Goal: Task Accomplishment & Management: Use online tool/utility

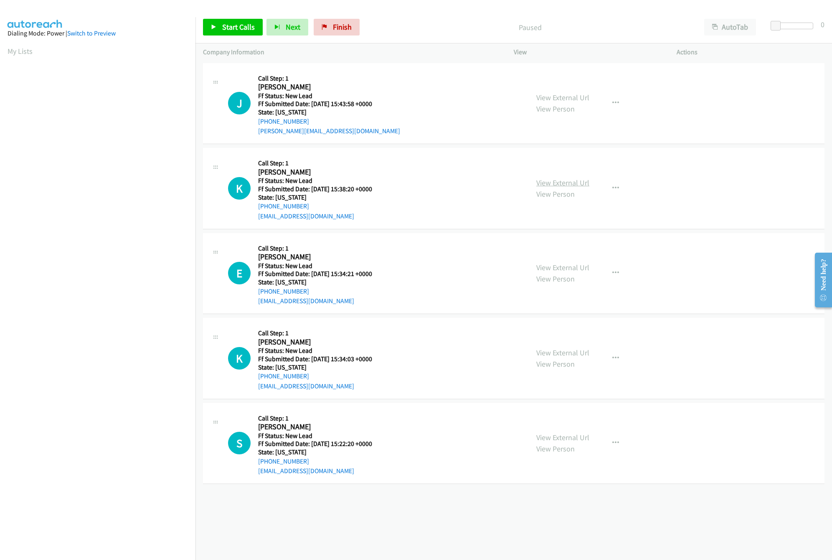
click at [577, 186] on link "View External Url" at bounding box center [563, 183] width 53 height 10
click at [557, 102] on link "View External Url" at bounding box center [563, 98] width 53 height 10
click at [583, 271] on link "View External Url" at bounding box center [563, 268] width 53 height 10
click at [214, 19] on div "Start Calls Pause Next Finish Paused AutoTab AutoTab 0" at bounding box center [514, 27] width 637 height 32
click at [216, 19] on link "Start Calls" at bounding box center [233, 27] width 60 height 17
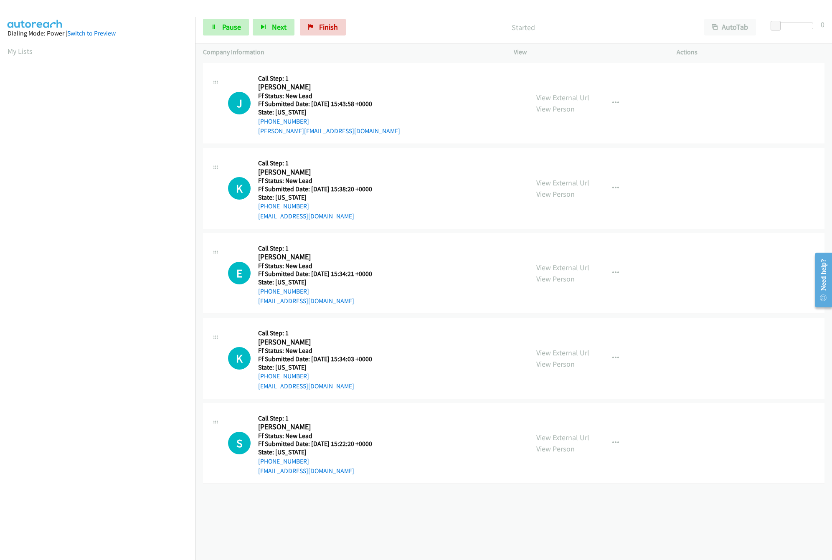
scroll to position [0, 3]
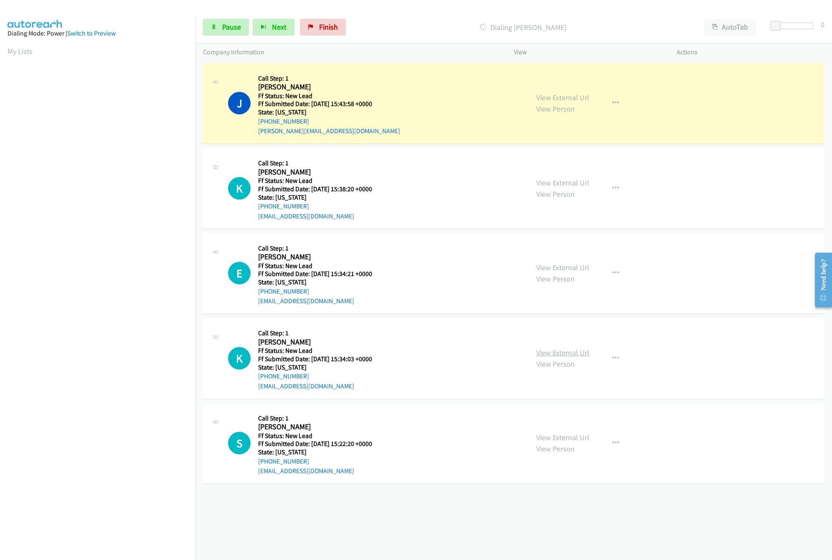
click at [555, 355] on link "View External Url" at bounding box center [563, 353] width 53 height 10
click at [553, 436] on link "View External Url" at bounding box center [563, 438] width 53 height 10
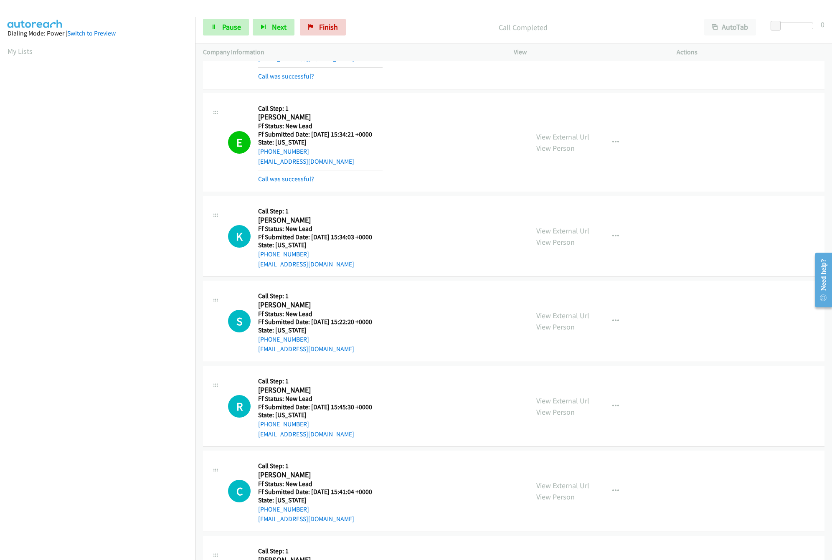
scroll to position [250, 0]
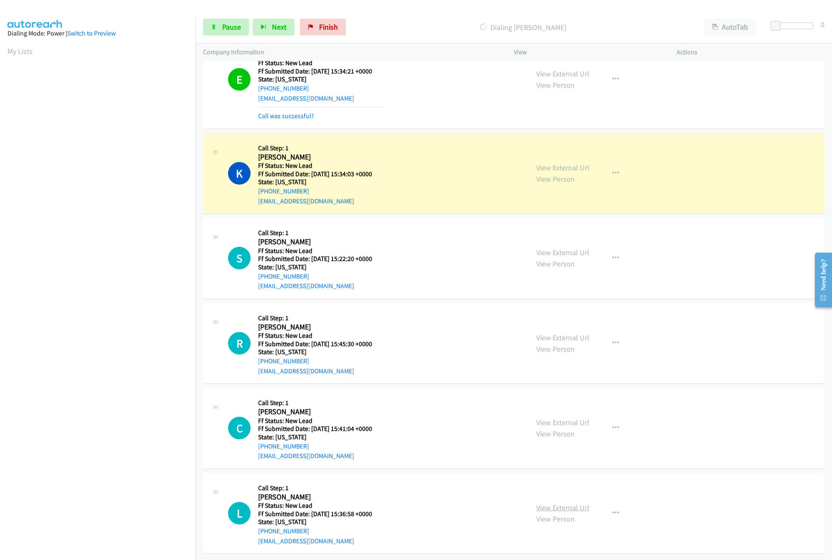
click at [550, 503] on link "View External Url" at bounding box center [563, 508] width 53 height 10
click at [568, 418] on link "View External Url" at bounding box center [563, 423] width 53 height 10
click at [571, 333] on link "View External Url" at bounding box center [563, 338] width 53 height 10
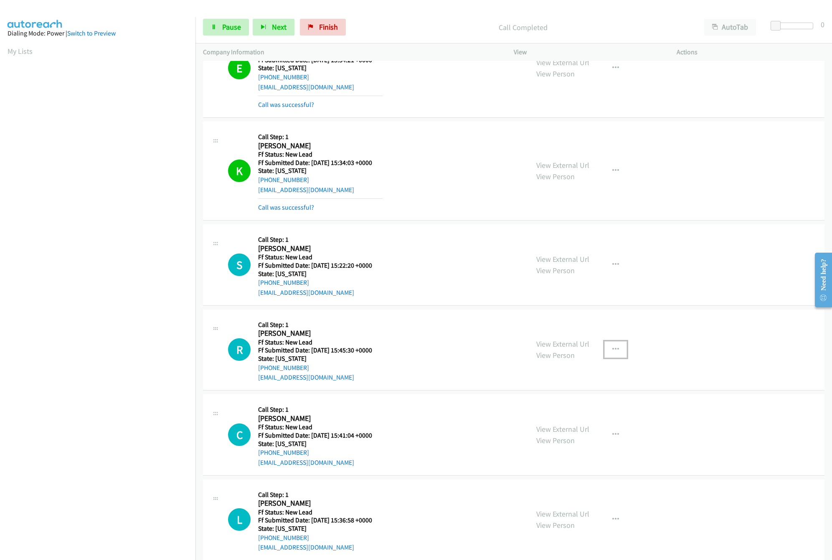
click at [605, 347] on button "button" at bounding box center [616, 349] width 23 height 17
click at [612, 352] on div at bounding box center [416, 280] width 832 height 560
click at [613, 352] on icon "button" at bounding box center [616, 349] width 7 height 7
click at [545, 411] on link "Skip Call" at bounding box center [571, 404] width 111 height 17
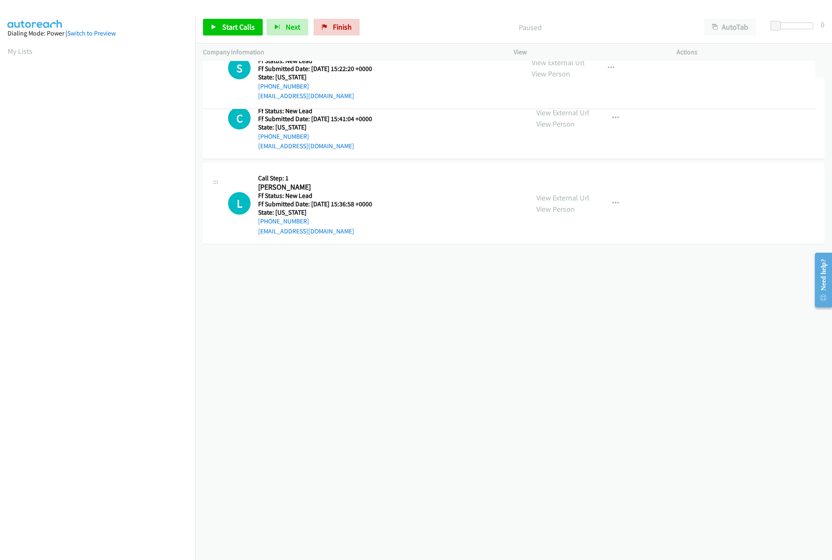
drag, startPoint x: 395, startPoint y: 281, endPoint x: 419, endPoint y: 70, distance: 212.4
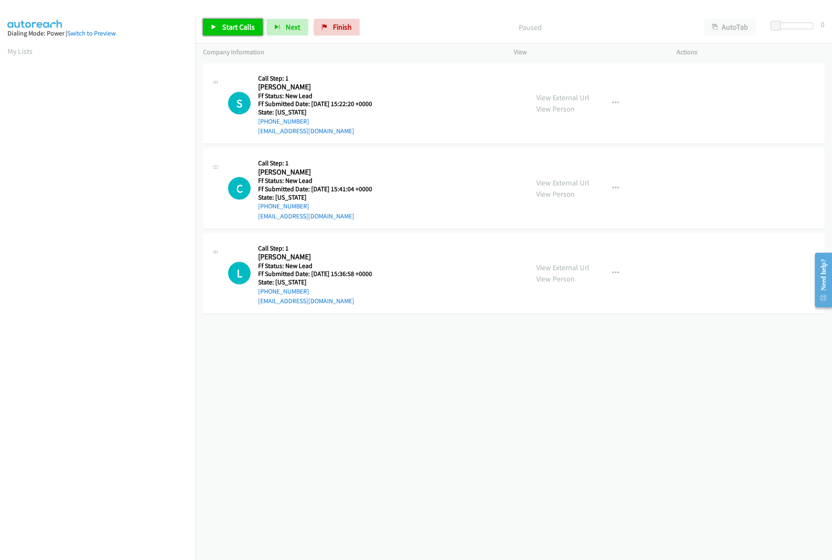
click at [219, 24] on link "Start Calls" at bounding box center [233, 27] width 60 height 17
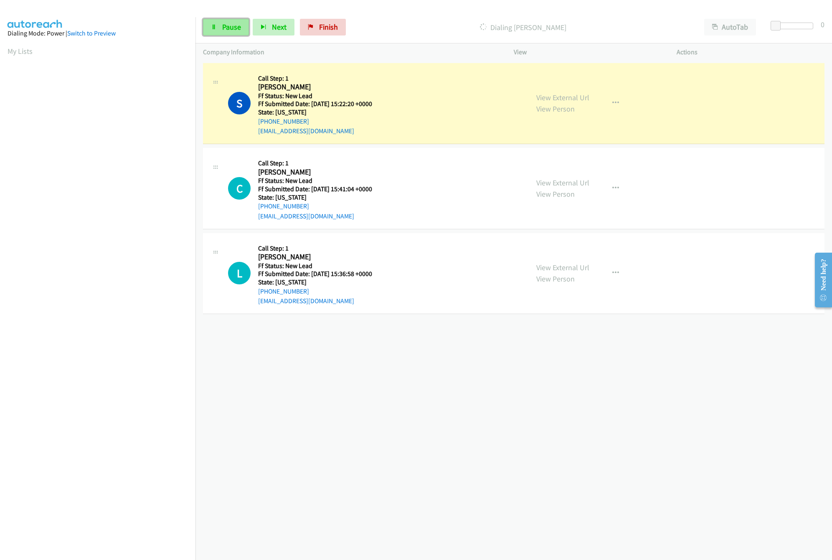
click at [224, 19] on link "Pause" at bounding box center [226, 27] width 46 height 17
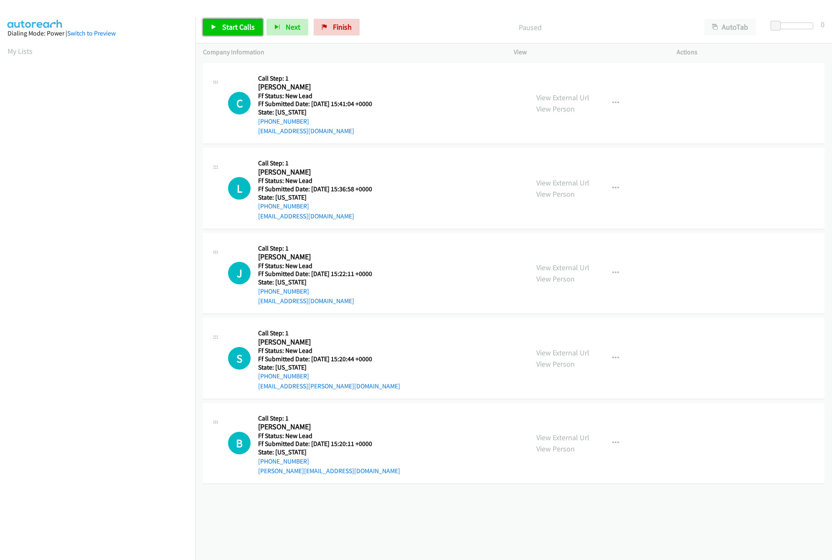
click at [222, 31] on span "Start Calls" at bounding box center [238, 27] width 33 height 10
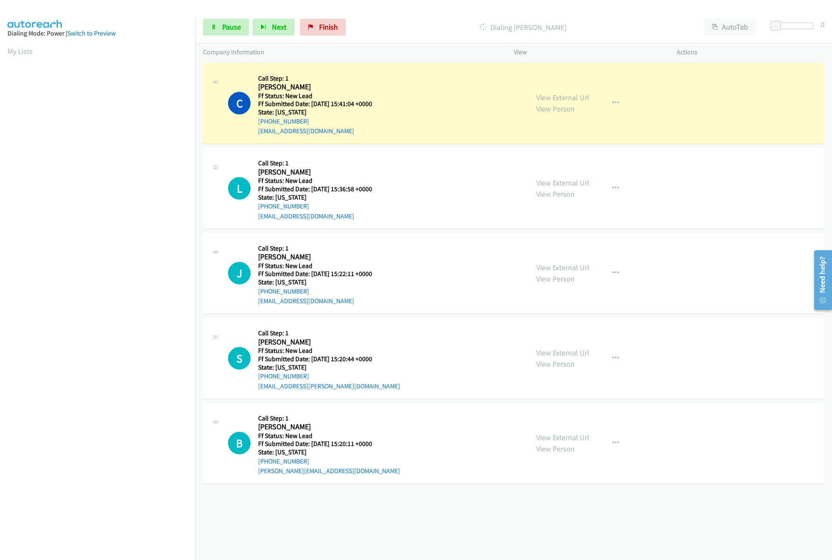
click at [262, 518] on div "+1 415-964-1034 Call failed - Please reload the list and try again The Callbar …" at bounding box center [514, 310] width 637 height 499
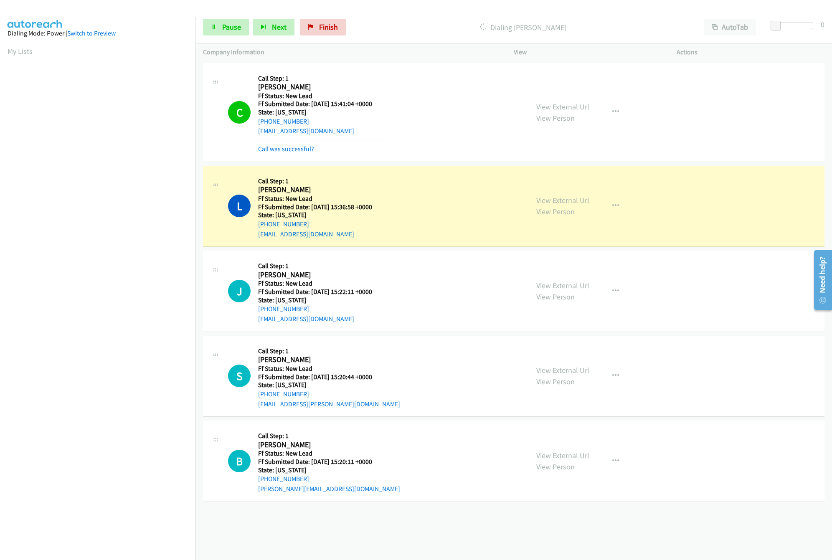
drag, startPoint x: 558, startPoint y: 455, endPoint x: 560, endPoint y: 430, distance: 25.2
click at [558, 455] on link "View External Url" at bounding box center [563, 456] width 53 height 10
click at [555, 368] on link "View External Url" at bounding box center [563, 371] width 53 height 10
click at [565, 281] on link "View External Url" at bounding box center [563, 286] width 53 height 10
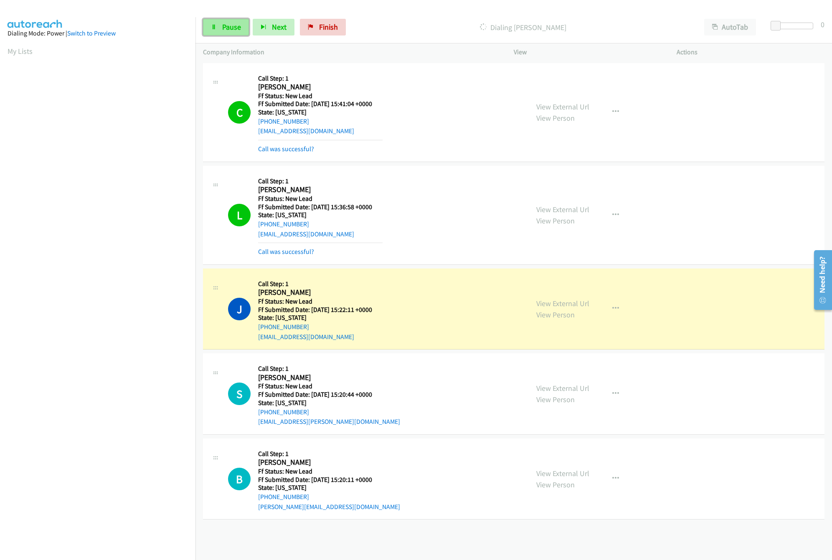
click at [219, 26] on link "Pause" at bounding box center [226, 27] width 46 height 17
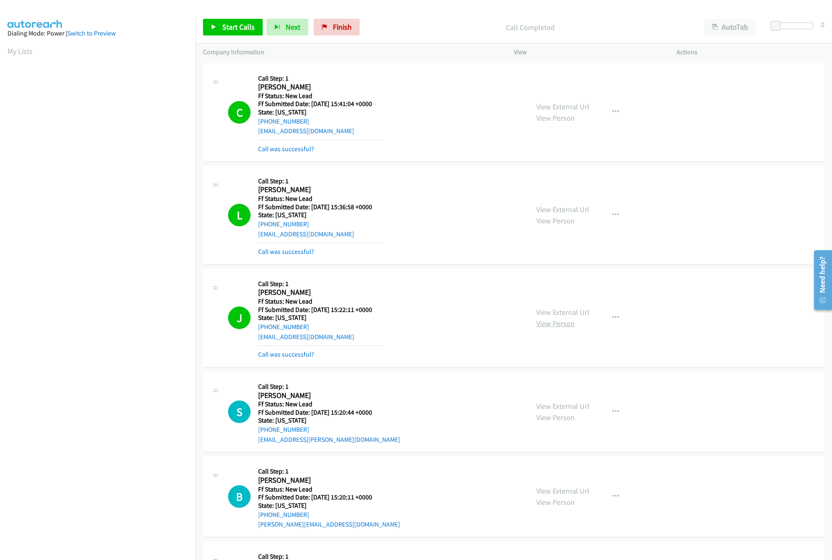
scroll to position [250, 0]
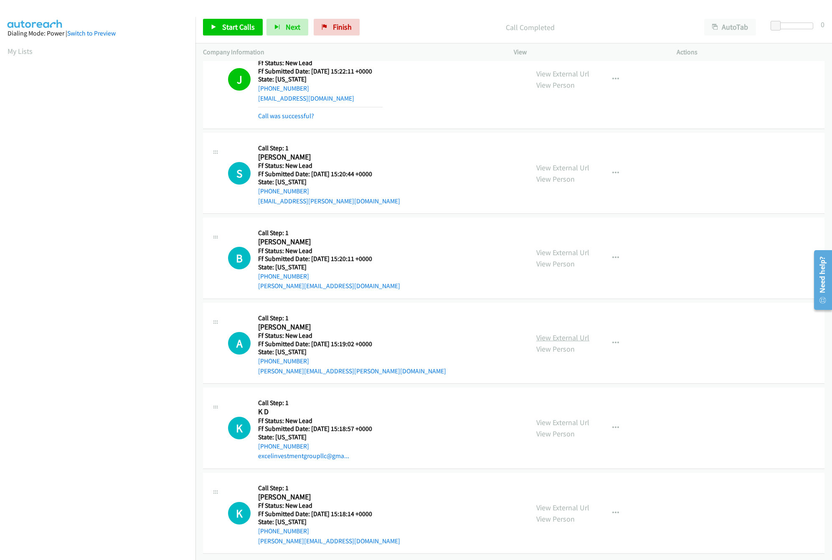
click at [547, 333] on link "View External Url" at bounding box center [563, 338] width 53 height 10
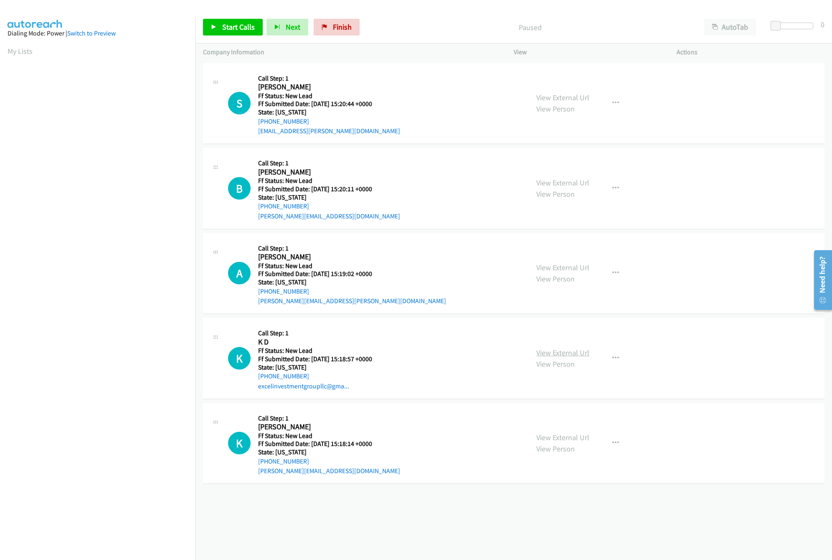
click at [539, 351] on link "View External Url" at bounding box center [563, 353] width 53 height 10
click at [558, 441] on link "View External Url" at bounding box center [563, 438] width 53 height 10
click at [241, 38] on div "Start Calls Pause Next Finish Paused AutoTab AutoTab 0" at bounding box center [514, 27] width 637 height 32
click at [240, 29] on span "Start Calls" at bounding box center [238, 27] width 33 height 10
click at [220, 29] on link "Pause" at bounding box center [226, 27] width 46 height 17
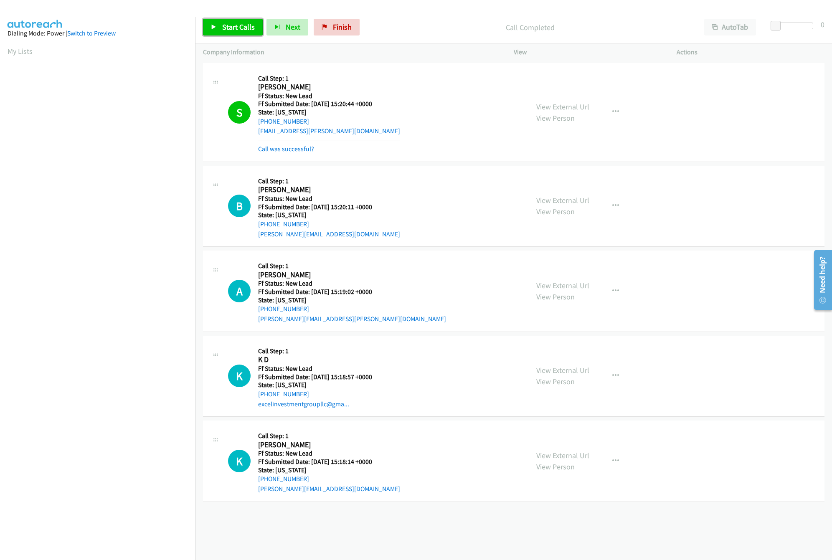
click at [228, 20] on link "Start Calls" at bounding box center [233, 27] width 60 height 17
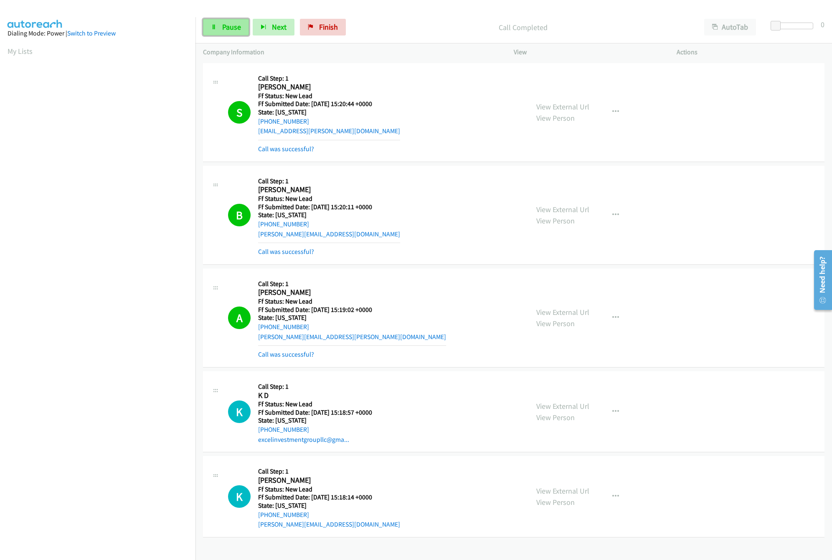
click at [213, 25] on icon at bounding box center [214, 28] width 6 height 6
click at [278, 359] on link "Call was successful?" at bounding box center [286, 355] width 56 height 8
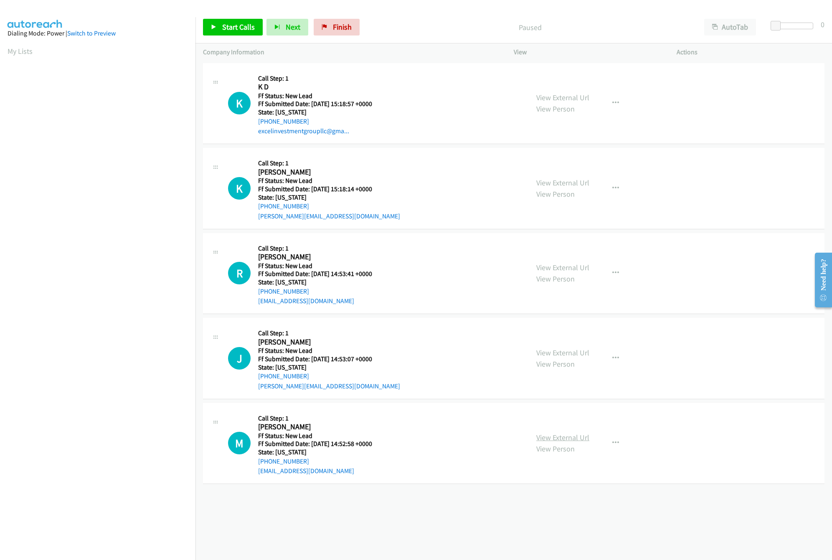
click at [554, 438] on link "View External Url" at bounding box center [563, 438] width 53 height 10
click at [560, 355] on link "View External Url" at bounding box center [563, 353] width 53 height 10
click at [209, 28] on link "Start Calls" at bounding box center [233, 27] width 60 height 17
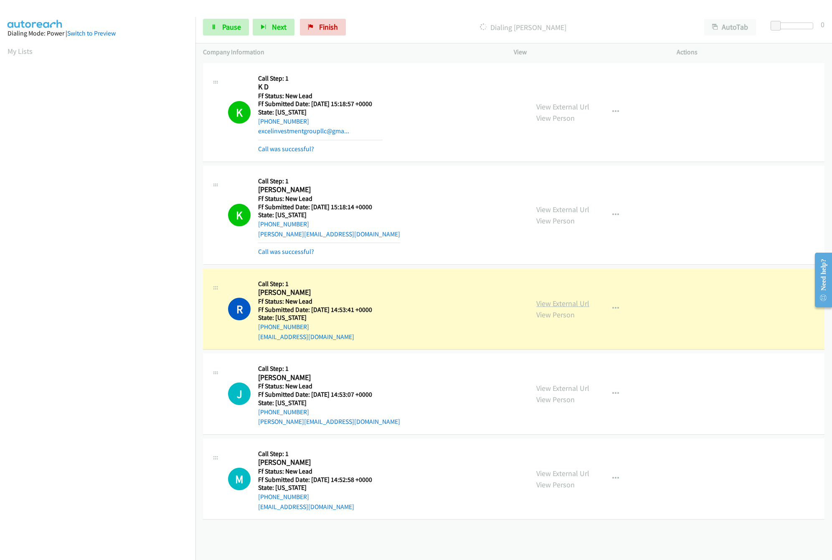
click at [565, 301] on link "View External Url" at bounding box center [563, 304] width 53 height 10
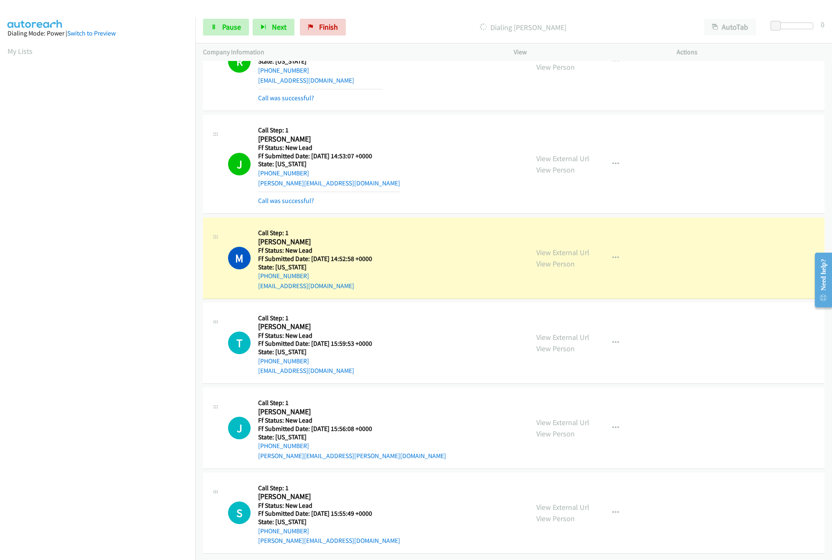
scroll to position [268, 0]
click at [572, 333] on link "View External Url" at bounding box center [563, 338] width 53 height 10
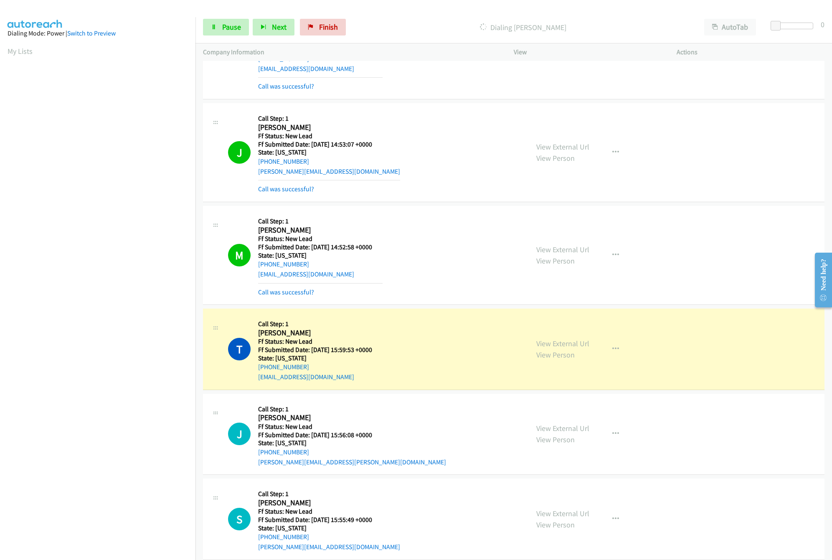
scroll to position [286, 0]
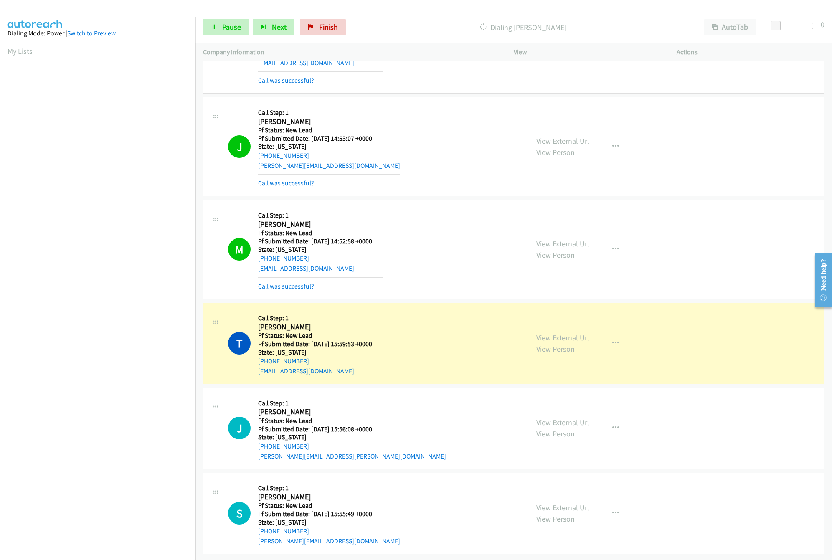
click at [578, 418] on link "View External Url" at bounding box center [563, 423] width 53 height 10
click at [285, 179] on link "Call was successful?" at bounding box center [286, 183] width 56 height 8
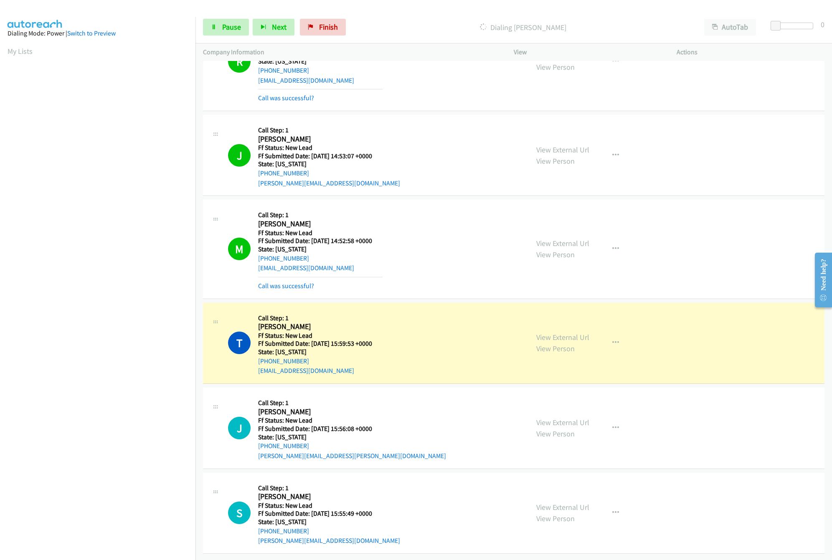
scroll to position [268, 0]
click at [227, 33] on link "Pause" at bounding box center [226, 27] width 46 height 17
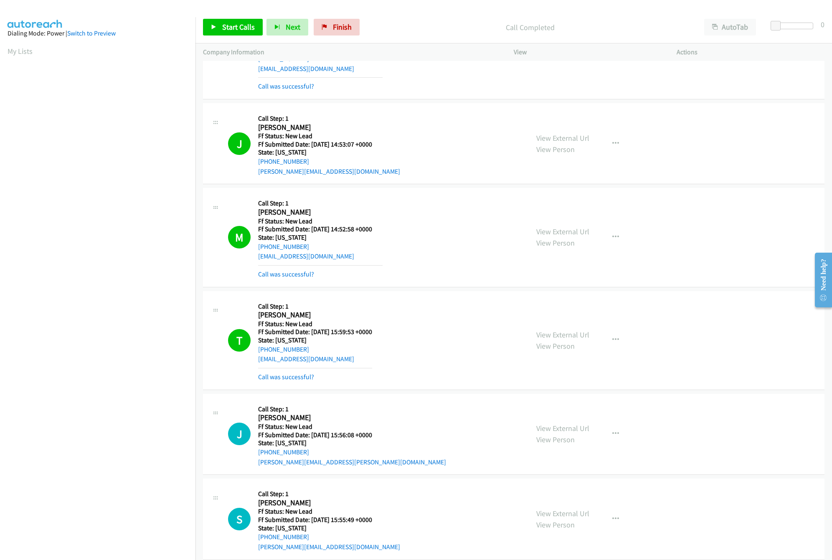
scroll to position [286, 0]
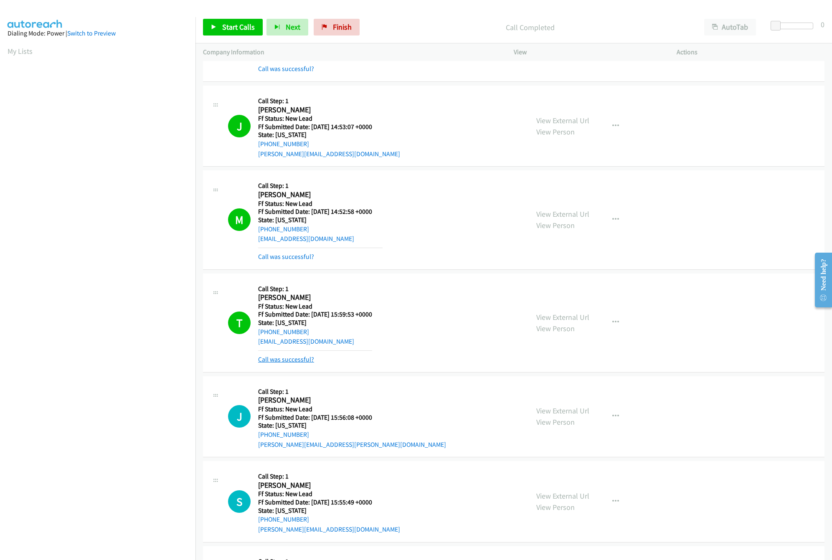
click at [291, 364] on link "Call was successful?" at bounding box center [286, 360] width 56 height 8
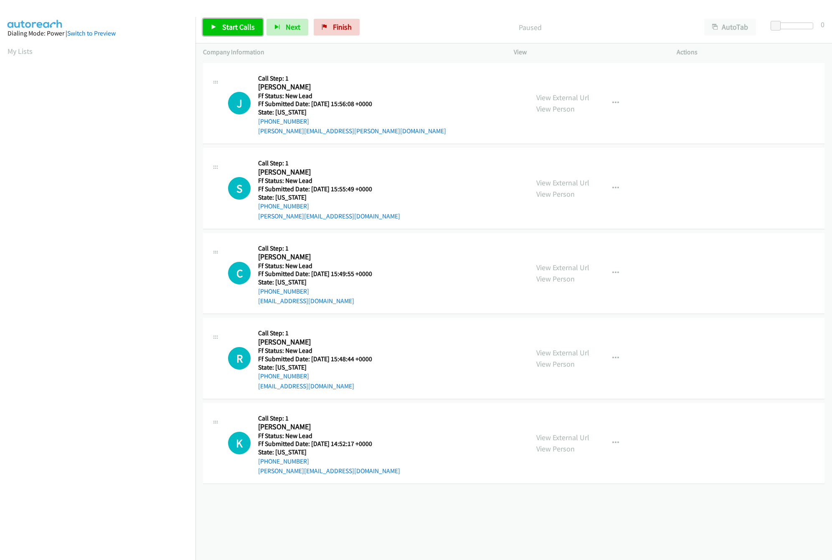
click at [250, 32] on link "Start Calls" at bounding box center [233, 27] width 60 height 17
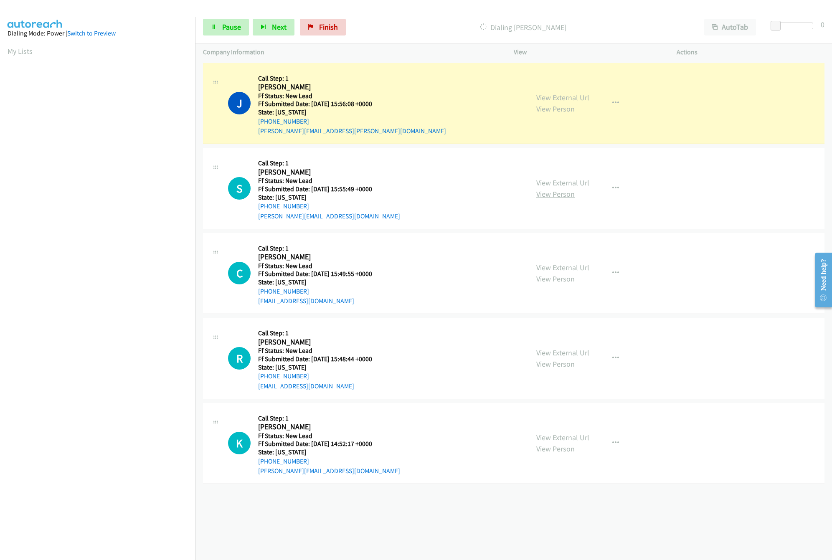
drag, startPoint x: 559, startPoint y: 177, endPoint x: 560, endPoint y: 192, distance: 15.5
click at [559, 177] on div "View External Url View Person" at bounding box center [563, 188] width 53 height 23
click at [560, 183] on link "View External Url" at bounding box center [563, 183] width 53 height 10
click at [553, 266] on link "View External Url" at bounding box center [563, 268] width 53 height 10
click at [226, 34] on link "Pause" at bounding box center [226, 27] width 46 height 17
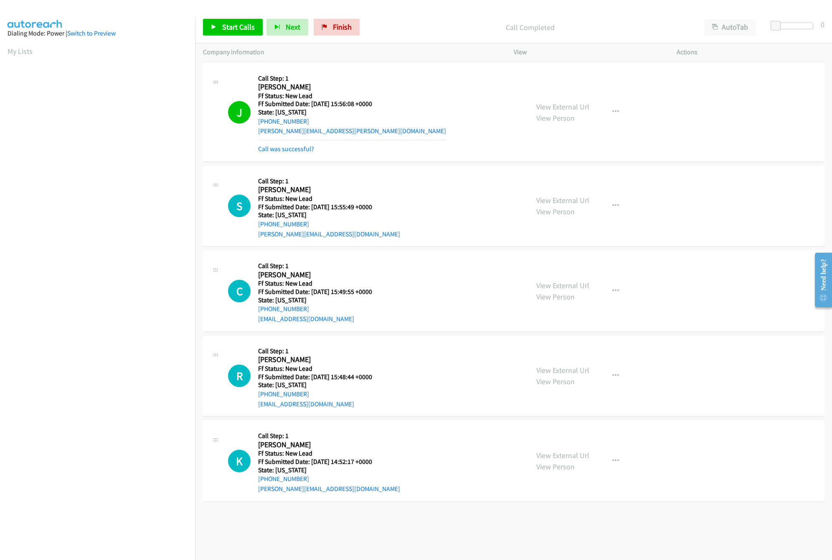
click at [400, 523] on div "+1 415-964-1034 Call failed - Please reload the list and try again The Callbar …" at bounding box center [514, 310] width 637 height 499
click at [292, 150] on link "Call was successful?" at bounding box center [286, 149] width 56 height 8
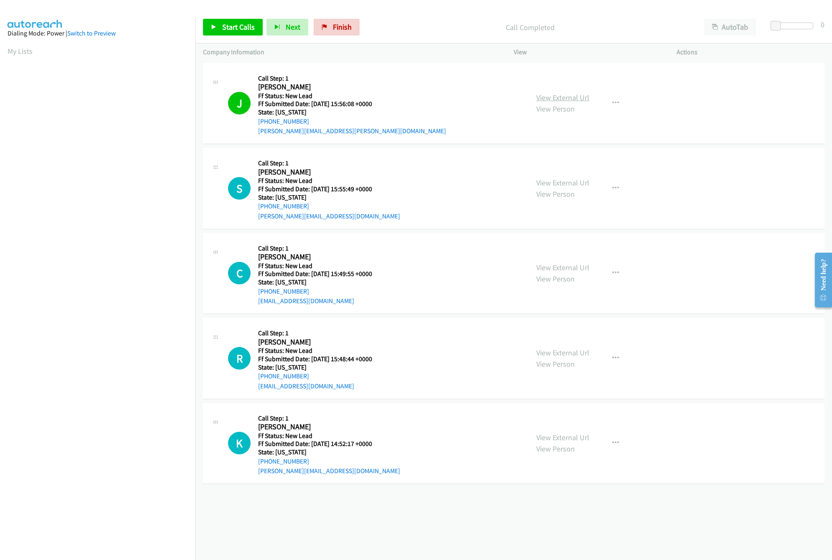
click at [567, 99] on link "View External Url" at bounding box center [563, 98] width 53 height 10
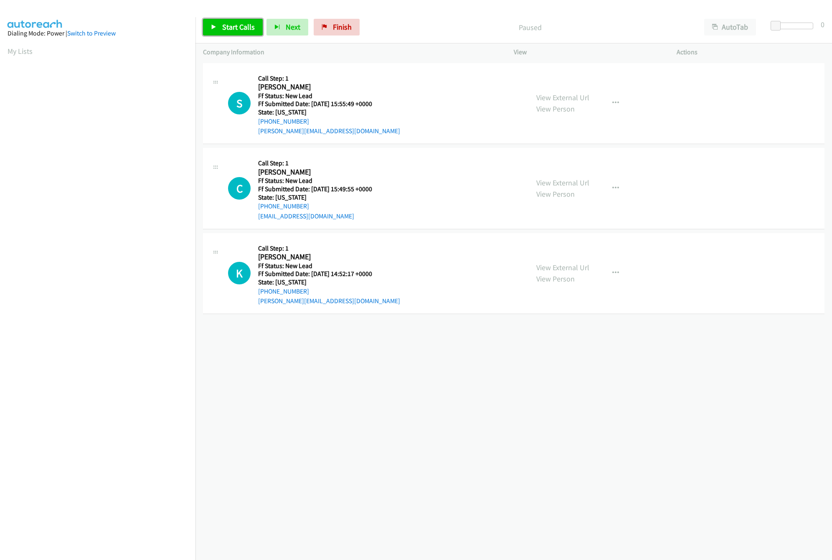
drag, startPoint x: 0, startPoint y: 0, endPoint x: 220, endPoint y: 25, distance: 221.3
click at [220, 25] on link "Start Calls" at bounding box center [233, 27] width 60 height 17
click at [308, 388] on div "+1 415-964-1034 Call failed - Please reload the list and try again The Callbar …" at bounding box center [514, 310] width 637 height 499
click at [233, 10] on div at bounding box center [412, 16] width 825 height 32
click at [232, 21] on link "Pause" at bounding box center [226, 27] width 46 height 17
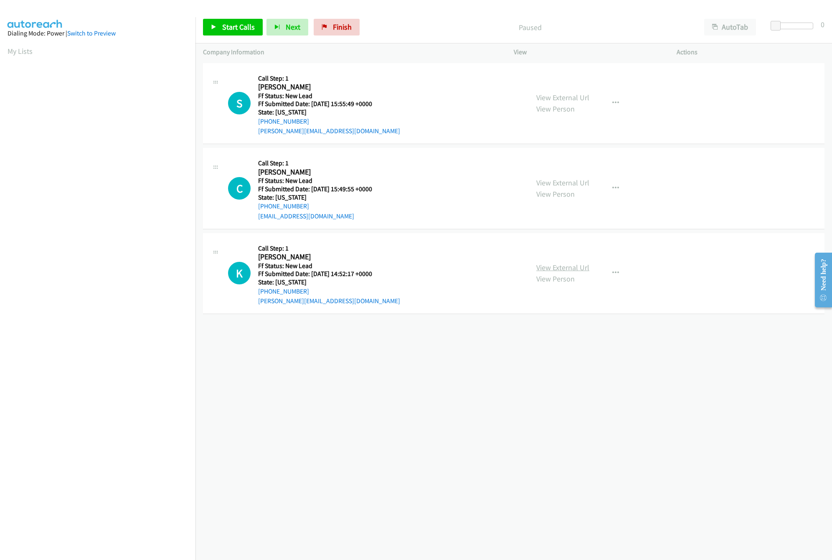
click at [548, 269] on link "View External Url" at bounding box center [563, 268] width 53 height 10
click at [211, 25] on icon at bounding box center [214, 28] width 6 height 6
click at [410, 407] on div "+1 415-964-1034 Call failed - Please reload the list and try again The Callbar …" at bounding box center [514, 310] width 637 height 499
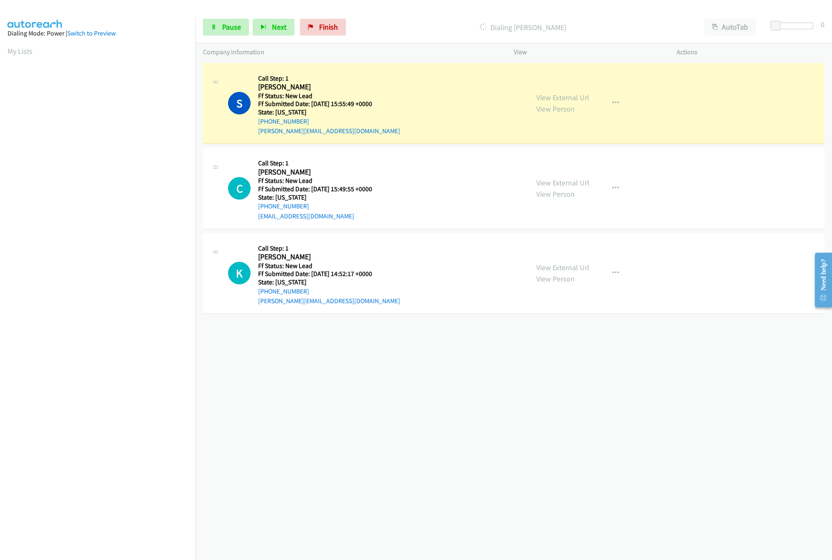
click at [390, 348] on div "+1 415-964-1034 Call failed - Please reload the list and try again The Callbar …" at bounding box center [514, 310] width 637 height 499
click at [400, 336] on div "+1 415-964-1034 Call failed - Please reload the list and try again The Callbar …" at bounding box center [514, 310] width 637 height 499
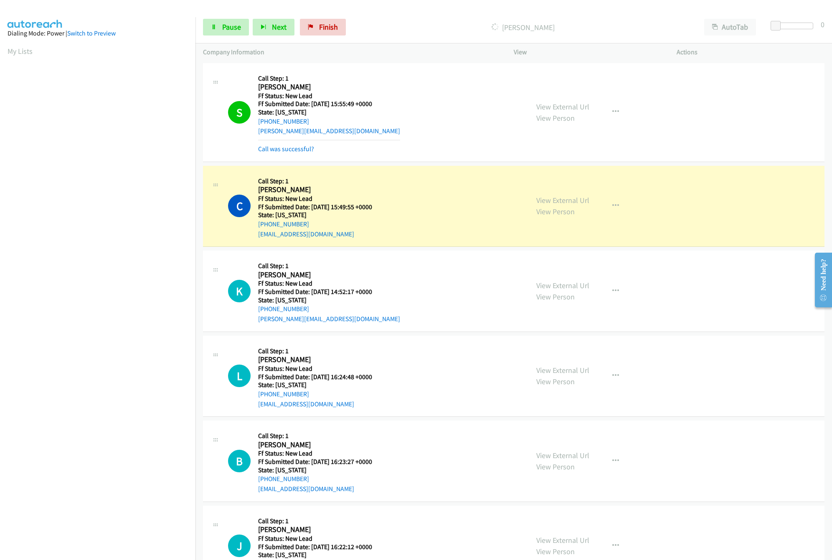
click at [170, 493] on nav "Dialing Mode: Power | Switch to Preview My Lists" at bounding box center [98, 297] width 196 height 560
click at [227, 28] on span "Pause" at bounding box center [231, 27] width 19 height 10
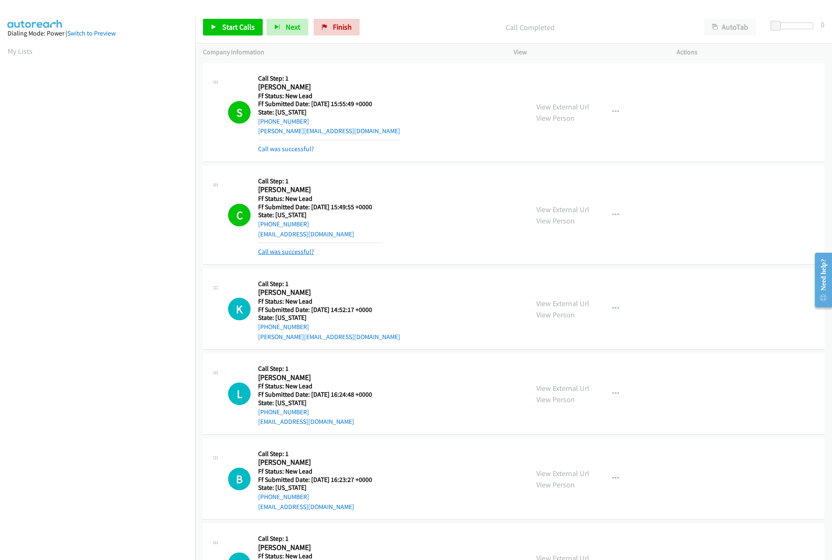
click at [300, 250] on link "Call was successful?" at bounding box center [286, 252] width 56 height 8
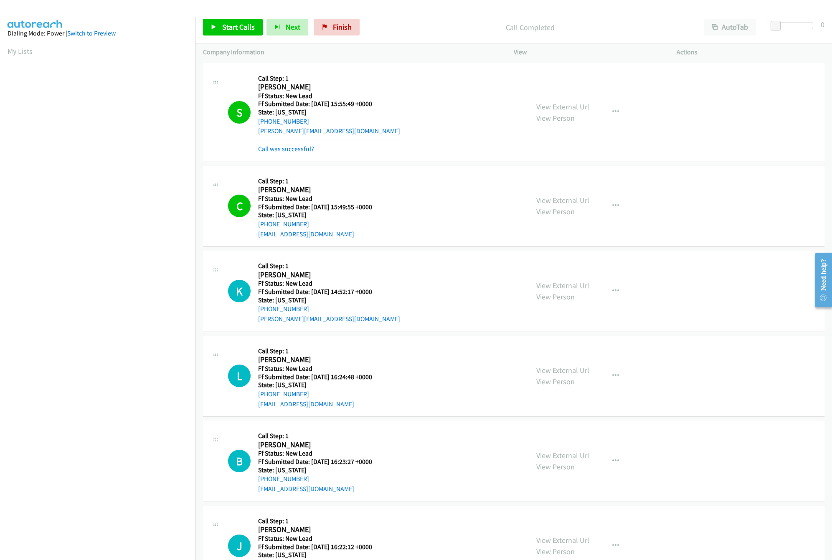
click at [415, 146] on div "S Callback Scheduled Call Step: 1 Steven Dyer America/Chicago Ff Status: New Le…" at bounding box center [374, 113] width 293 height 84
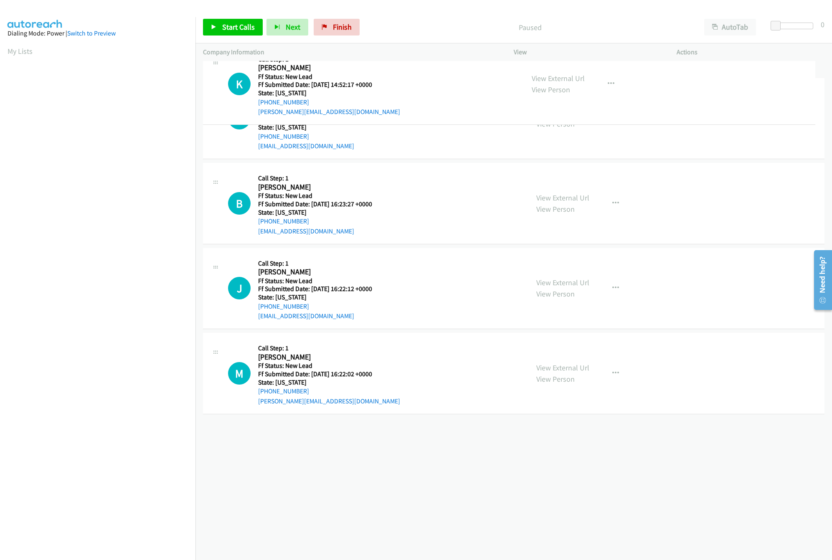
drag, startPoint x: 356, startPoint y: 435, endPoint x: 413, endPoint y: 75, distance: 364.6
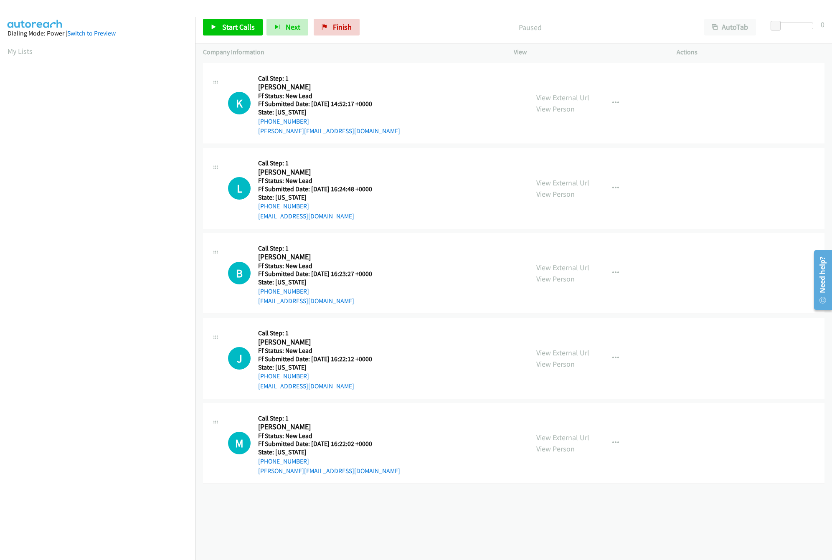
click at [264, 32] on div "Start Calls Pause Next Finish" at bounding box center [283, 27] width 160 height 17
click at [246, 29] on span "Start Calls" at bounding box center [238, 27] width 33 height 10
click at [566, 183] on link "View External Url" at bounding box center [563, 183] width 53 height 10
click at [565, 266] on link "View External Url" at bounding box center [563, 268] width 53 height 10
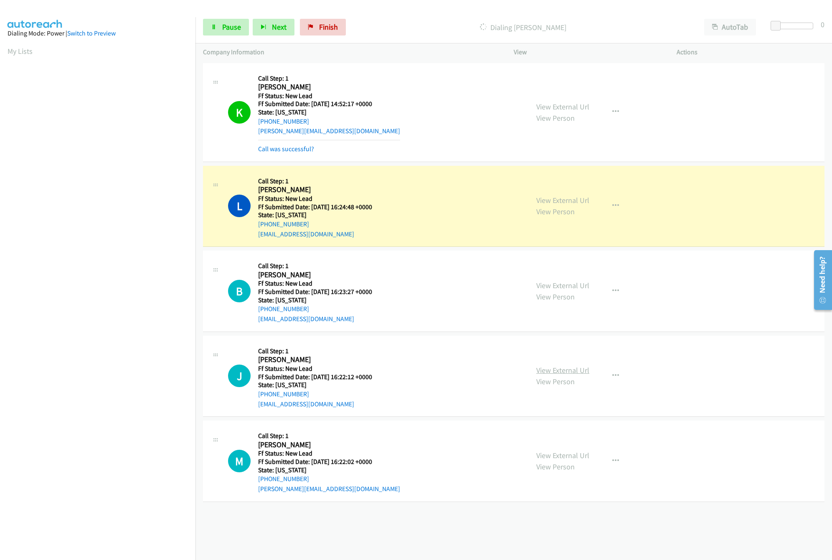
click at [555, 369] on link "View External Url" at bounding box center [563, 371] width 53 height 10
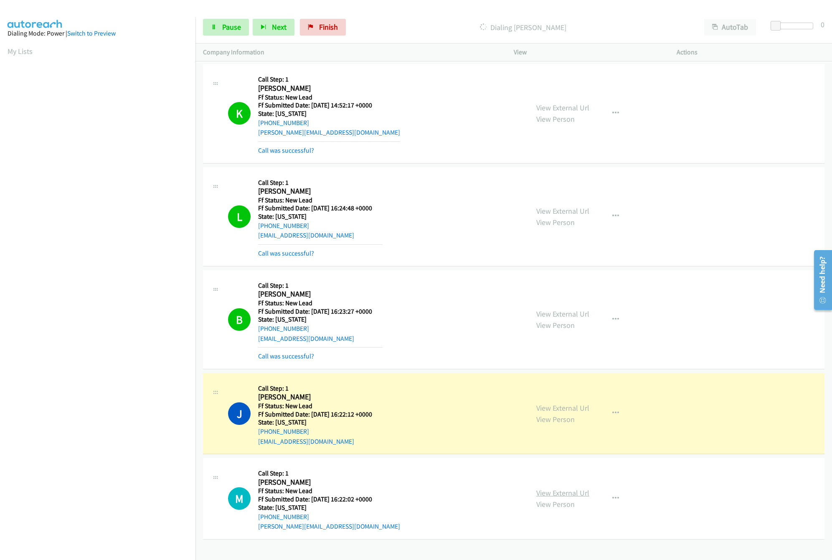
click at [547, 497] on link "View External Url" at bounding box center [563, 493] width 53 height 10
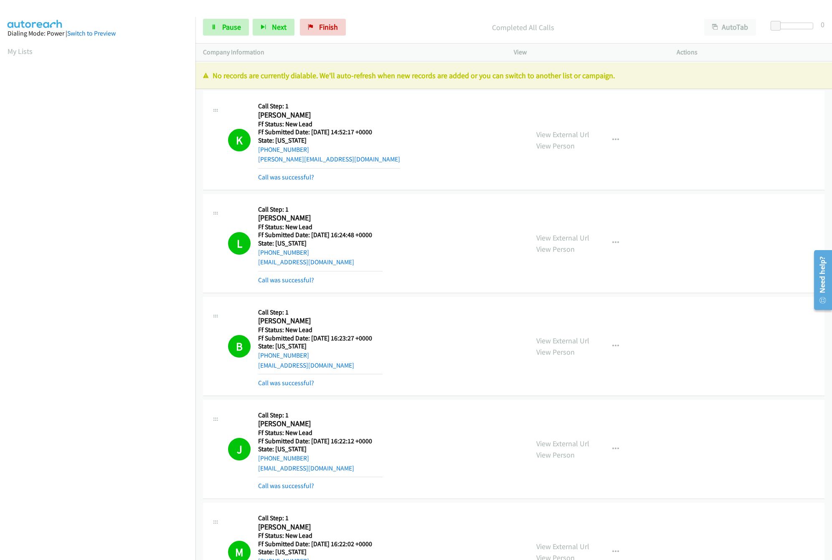
click at [439, 20] on div "Completed All Calls" at bounding box center [523, 27] width 347 height 17
click at [227, 36] on link "Pause" at bounding box center [226, 27] width 46 height 17
click at [330, 35] on link "Finish" at bounding box center [337, 27] width 46 height 17
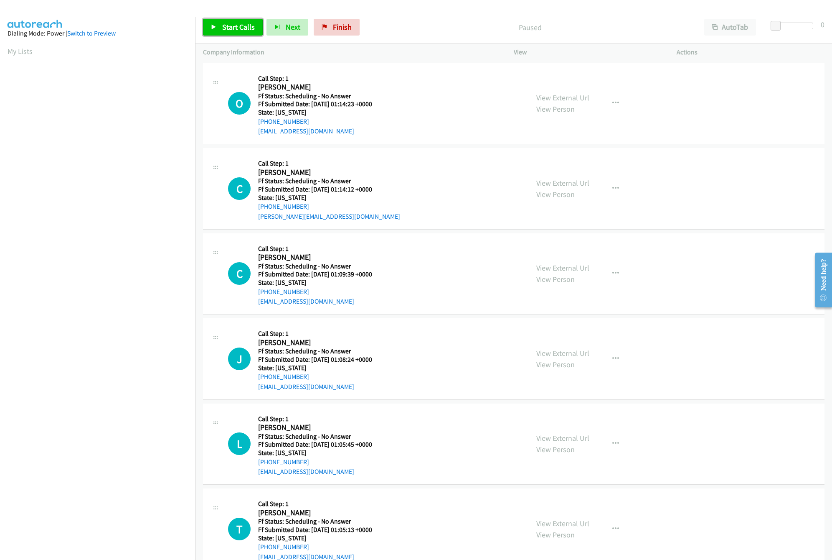
click at [237, 25] on span "Start Calls" at bounding box center [238, 27] width 33 height 10
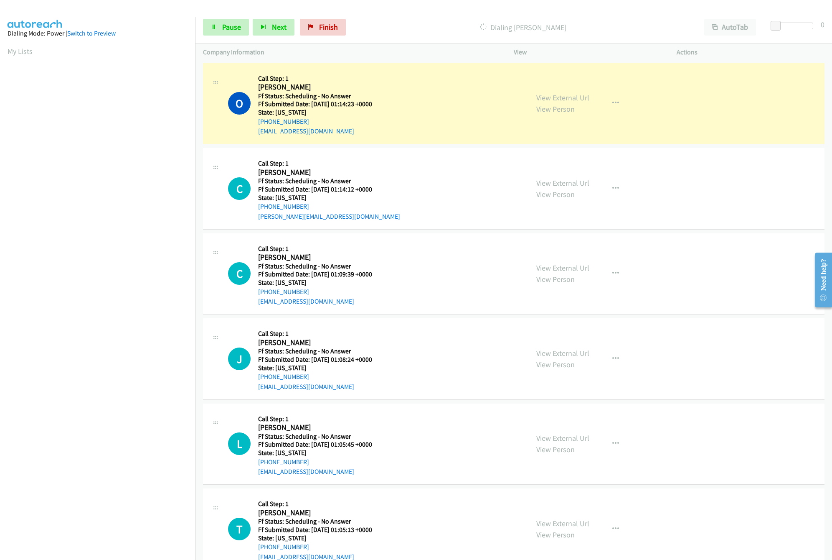
click at [578, 97] on link "View External Url" at bounding box center [563, 98] width 53 height 10
click at [555, 263] on link "View External Url" at bounding box center [563, 268] width 53 height 10
click at [570, 187] on link "View External Url" at bounding box center [563, 183] width 53 height 10
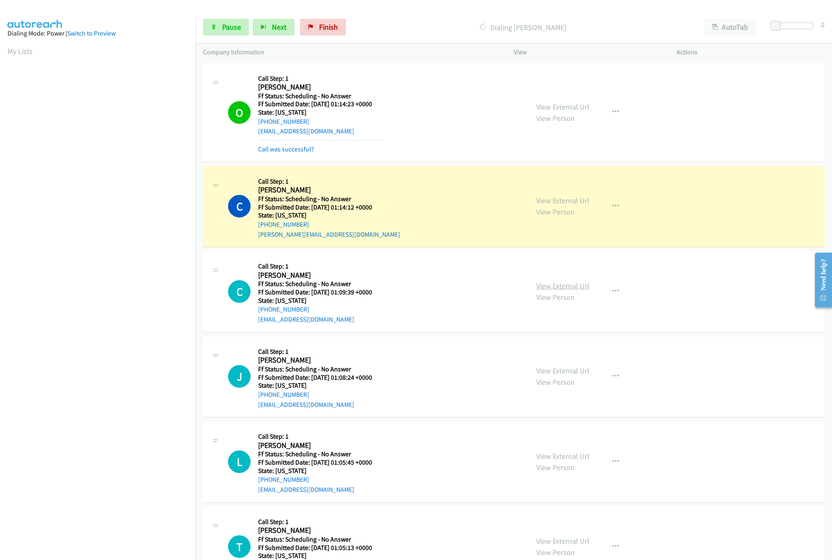
click at [550, 285] on link "View External Url" at bounding box center [563, 286] width 53 height 10
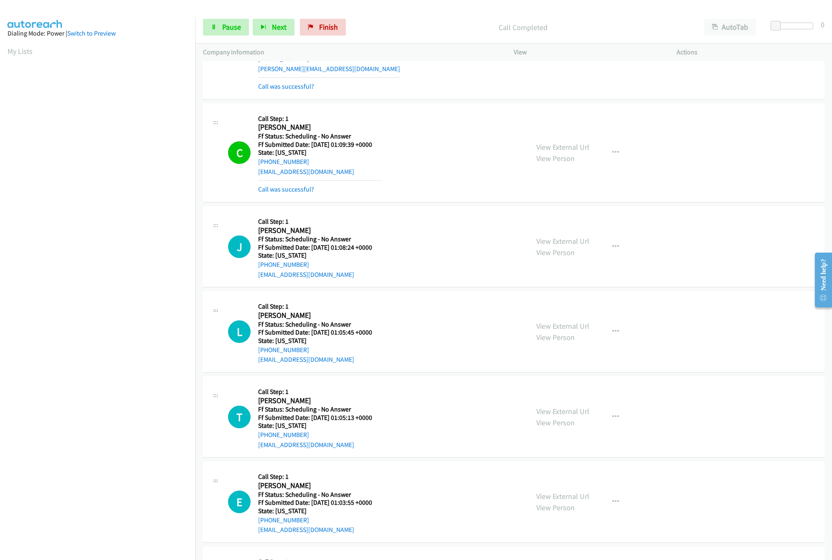
scroll to position [167, 0]
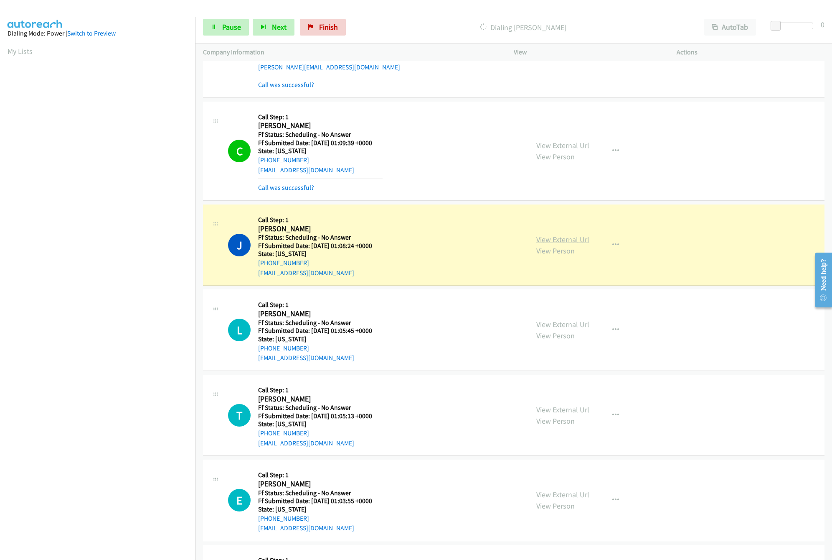
click at [558, 241] on link "View External Url" at bounding box center [563, 239] width 53 height 10
click at [549, 327] on link "View External Url" at bounding box center [563, 324] width 53 height 10
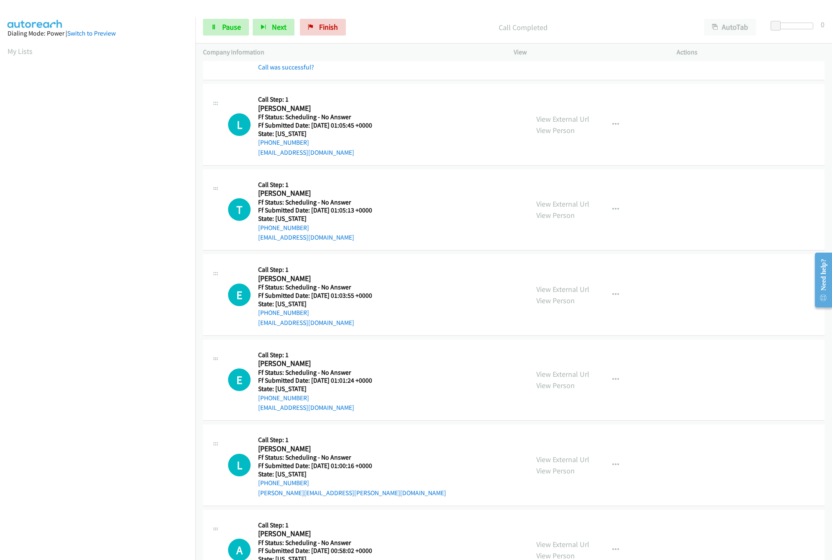
scroll to position [418, 0]
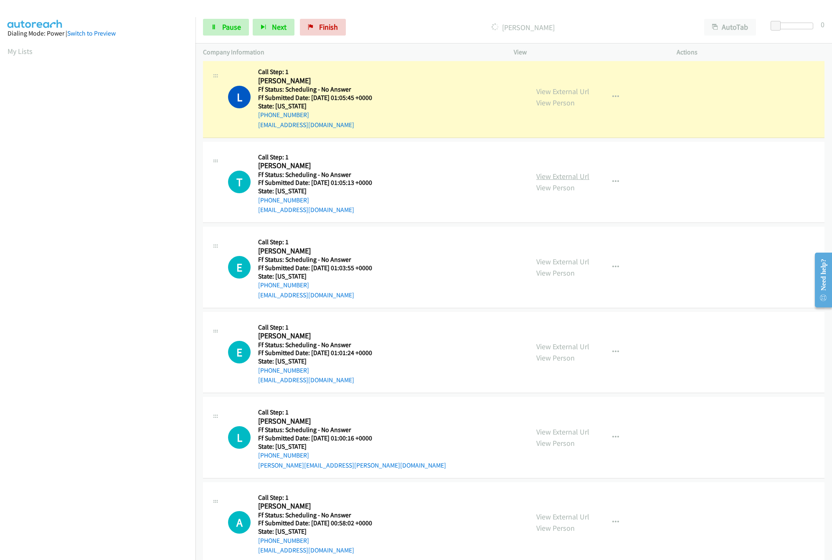
click at [554, 178] on link "View External Url" at bounding box center [563, 176] width 53 height 10
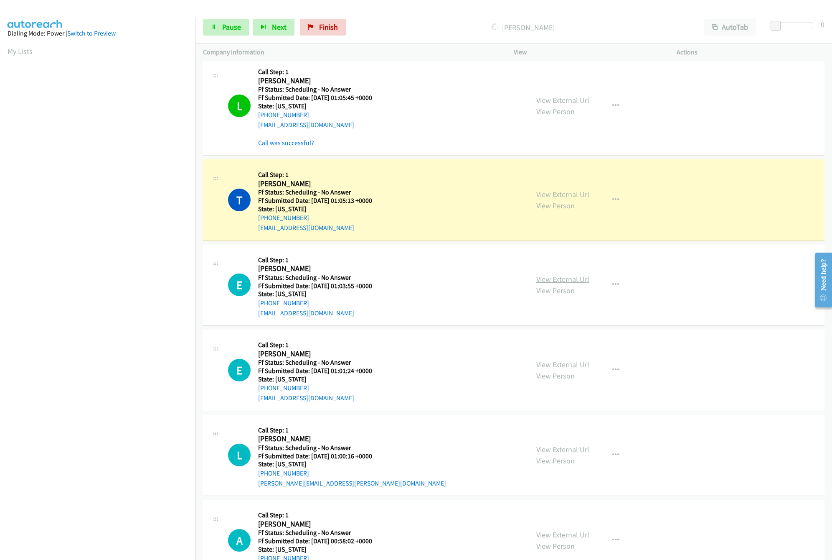
click at [563, 283] on link "View External Url" at bounding box center [563, 279] width 53 height 10
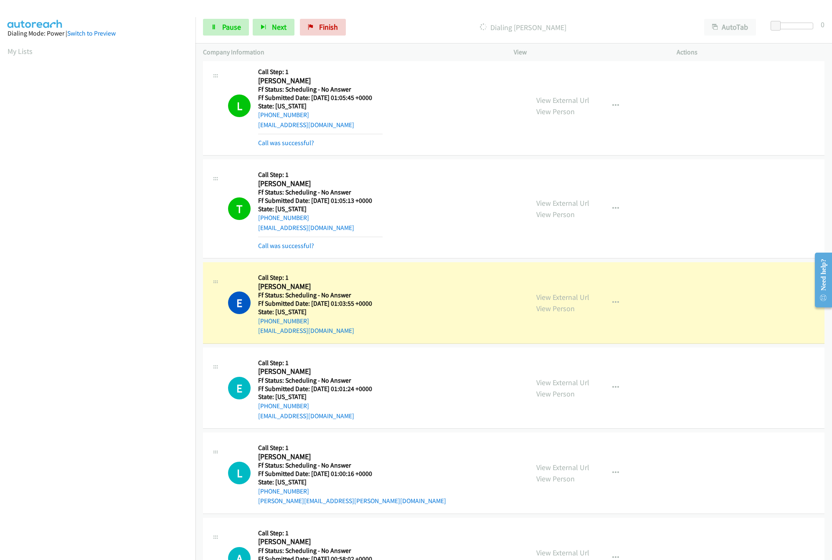
scroll to position [585, 0]
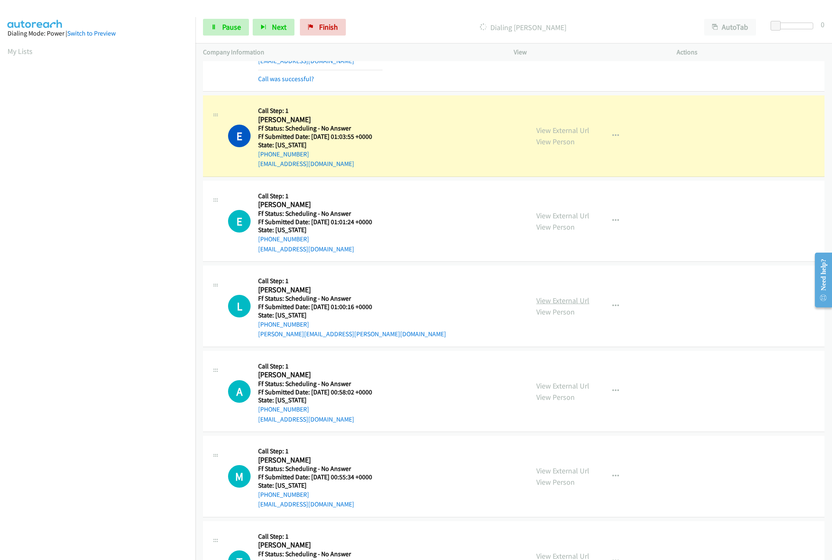
click at [561, 304] on link "View External Url" at bounding box center [563, 300] width 53 height 10
click at [558, 216] on link "View External Url" at bounding box center [563, 216] width 53 height 10
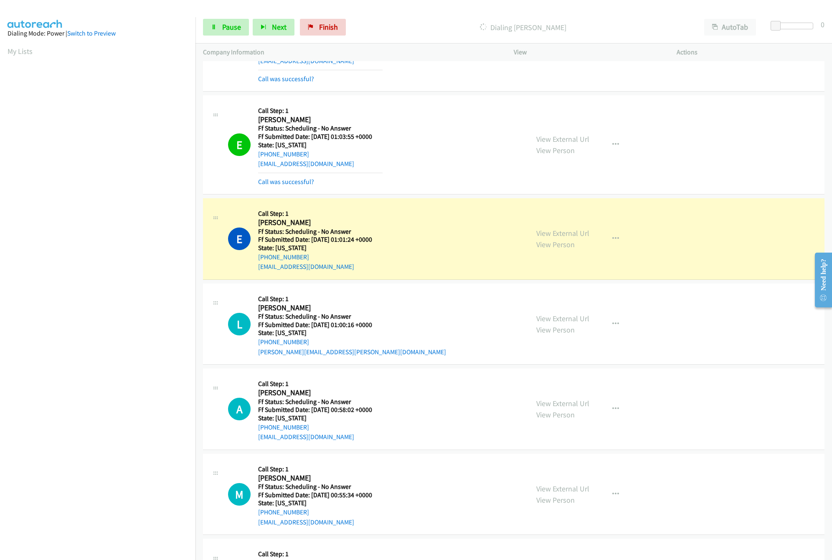
click at [459, 265] on div "E Callback Scheduled Call Step: 1 Eric Vandiver America/Los_Angeles Ff Status: …" at bounding box center [374, 239] width 293 height 66
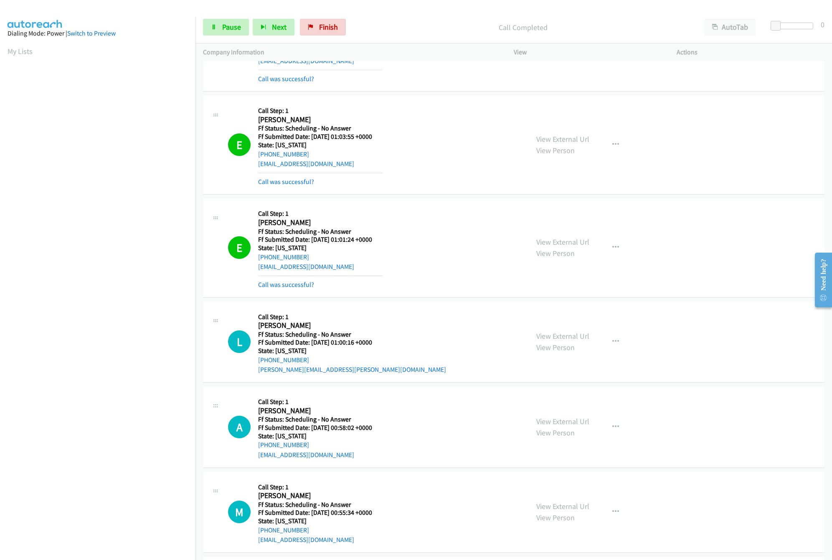
scroll to position [669, 0]
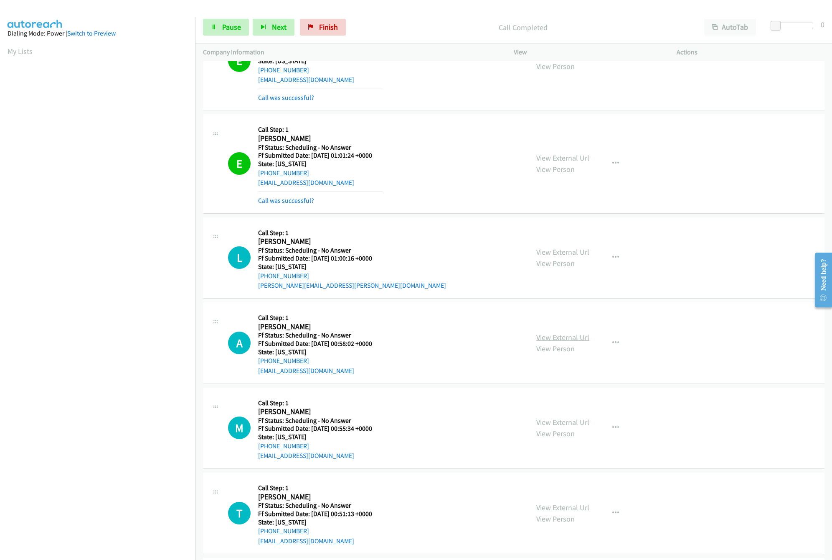
click at [545, 335] on link "View External Url" at bounding box center [563, 337] width 53 height 10
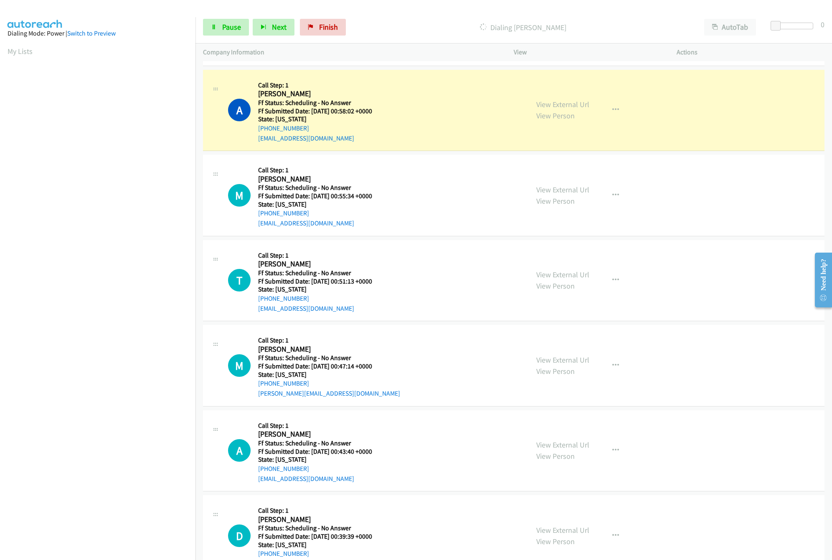
scroll to position [919, 0]
click at [226, 20] on link "Pause" at bounding box center [226, 27] width 46 height 17
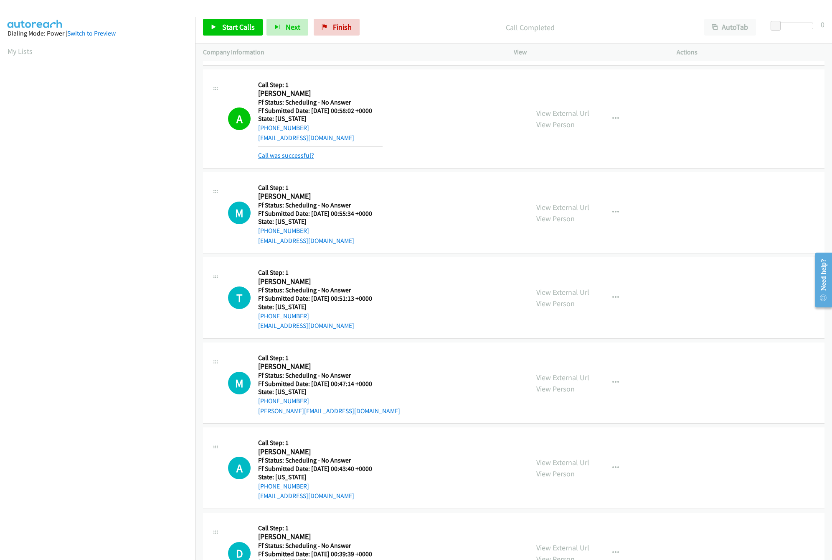
click at [295, 158] on link "Call was successful?" at bounding box center [286, 155] width 56 height 8
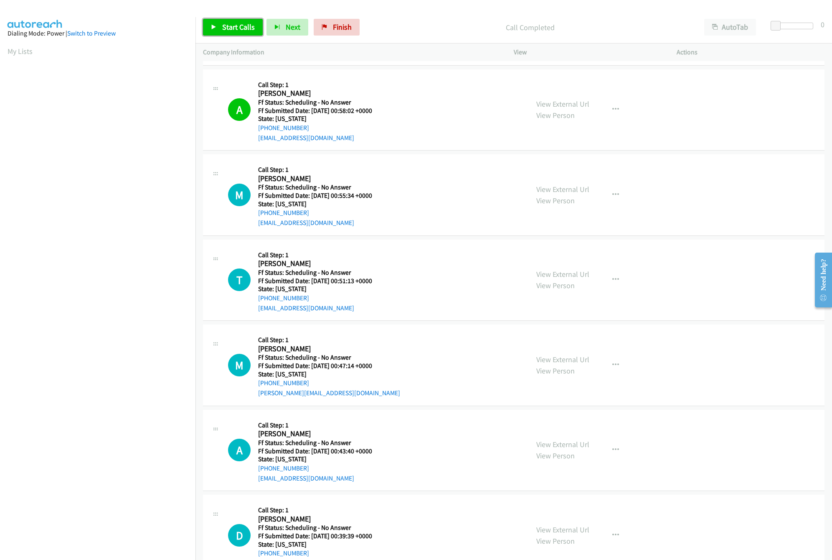
click at [242, 28] on span "Start Calls" at bounding box center [238, 27] width 33 height 10
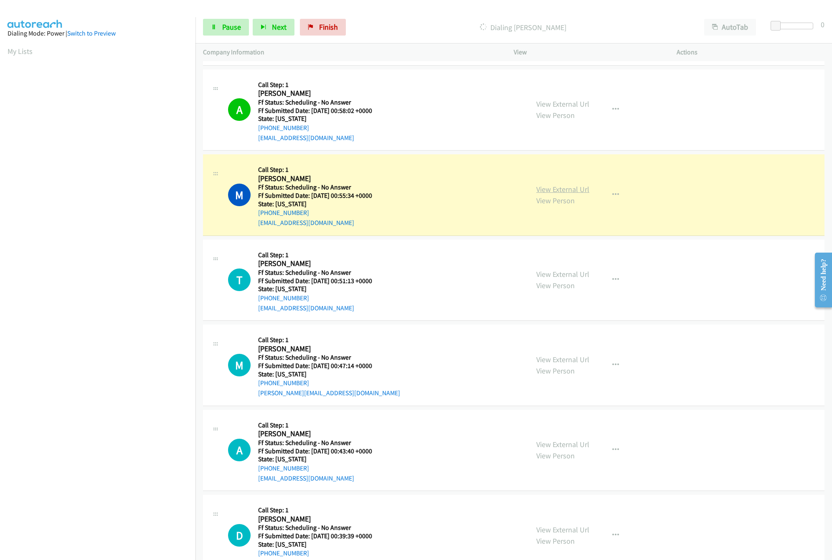
click at [577, 191] on link "View External Url" at bounding box center [563, 189] width 53 height 10
click at [545, 277] on link "View External Url" at bounding box center [563, 274] width 53 height 10
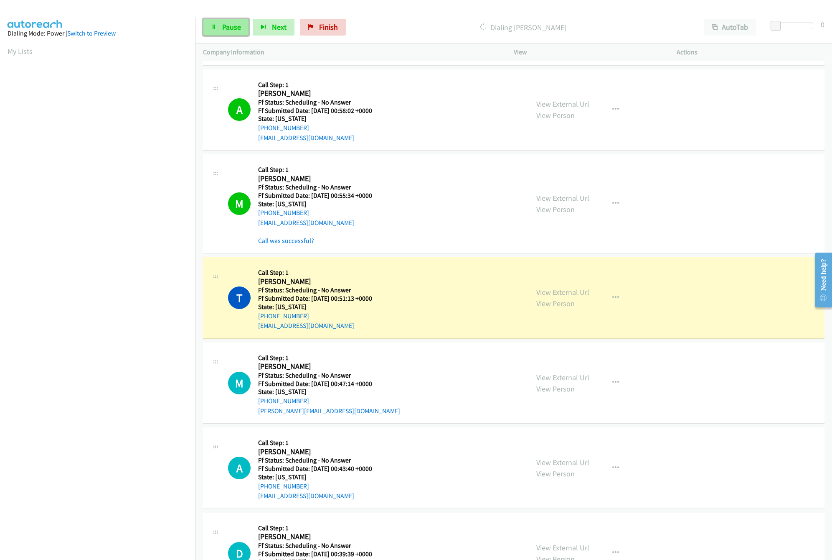
click at [224, 25] on span "Pause" at bounding box center [231, 27] width 19 height 10
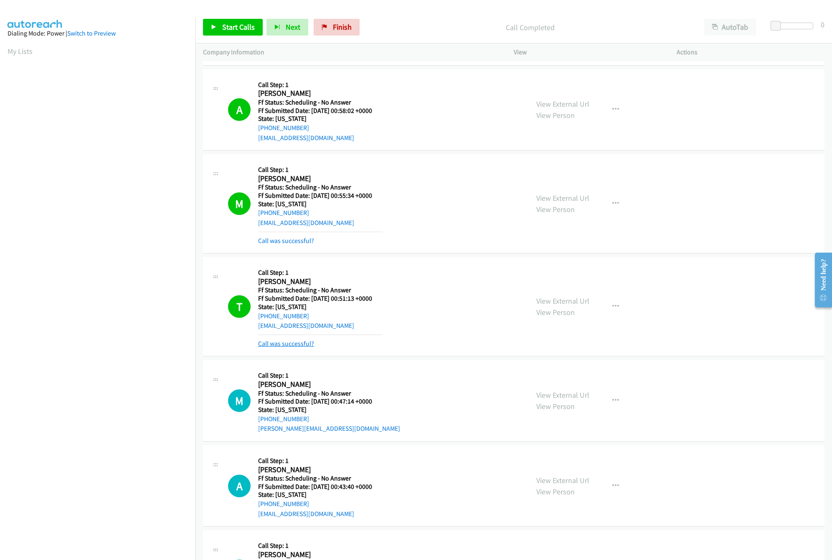
click at [276, 347] on link "Call was successful?" at bounding box center [286, 343] width 56 height 8
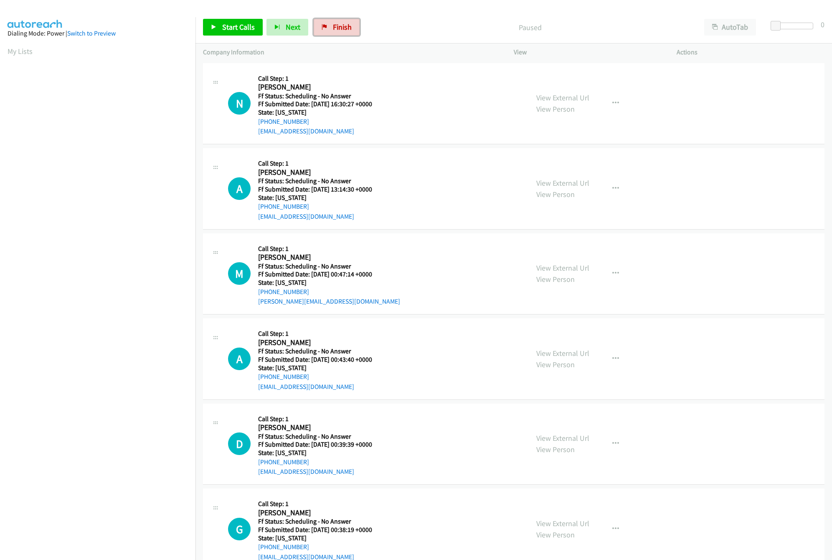
click at [333, 24] on span "Finish" at bounding box center [342, 27] width 19 height 10
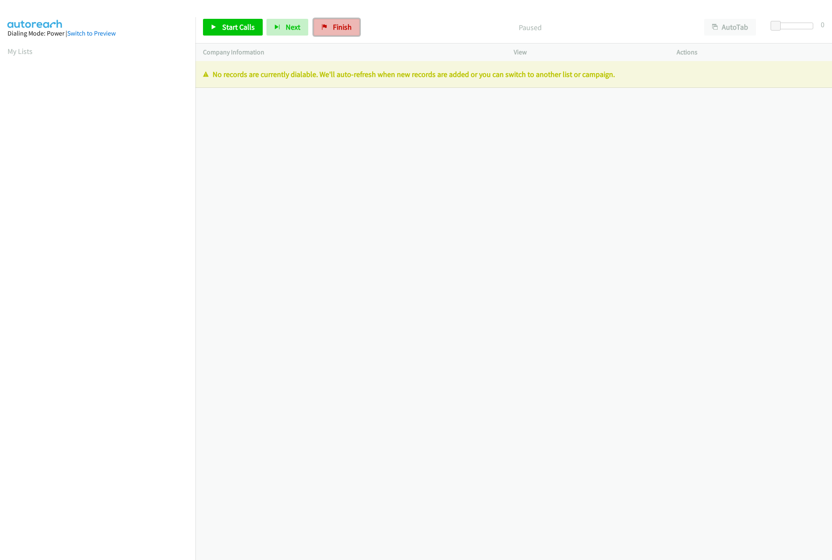
click at [336, 29] on span "Finish" at bounding box center [342, 27] width 19 height 10
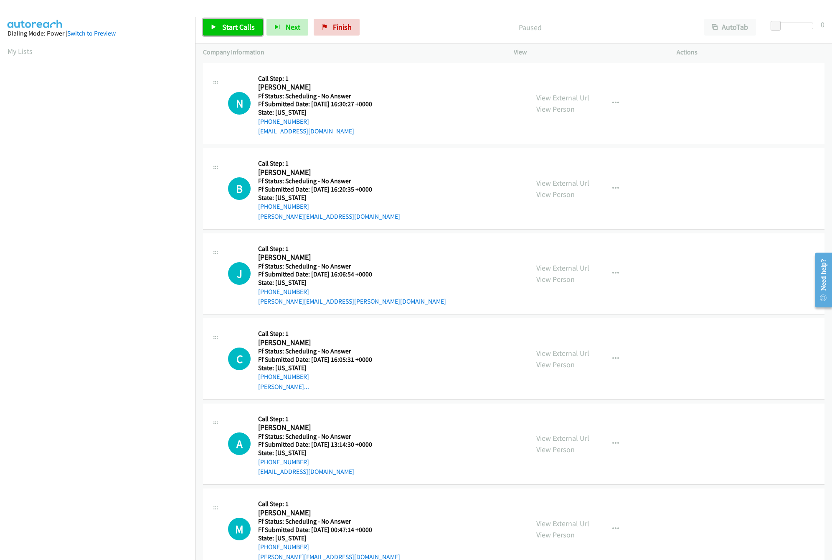
click at [238, 29] on span "Start Calls" at bounding box center [238, 27] width 33 height 10
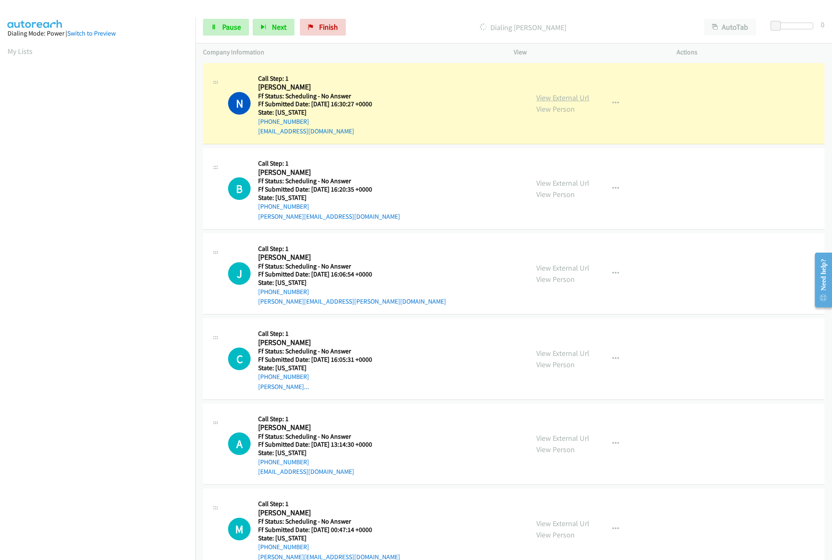
click at [560, 98] on link "View External Url" at bounding box center [563, 98] width 53 height 10
click at [566, 183] on link "View External Url" at bounding box center [563, 183] width 53 height 10
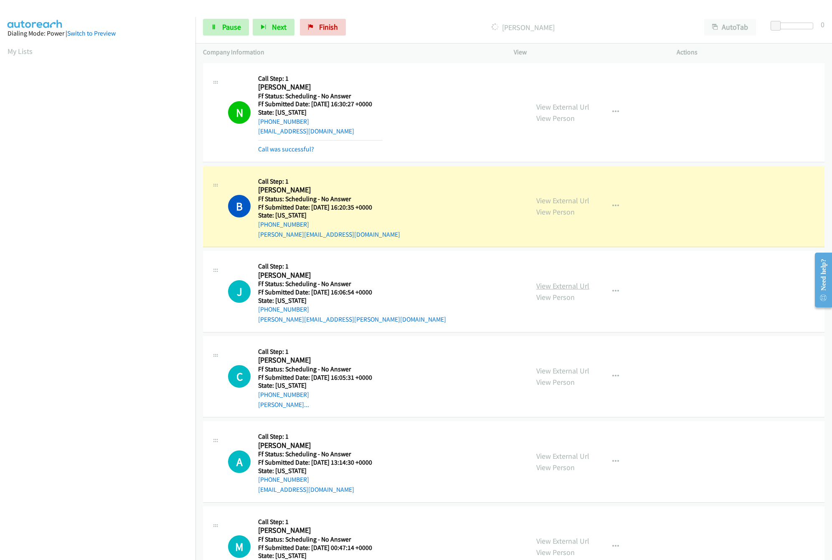
click at [552, 288] on link "View External Url" at bounding box center [563, 286] width 53 height 10
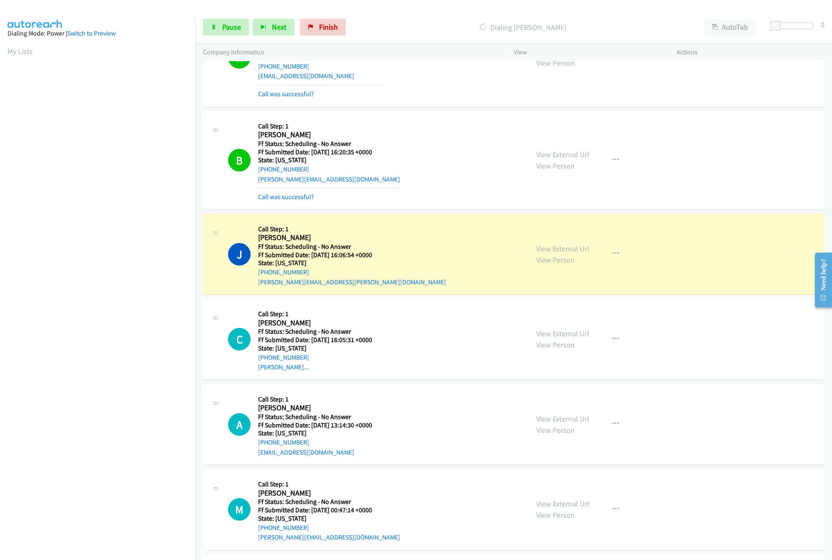
scroll to position [83, 0]
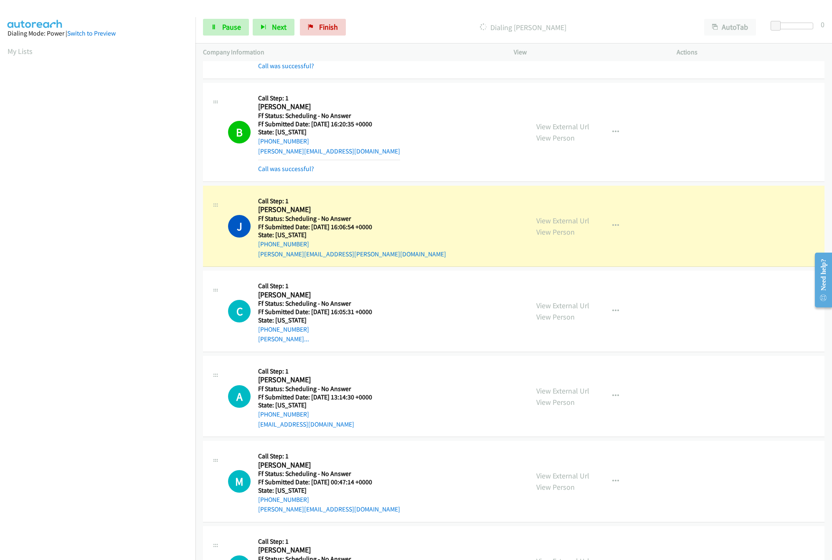
click at [574, 300] on div "View External Url View Person View External Url Email Schedule/Manage Callback …" at bounding box center [614, 311] width 171 height 66
click at [575, 307] on link "View External Url" at bounding box center [563, 305] width 53 height 10
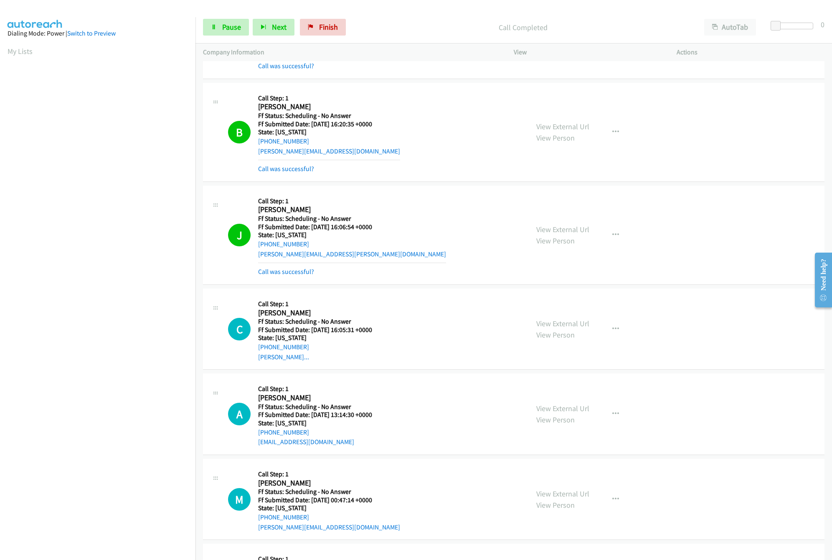
scroll to position [251, 0]
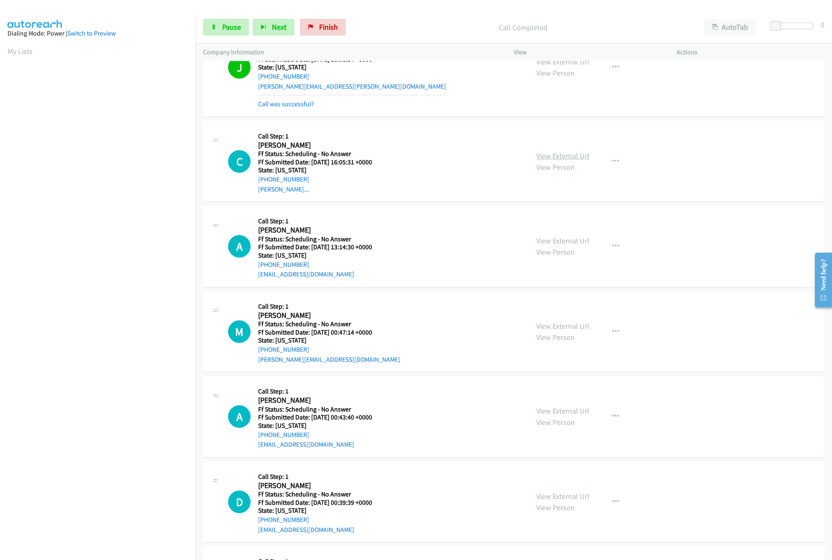
click at [558, 159] on link "View External Url" at bounding box center [563, 156] width 53 height 10
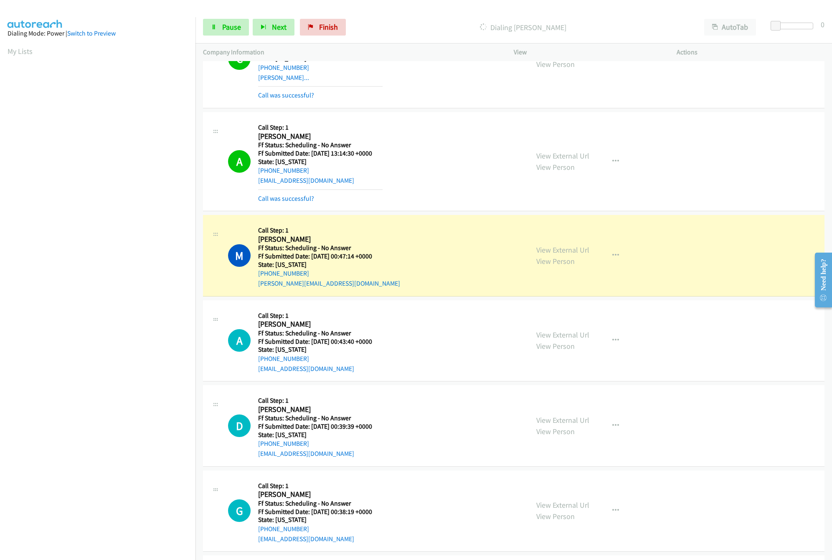
scroll to position [334, 0]
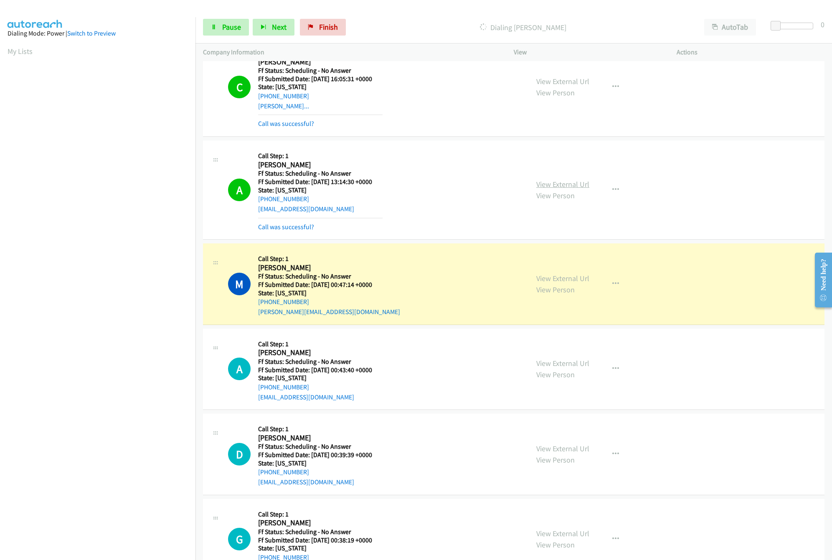
click at [568, 185] on link "View External Url" at bounding box center [563, 184] width 53 height 10
click at [555, 276] on link "View External Url" at bounding box center [563, 278] width 53 height 10
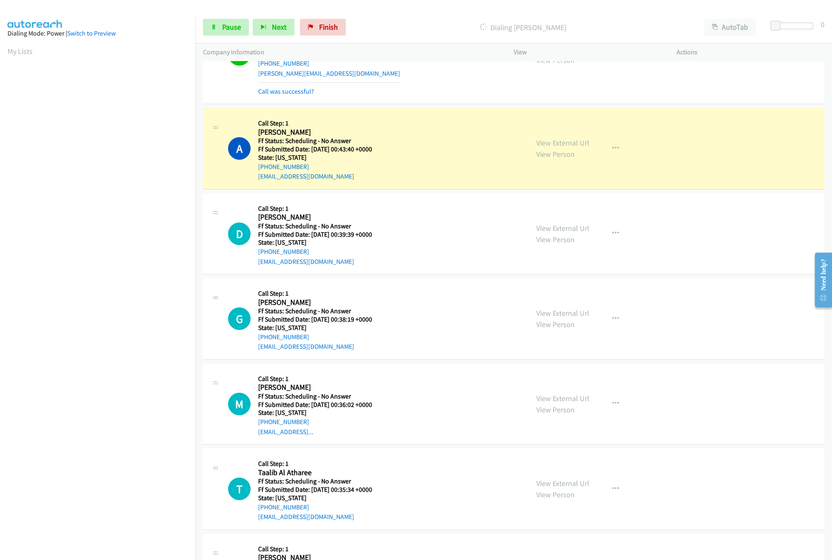
scroll to position [585, 0]
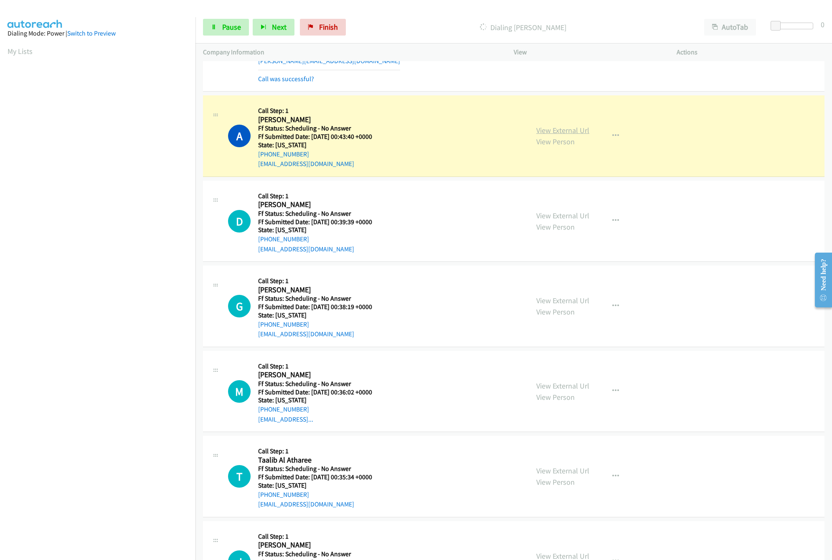
click at [551, 128] on link "View External Url" at bounding box center [563, 130] width 53 height 10
click at [566, 218] on link "View External Url" at bounding box center [563, 216] width 53 height 10
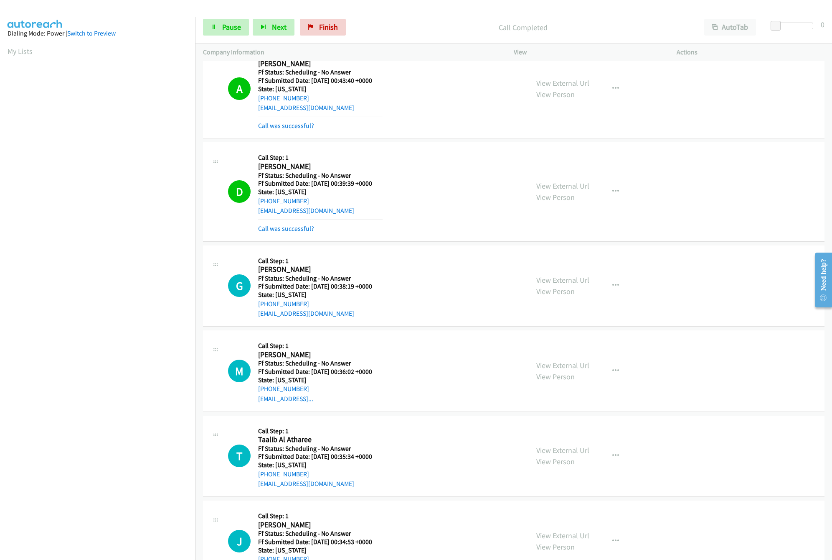
scroll to position [669, 0]
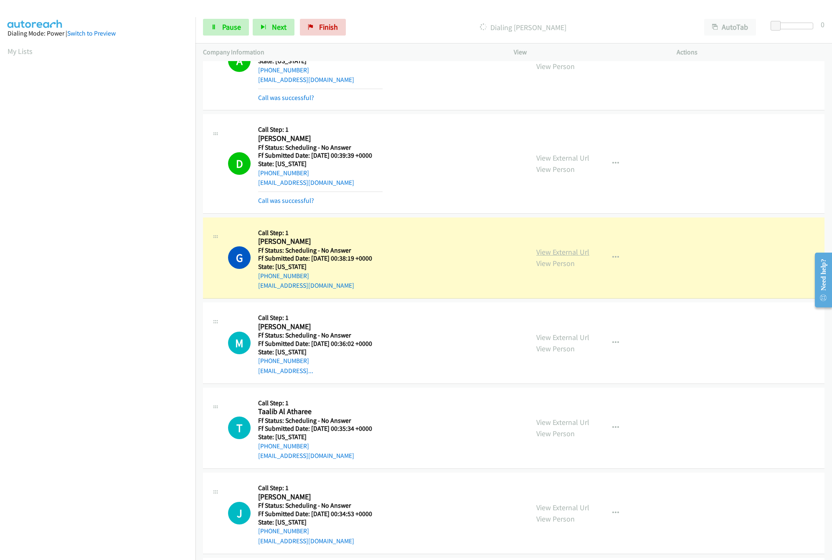
click at [563, 251] on link "View External Url" at bounding box center [563, 252] width 53 height 10
click at [424, 256] on div "G Callback Scheduled Call Step: 1 Grace Frausto America/Denver Ff Status: Sched…" at bounding box center [374, 258] width 293 height 66
click at [555, 254] on link "View External Url" at bounding box center [563, 252] width 53 height 10
click at [241, 29] on span "Pause" at bounding box center [231, 27] width 19 height 10
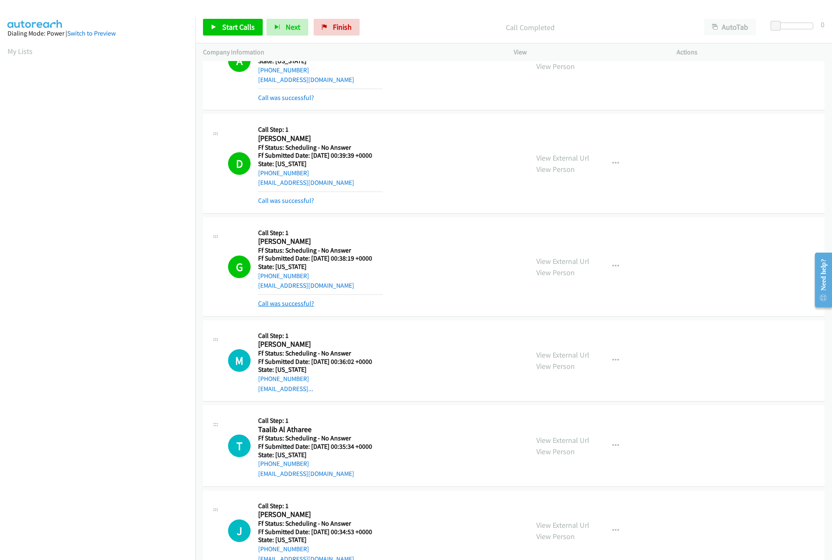
click at [299, 303] on link "Call was successful?" at bounding box center [286, 303] width 56 height 8
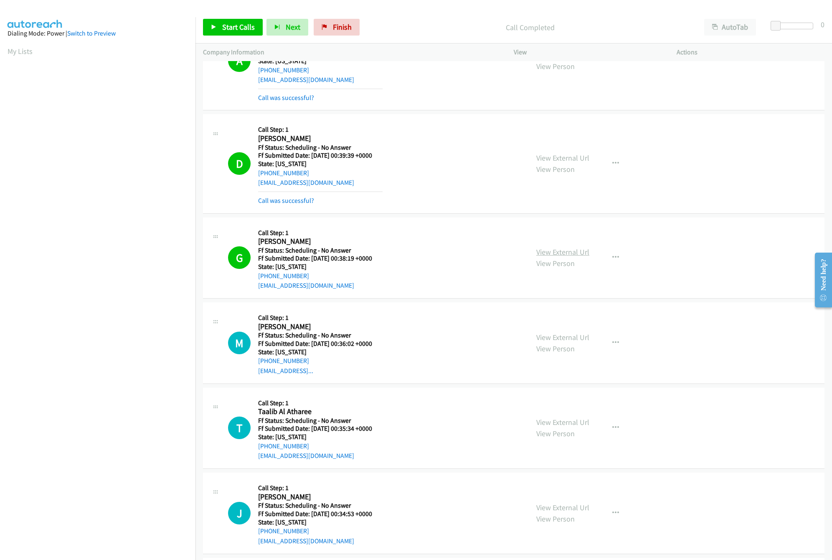
click at [557, 251] on link "View External Url" at bounding box center [563, 252] width 53 height 10
click at [345, 29] on span "Finish" at bounding box center [342, 27] width 19 height 10
click div "Call Completed"
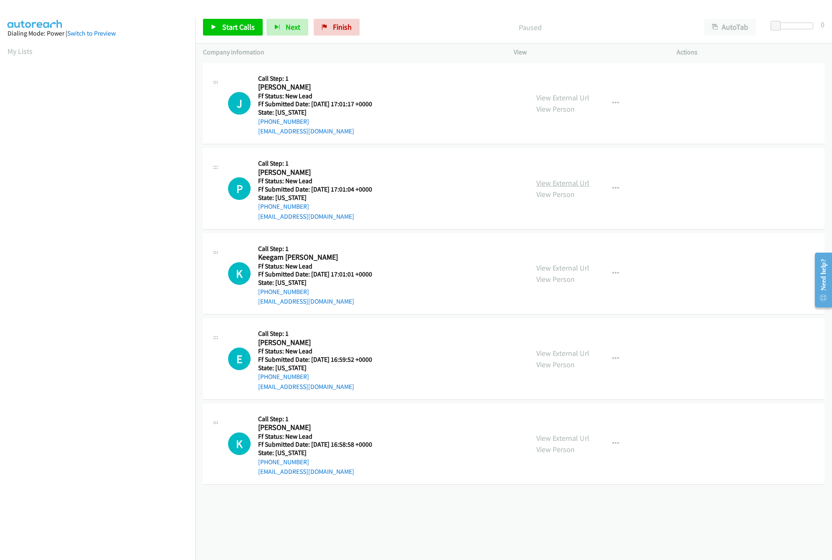
click at [553, 184] on link "View External Url" at bounding box center [563, 183] width 53 height 10
click at [568, 97] on link "View External Url" at bounding box center [563, 98] width 53 height 10
click at [215, 23] on link "Start Calls" at bounding box center [233, 27] width 60 height 17
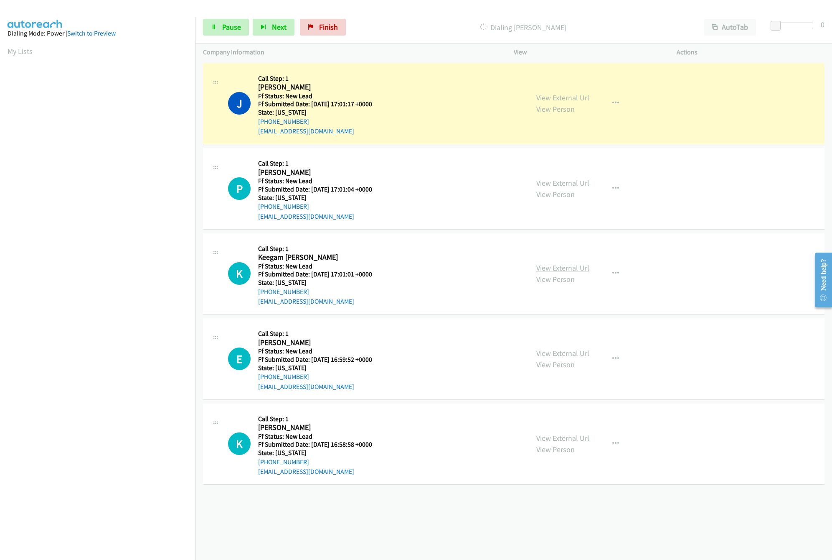
click at [554, 266] on link "View External Url" at bounding box center [563, 268] width 53 height 10
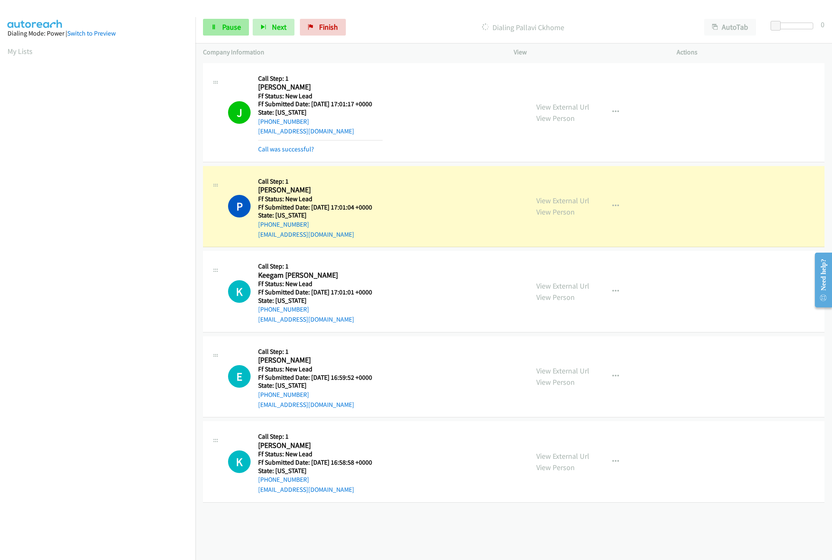
drag, startPoint x: 211, startPoint y: 39, endPoint x: 217, endPoint y: 33, distance: 9.2
click at [211, 39] on div "Start Calls Pause Next Finish Dialing Pallavi Ckhome AutoTab AutoTab 0" at bounding box center [514, 27] width 637 height 32
click at [223, 25] on span "Pause" at bounding box center [231, 27] width 19 height 10
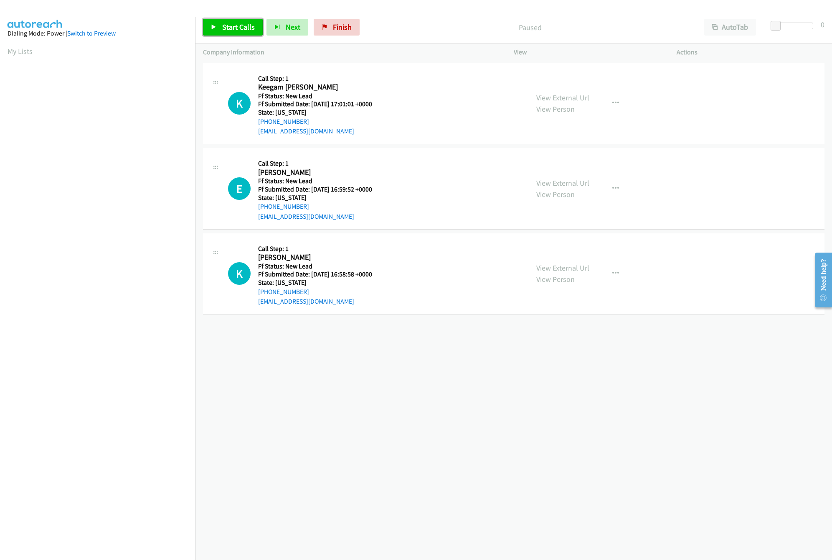
click at [244, 23] on span "Start Calls" at bounding box center [238, 27] width 33 height 10
click at [554, 269] on link "View External Url" at bounding box center [563, 268] width 53 height 10
click at [562, 179] on link "View External Url" at bounding box center [563, 183] width 53 height 10
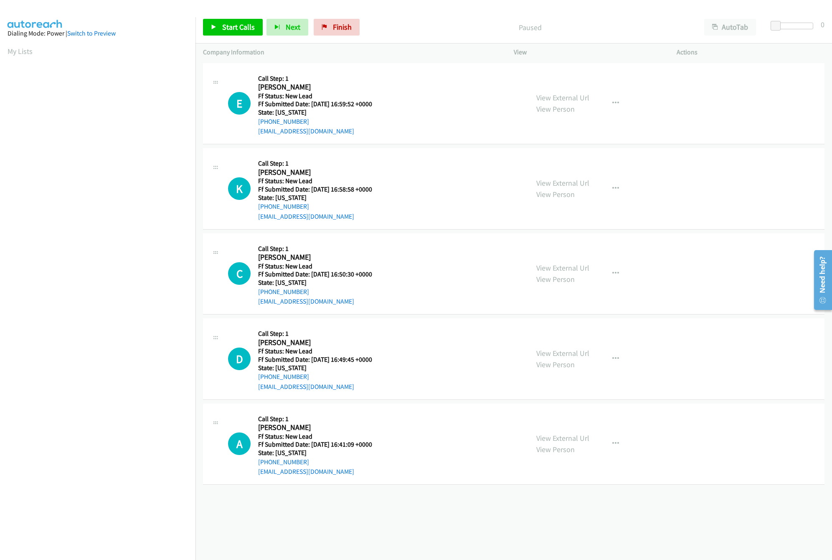
drag, startPoint x: 300, startPoint y: 517, endPoint x: 394, endPoint y: 262, distance: 271.5
click at [300, 517] on div "+1 415-964-1034 Call failed - Please reload the list and try again The Callbar …" at bounding box center [514, 310] width 637 height 499
click at [241, 23] on span "Start Calls" at bounding box center [238, 27] width 33 height 10
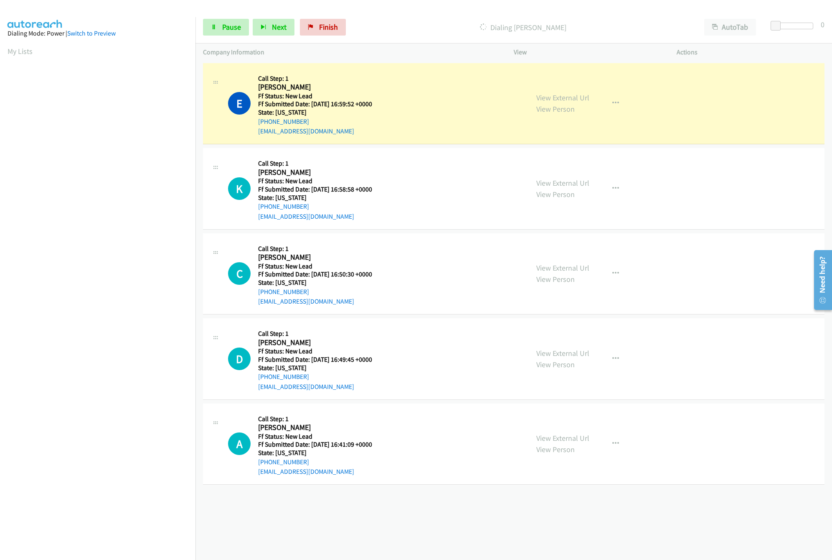
click at [556, 273] on div "View External Url View Person" at bounding box center [563, 273] width 53 height 23
click at [559, 267] on link "View External Url" at bounding box center [563, 268] width 53 height 10
click at [221, 20] on link "Pause" at bounding box center [226, 27] width 46 height 17
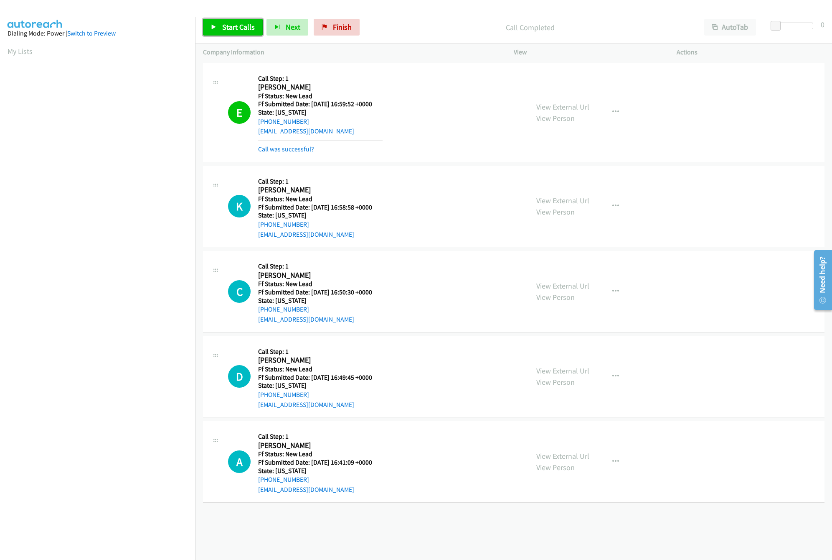
click at [242, 20] on link "Start Calls" at bounding box center [233, 27] width 60 height 17
click at [296, 145] on link "Call was successful?" at bounding box center [286, 149] width 56 height 8
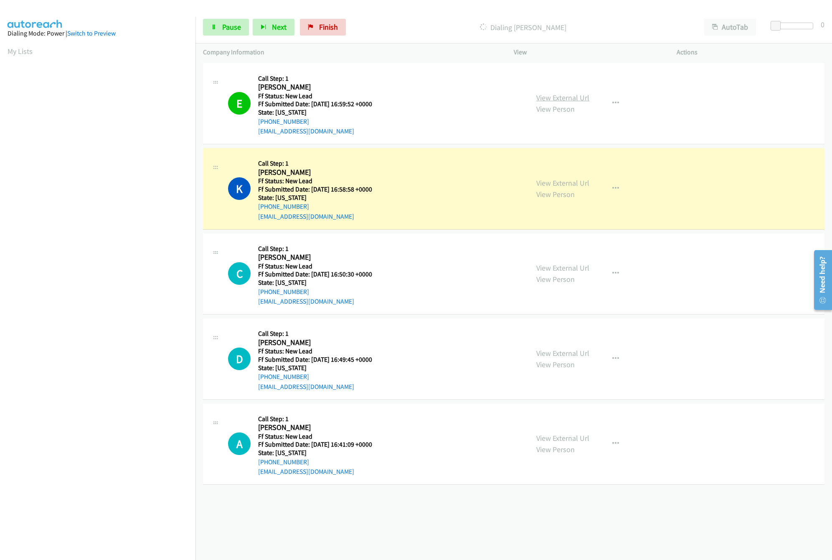
click at [557, 93] on link "View External Url" at bounding box center [563, 98] width 53 height 10
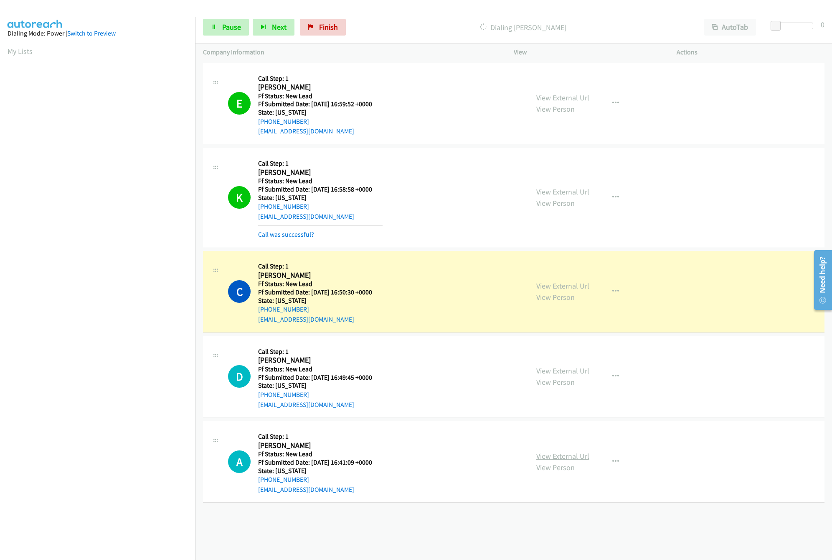
click at [550, 455] on link "View External Url" at bounding box center [563, 456] width 53 height 10
click at [573, 375] on link "View External Url" at bounding box center [563, 371] width 53 height 10
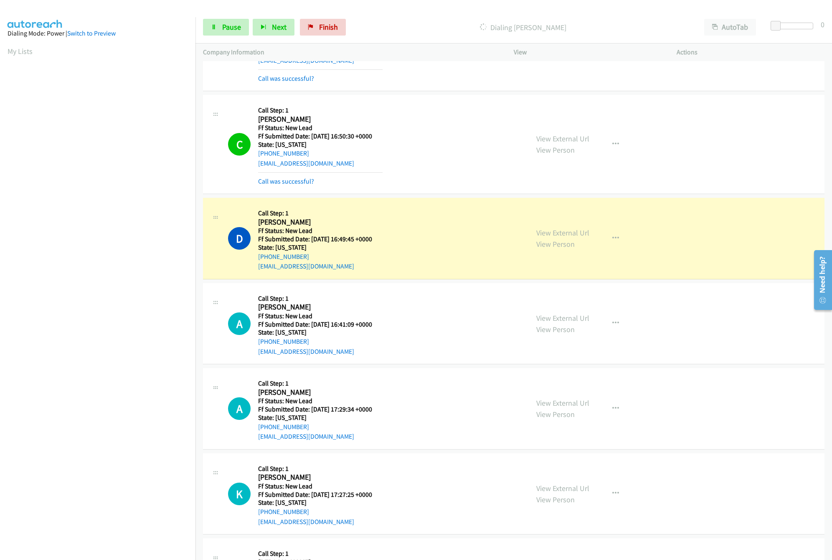
scroll to position [232, 0]
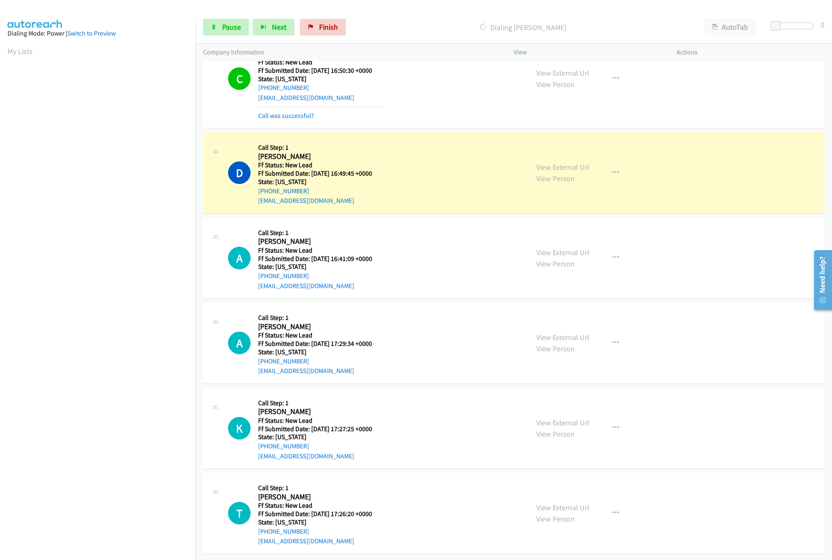
drag, startPoint x: 121, startPoint y: 500, endPoint x: 188, endPoint y: 387, distance: 131.4
click at [121, 500] on nav "Dialing Mode: Power | Switch to Preview My Lists" at bounding box center [98, 297] width 196 height 560
click at [560, 417] on link "View External Url" at bounding box center [563, 422] width 53 height 10
click at [560, 332] on link "View External Url" at bounding box center [563, 337] width 53 height 10
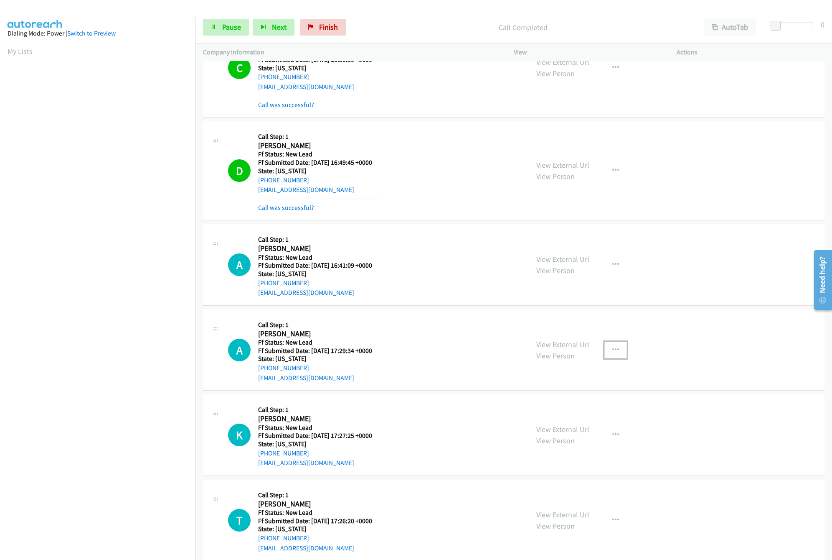
click at [614, 348] on icon "button" at bounding box center [616, 349] width 7 height 7
click at [554, 404] on link "Skip Call" at bounding box center [571, 404] width 111 height 17
click at [569, 346] on link "View External Url" at bounding box center [563, 344] width 53 height 10
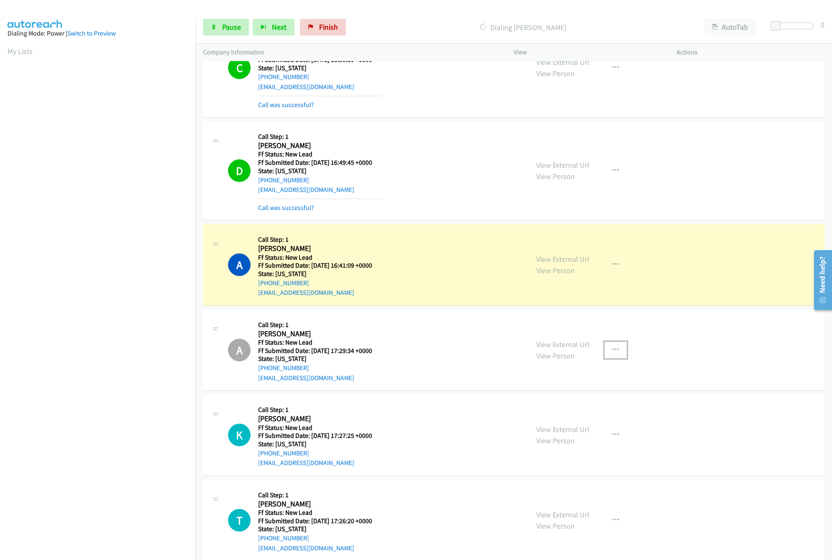
scroll to position [507, 0]
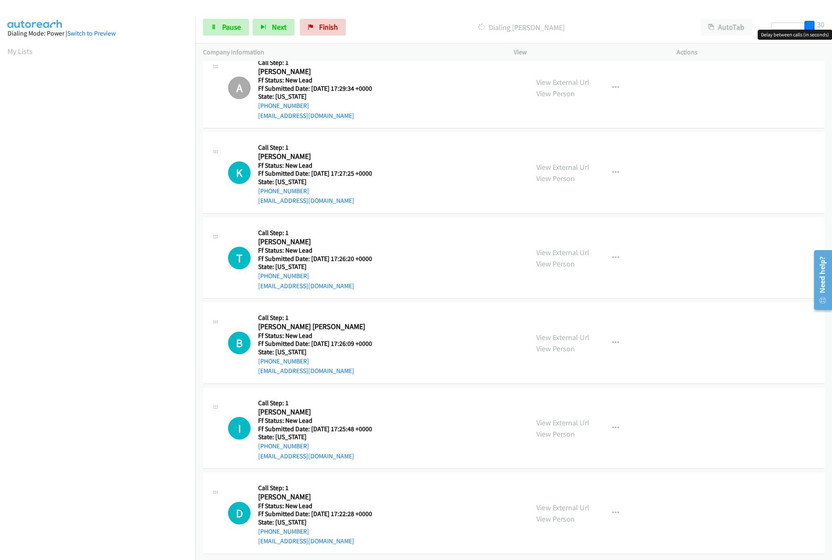
drag, startPoint x: 776, startPoint y: 23, endPoint x: 860, endPoint y: 23, distance: 84.4
click at [832, 23] on html "Start Calls Pause Next Finish Dialing Andrea Machado AutoTab AutoTab 30 Company…" at bounding box center [416, 20] width 832 height 40
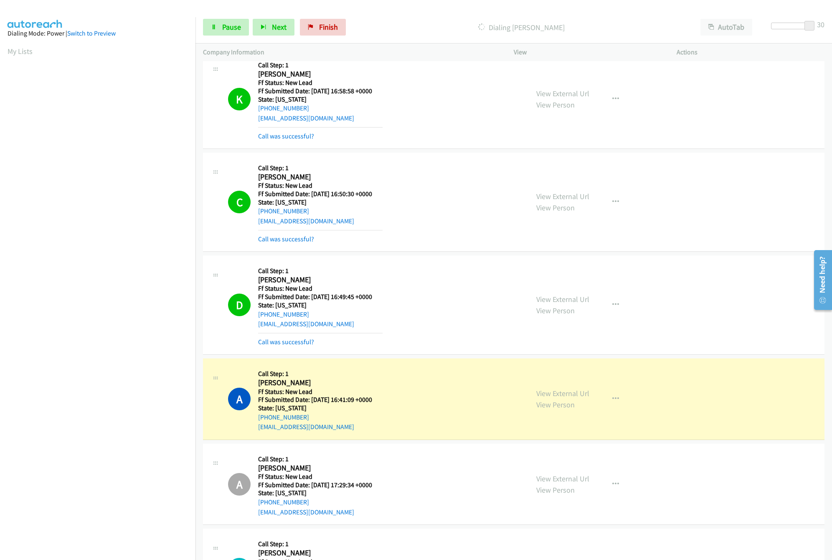
scroll to position [5, 0]
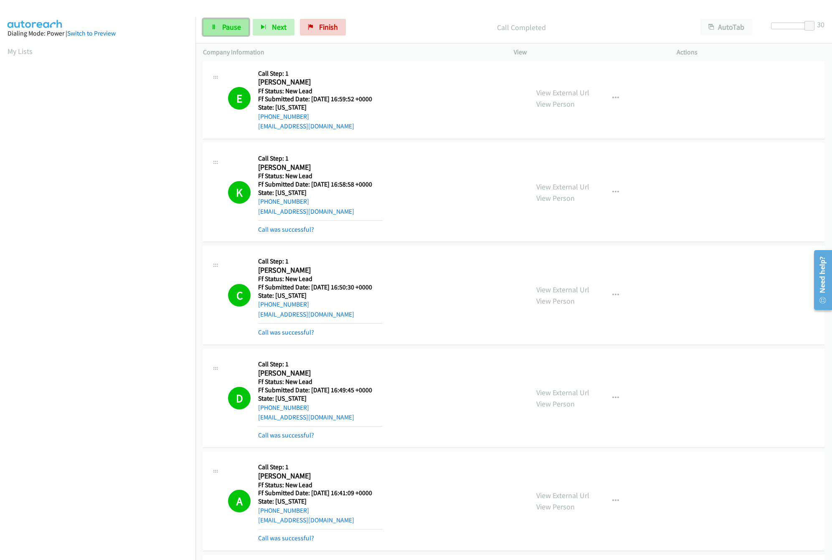
click at [229, 22] on link "Pause" at bounding box center [226, 27] width 46 height 17
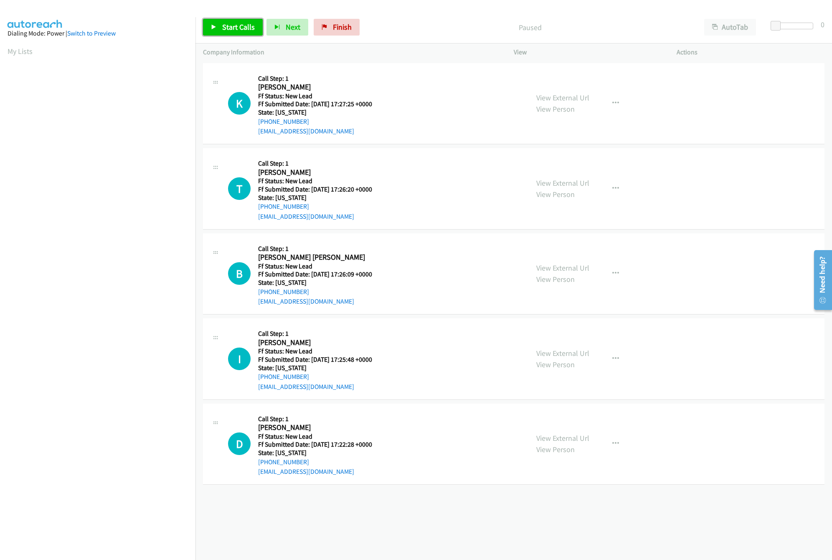
click at [241, 31] on span "Start Calls" at bounding box center [238, 27] width 33 height 10
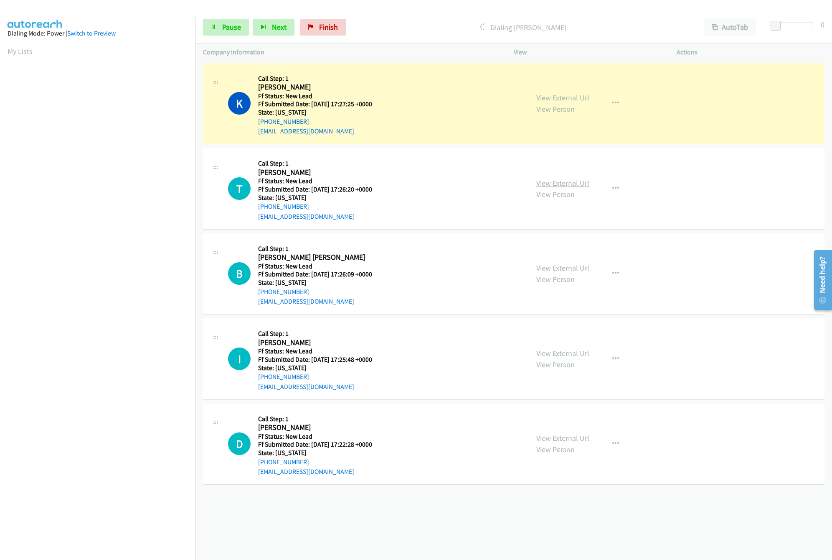
click at [554, 183] on link "View External Url" at bounding box center [563, 183] width 53 height 10
click at [232, 30] on span "Pause" at bounding box center [231, 27] width 19 height 10
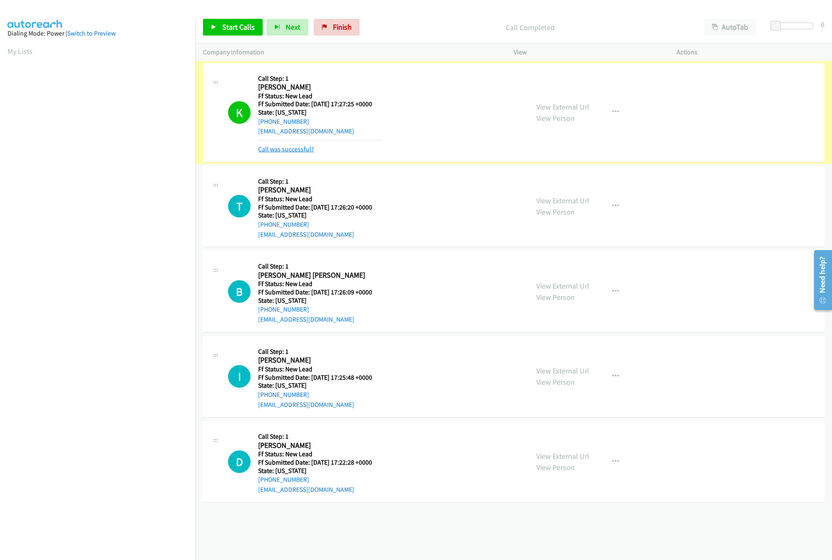
click at [276, 148] on link "Call was successful?" at bounding box center [286, 149] width 56 height 8
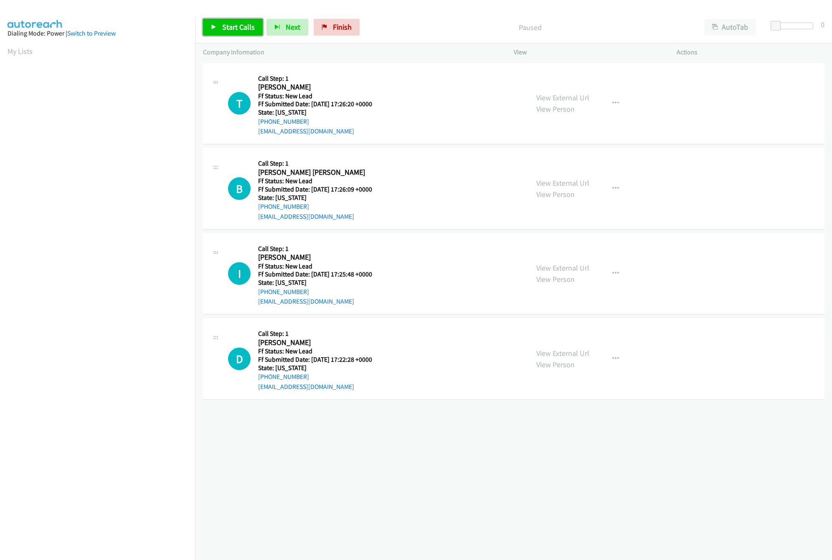
click at [224, 29] on span "Start Calls" at bounding box center [238, 27] width 33 height 10
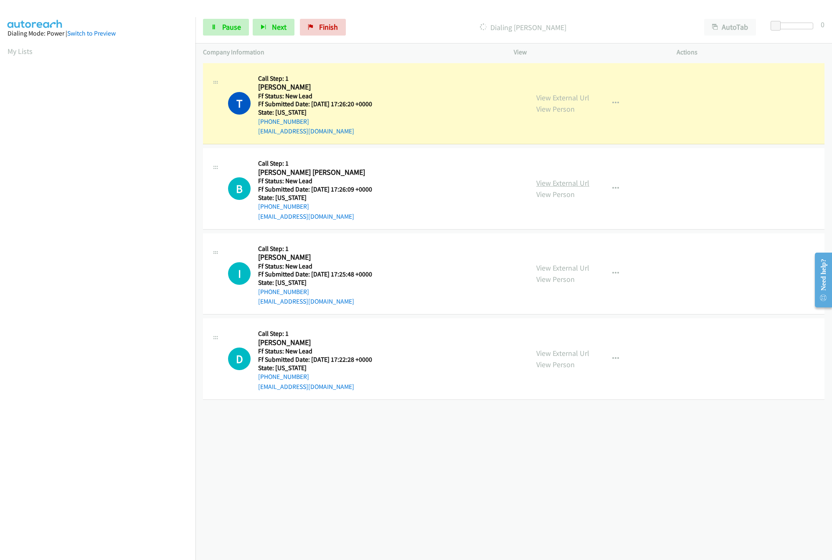
click at [554, 182] on link "View External Url" at bounding box center [563, 183] width 53 height 10
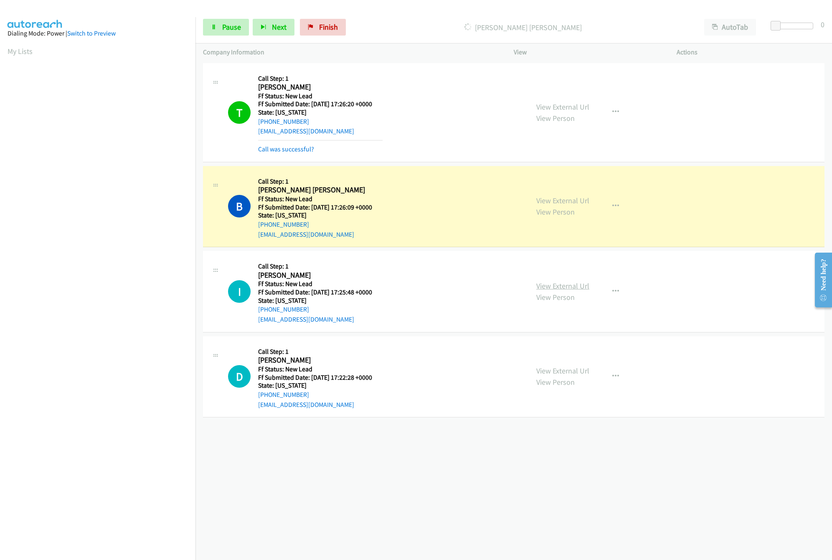
click at [563, 283] on link "View External Url" at bounding box center [563, 286] width 53 height 10
click at [554, 375] on link "View External Url" at bounding box center [563, 371] width 53 height 10
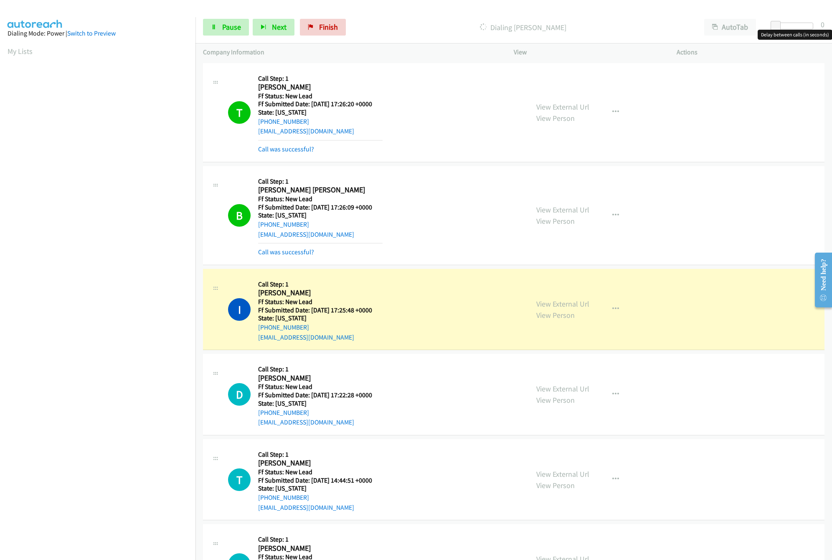
click at [792, 26] on div at bounding box center [794, 26] width 38 height 7
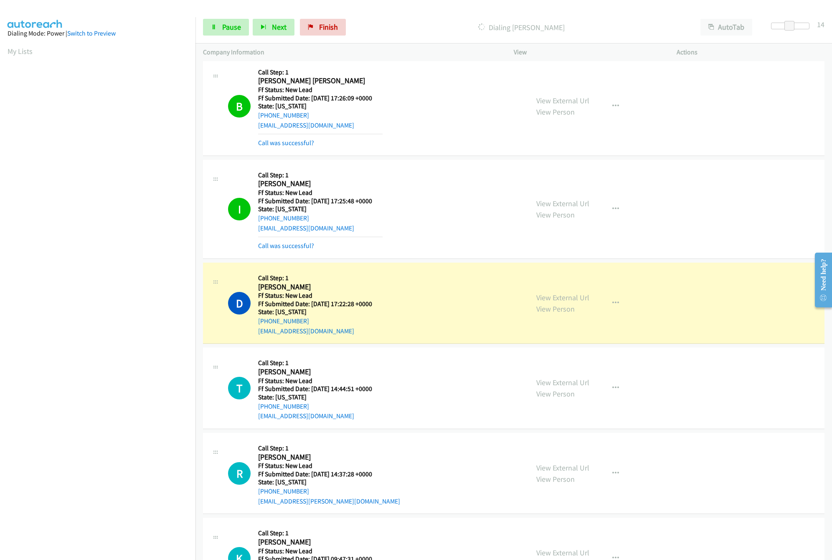
scroll to position [165, 0]
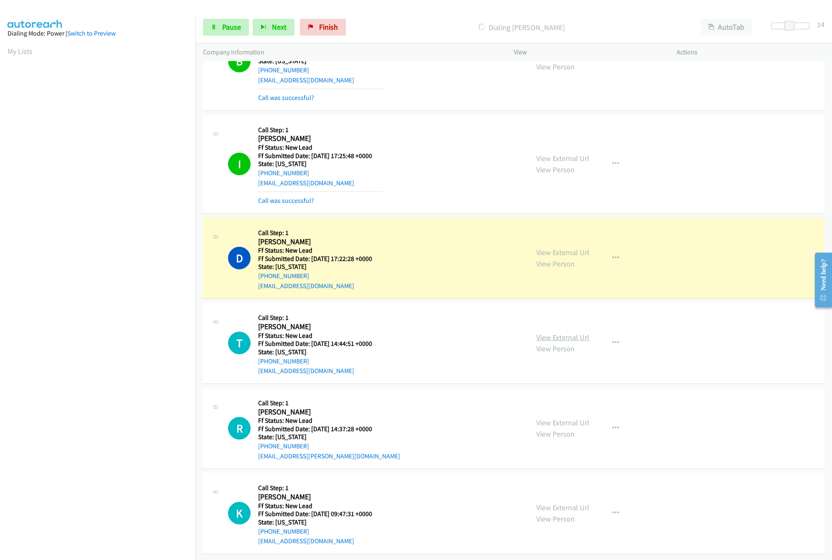
click at [555, 332] on link "View External Url" at bounding box center [563, 337] width 53 height 10
click at [550, 332] on link "View External Url" at bounding box center [563, 337] width 53 height 10
drag, startPoint x: 794, startPoint y: 28, endPoint x: 770, endPoint y: 28, distance: 23.4
click at [782, 28] on span at bounding box center [787, 26] width 10 height 10
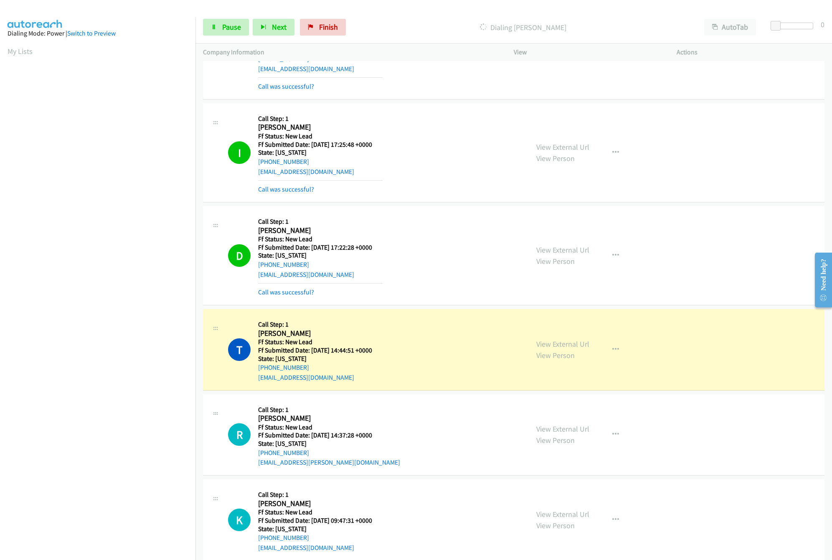
scroll to position [183, 0]
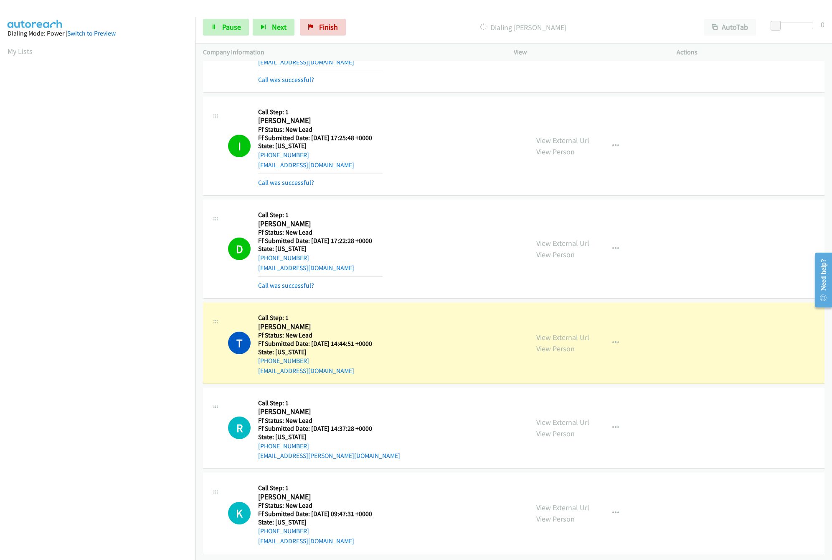
click at [556, 502] on div "View External Url View Person" at bounding box center [563, 512] width 53 height 23
click at [557, 502] on link "View External Url" at bounding box center [563, 507] width 53 height 10
click at [567, 417] on link "View External Url" at bounding box center [563, 422] width 53 height 10
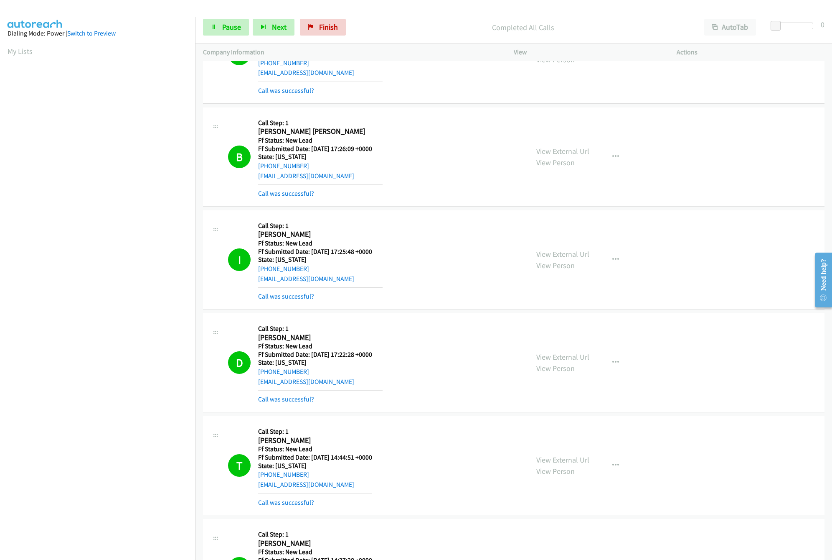
scroll to position [0, 0]
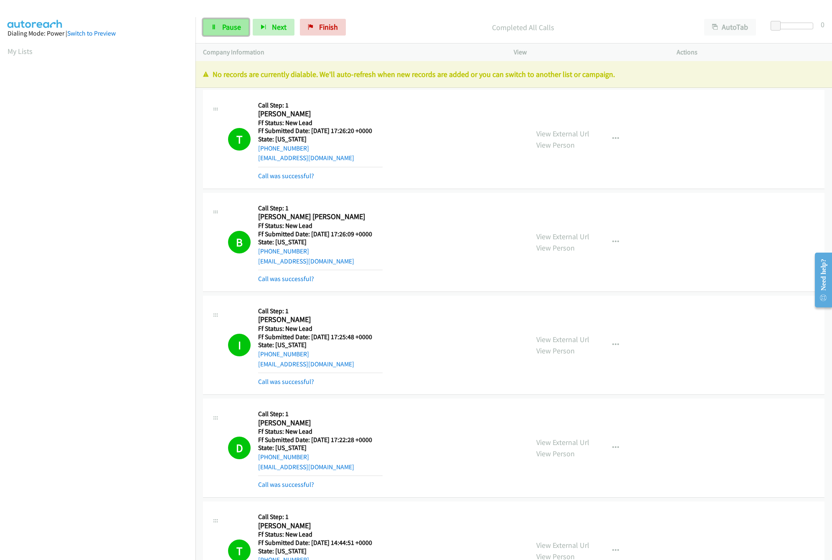
click at [235, 27] on span "Pause" at bounding box center [231, 27] width 19 height 10
drag, startPoint x: 340, startPoint y: 26, endPoint x: 465, endPoint y: 41, distance: 126.3
click at [340, 26] on span "Finish" at bounding box center [342, 27] width 19 height 10
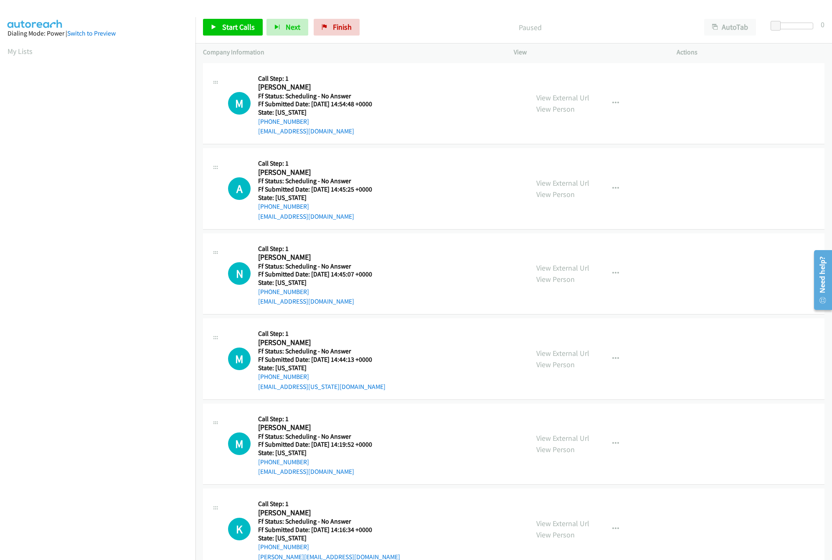
scroll to position [0, 3]
click at [211, 25] on icon at bounding box center [214, 28] width 6 height 6
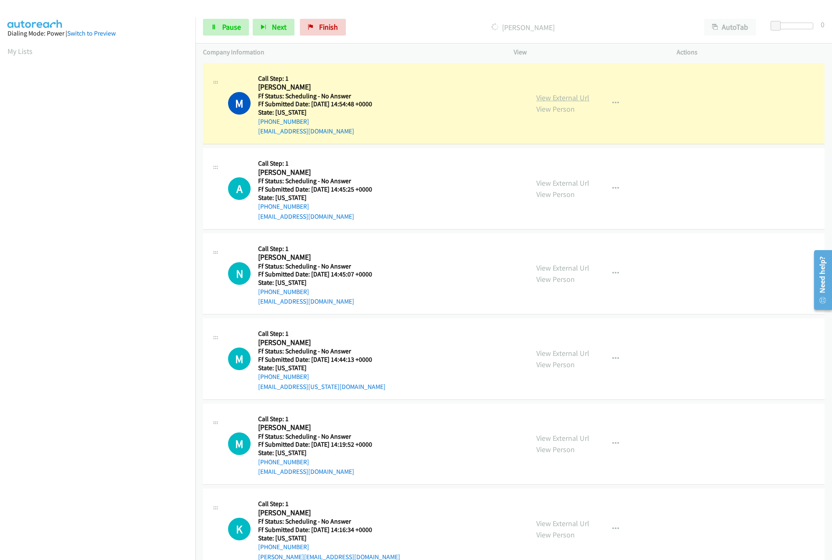
click at [565, 97] on link "View External Url" at bounding box center [563, 98] width 53 height 10
click at [558, 183] on link "View External Url" at bounding box center [563, 183] width 53 height 10
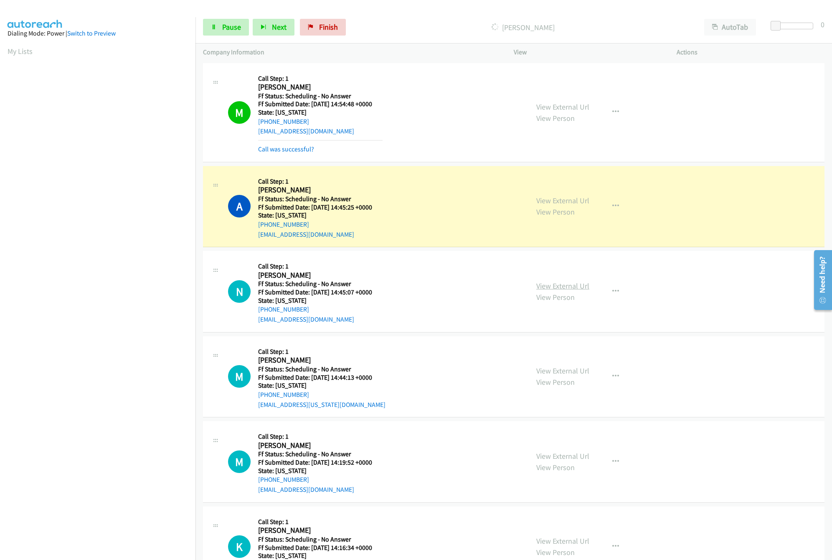
click at [563, 289] on link "View External Url" at bounding box center [563, 286] width 53 height 10
drag, startPoint x: 143, startPoint y: 538, endPoint x: 204, endPoint y: 453, distance: 104.6
click at [143, 538] on nav "Dialing Mode: Power | Switch to Preview My Lists" at bounding box center [98, 297] width 196 height 560
click at [572, 291] on div "View External Url View Person" at bounding box center [563, 291] width 53 height 23
click at [569, 286] on link "View External Url" at bounding box center [563, 286] width 53 height 10
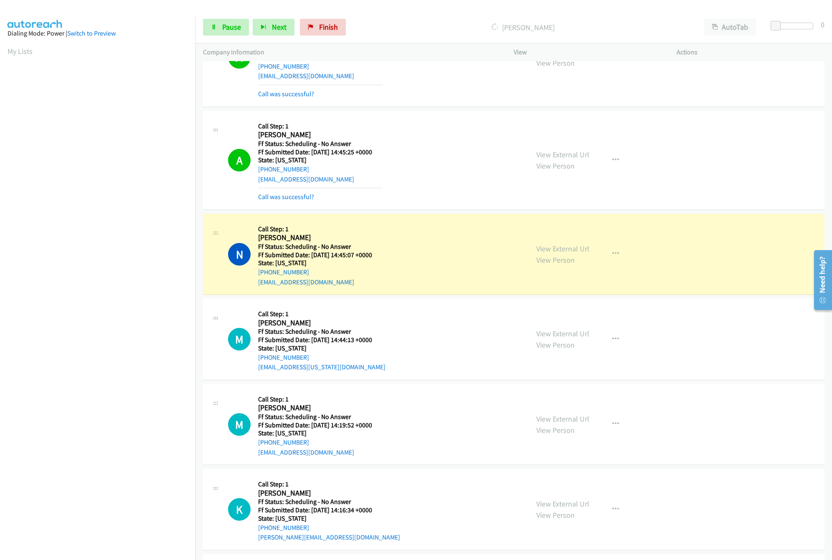
scroll to position [83, 0]
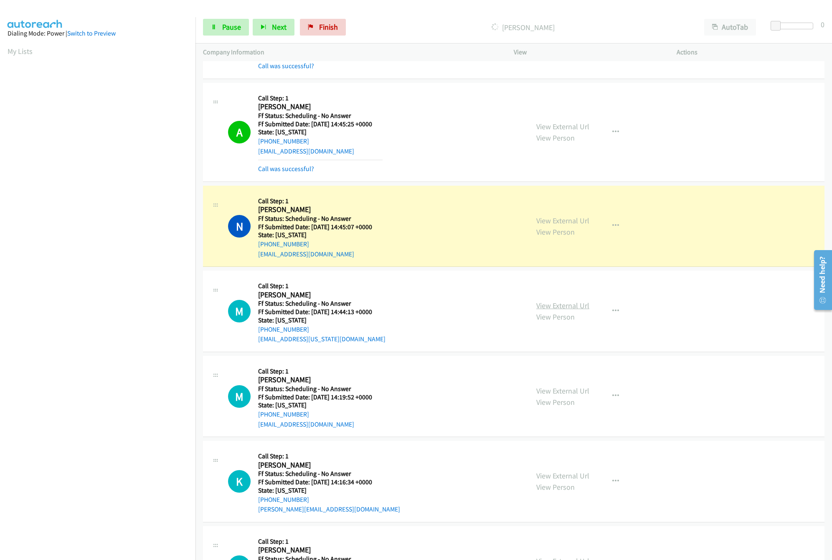
click at [551, 303] on link "View External Url" at bounding box center [563, 305] width 53 height 10
click at [573, 395] on link "View External Url" at bounding box center [563, 391] width 53 height 10
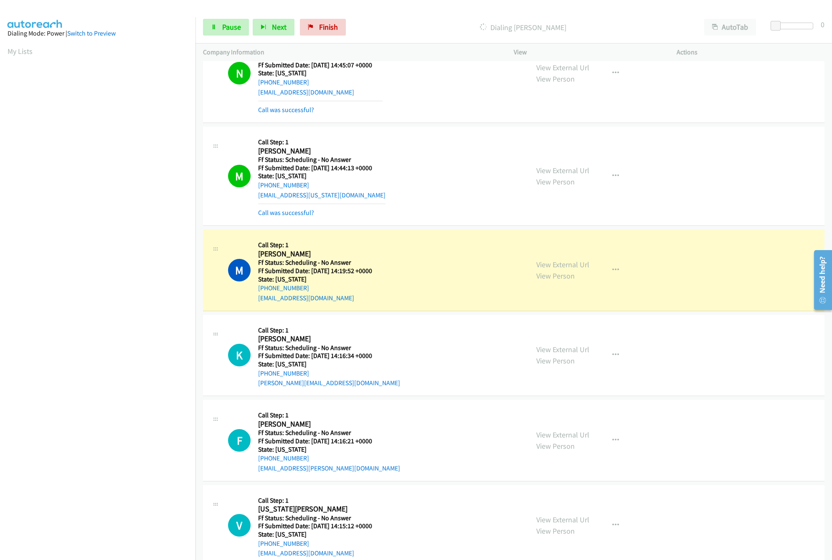
scroll to position [418, 0]
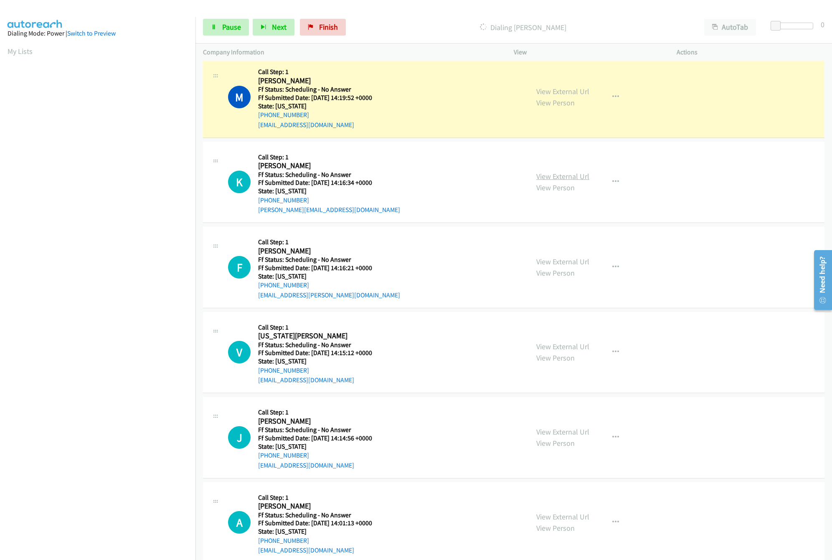
click at [554, 181] on link "View External Url" at bounding box center [563, 176] width 53 height 10
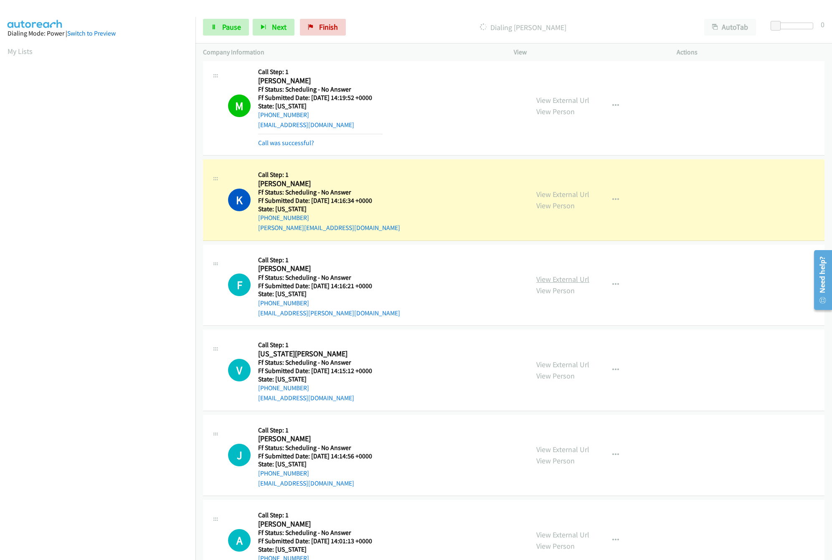
click at [551, 279] on link "View External Url" at bounding box center [563, 279] width 53 height 10
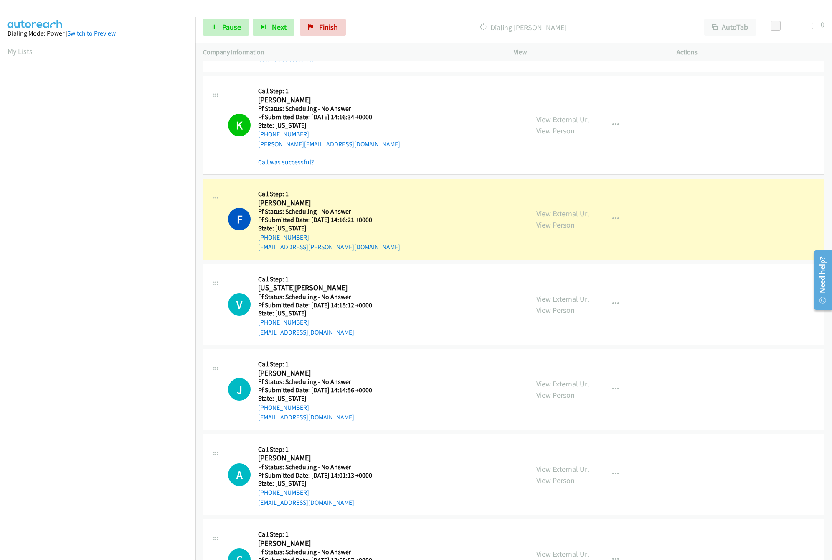
scroll to position [585, 0]
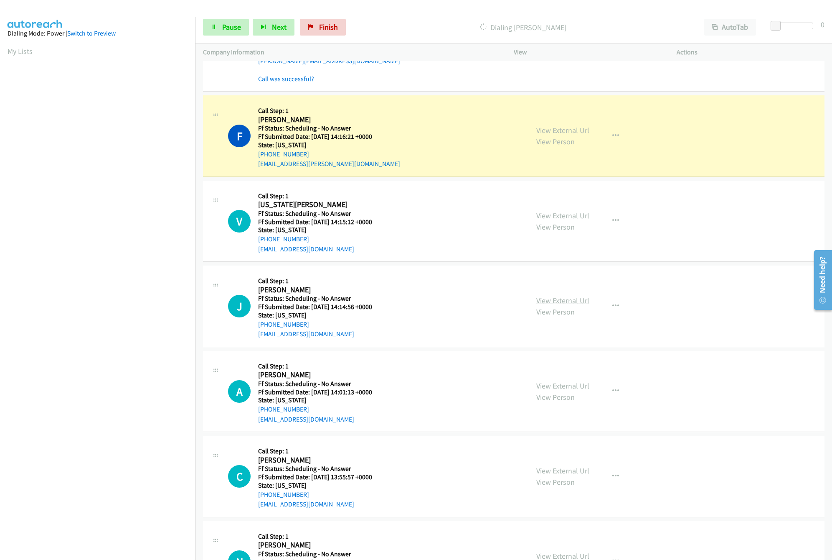
click at [548, 305] on link "View External Url" at bounding box center [563, 300] width 53 height 10
click at [558, 215] on link "View External Url" at bounding box center [563, 216] width 53 height 10
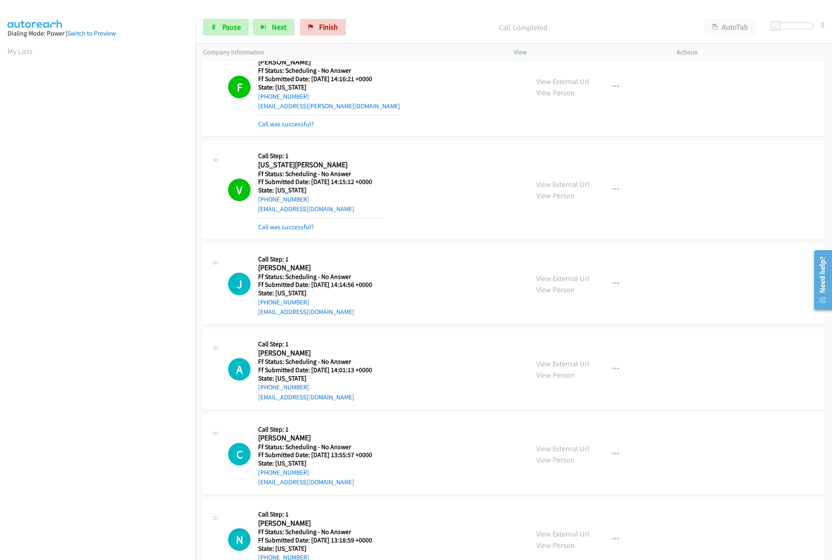
scroll to position [752, 0]
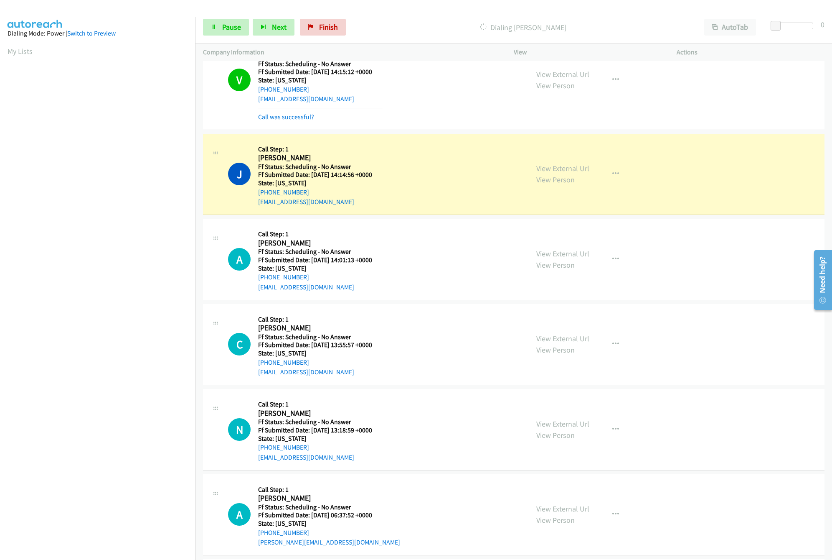
click at [560, 257] on link "View External Url" at bounding box center [563, 254] width 53 height 10
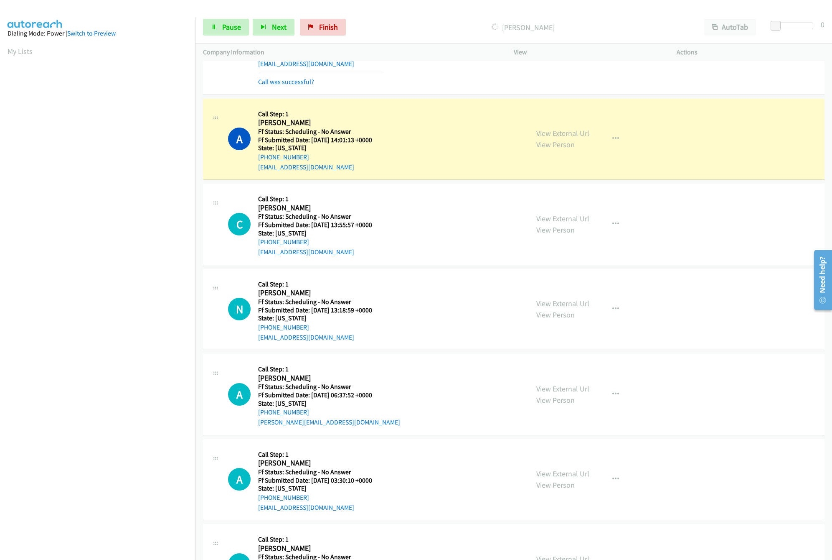
scroll to position [919, 0]
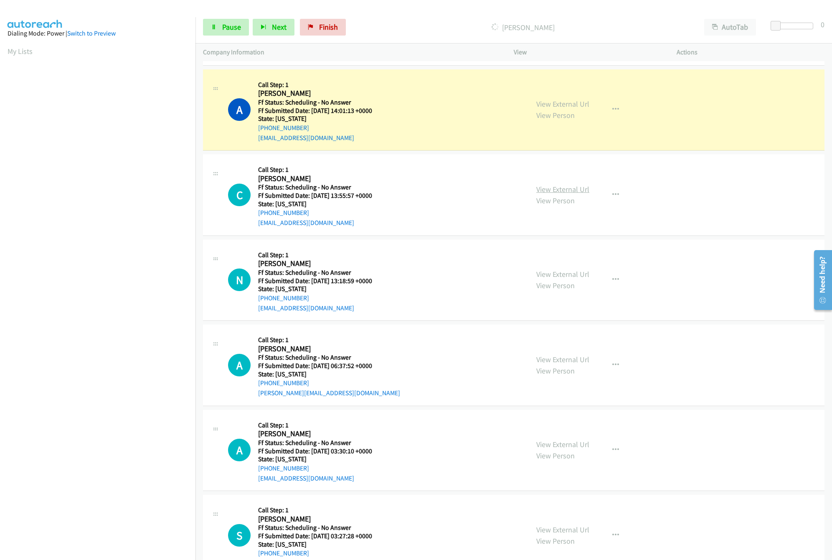
click at [566, 194] on link "View External Url" at bounding box center [563, 189] width 53 height 10
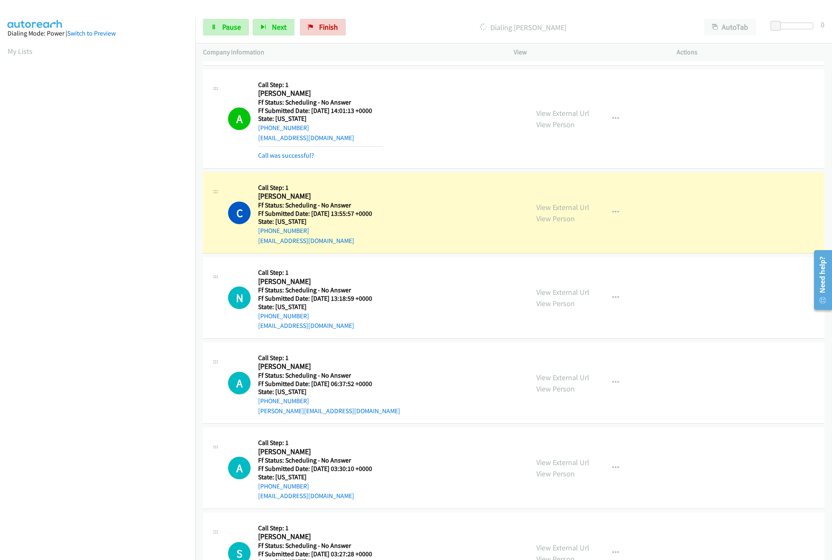
scroll to position [1003, 0]
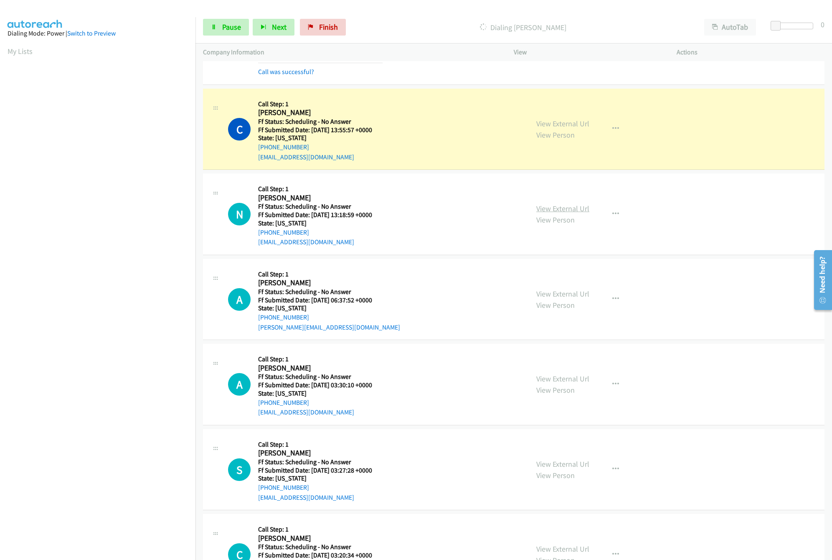
drag, startPoint x: 550, startPoint y: 213, endPoint x: 543, endPoint y: 212, distance: 6.3
click at [550, 213] on link "View External Url" at bounding box center [563, 209] width 53 height 10
click at [548, 298] on link "View External Url" at bounding box center [563, 294] width 53 height 10
click at [244, 27] on link "Pause" at bounding box center [226, 27] width 46 height 17
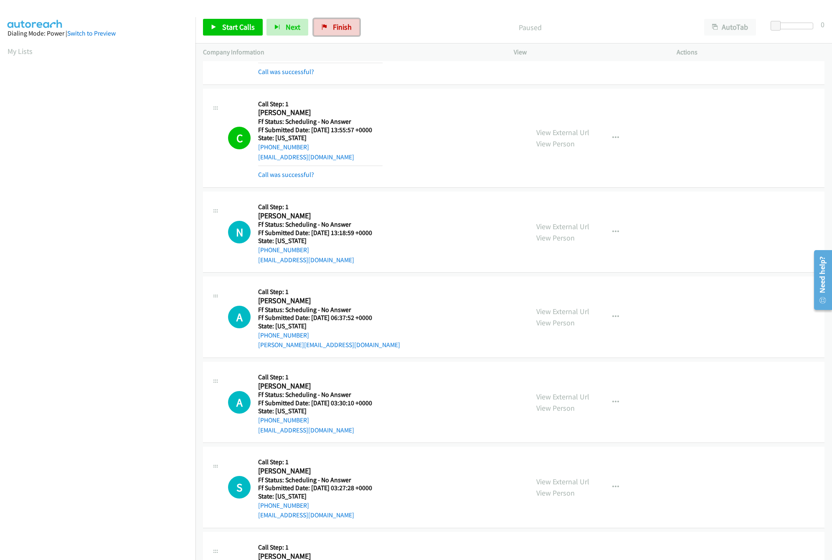
drag, startPoint x: 335, startPoint y: 24, endPoint x: 438, endPoint y: 43, distance: 104.4
click at [335, 24] on span "Finish" at bounding box center [342, 27] width 19 height 10
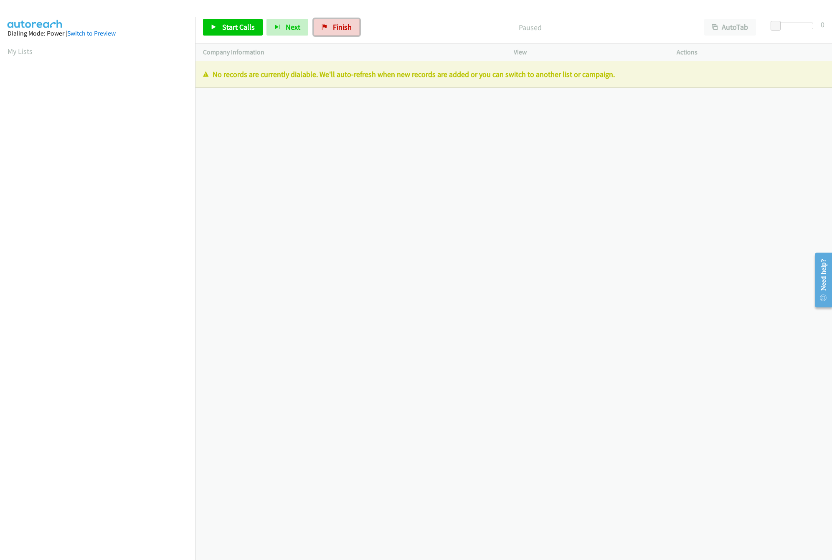
drag, startPoint x: 336, startPoint y: 29, endPoint x: 464, endPoint y: 45, distance: 129.3
click at [336, 29] on span "Finish" at bounding box center [342, 27] width 19 height 10
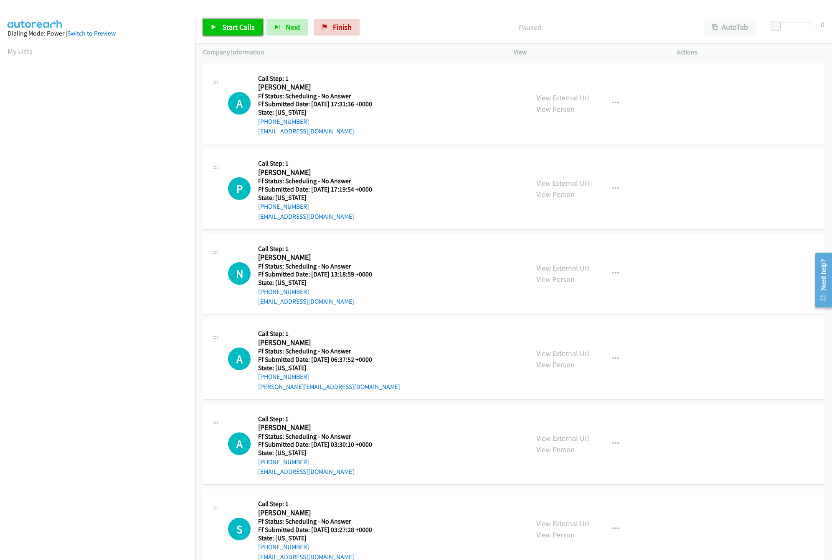
click at [233, 21] on link "Start Calls" at bounding box center [233, 27] width 60 height 17
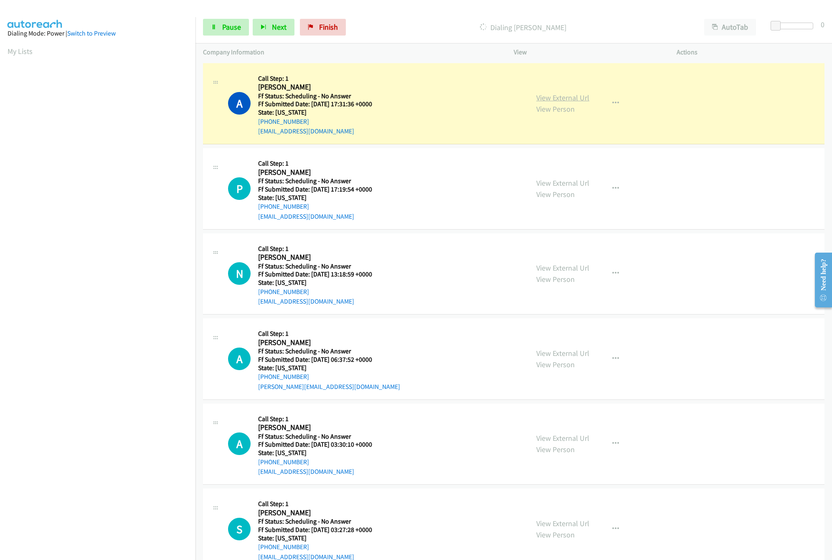
click at [541, 96] on link "View External Url" at bounding box center [563, 98] width 53 height 10
drag, startPoint x: 234, startPoint y: 14, endPoint x: 227, endPoint y: 27, distance: 14.4
click at [234, 18] on div "Start Calls Pause Next Finish Dialing Anthony Taylor AutoTab AutoTab 0" at bounding box center [514, 27] width 637 height 32
click at [227, 27] on span "Pause" at bounding box center [231, 27] width 19 height 10
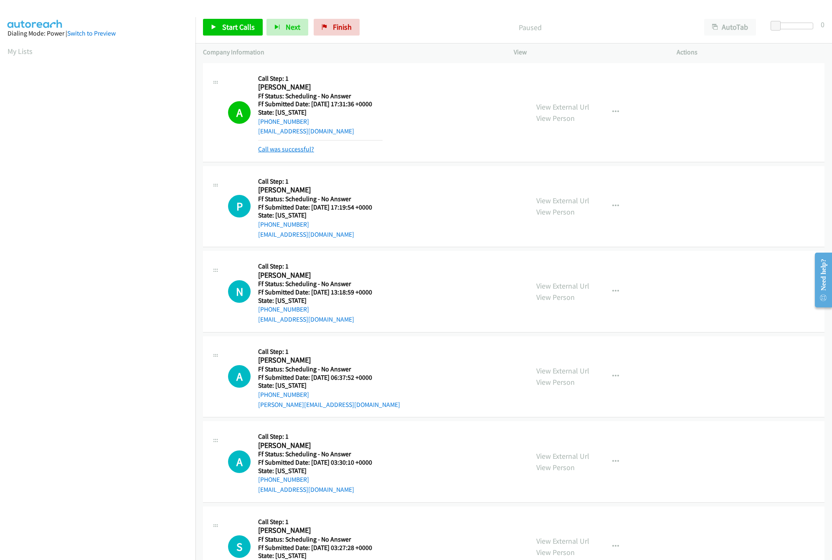
click at [296, 154] on div "Call was successful?" at bounding box center [320, 149] width 125 height 10
click at [296, 150] on link "Call was successful?" at bounding box center [286, 149] width 56 height 8
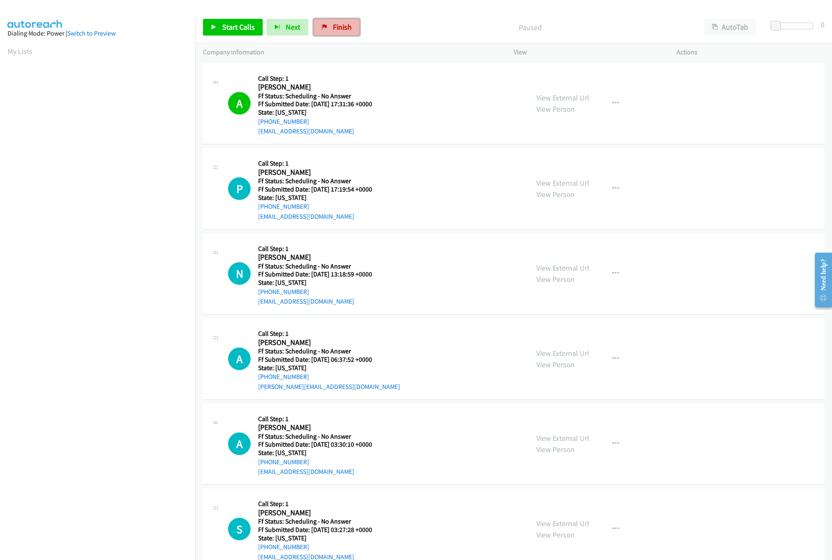
click at [340, 27] on span "Finish" at bounding box center [342, 27] width 19 height 10
click at [246, 27] on span "Start Calls" at bounding box center [238, 27] width 33 height 10
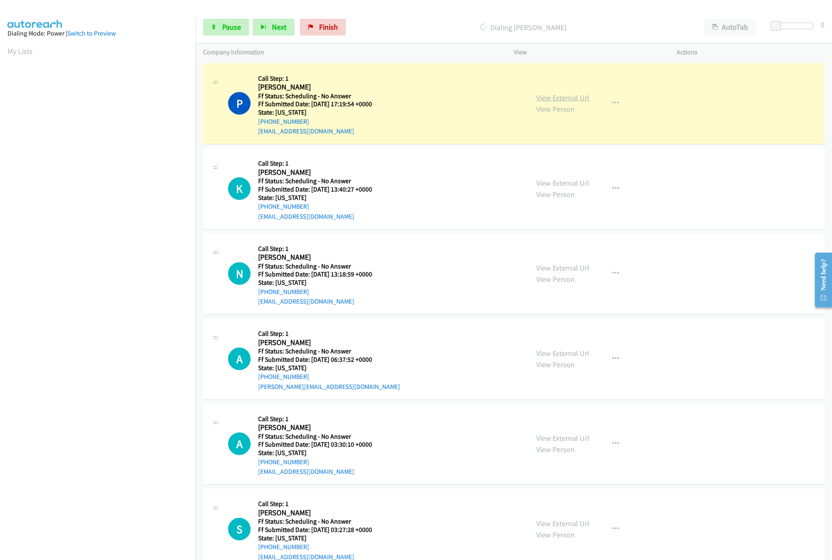
click at [551, 97] on link "View External Url" at bounding box center [563, 98] width 53 height 10
click at [546, 266] on link "View External Url" at bounding box center [563, 268] width 53 height 10
click at [562, 183] on link "View External Url" at bounding box center [563, 183] width 53 height 10
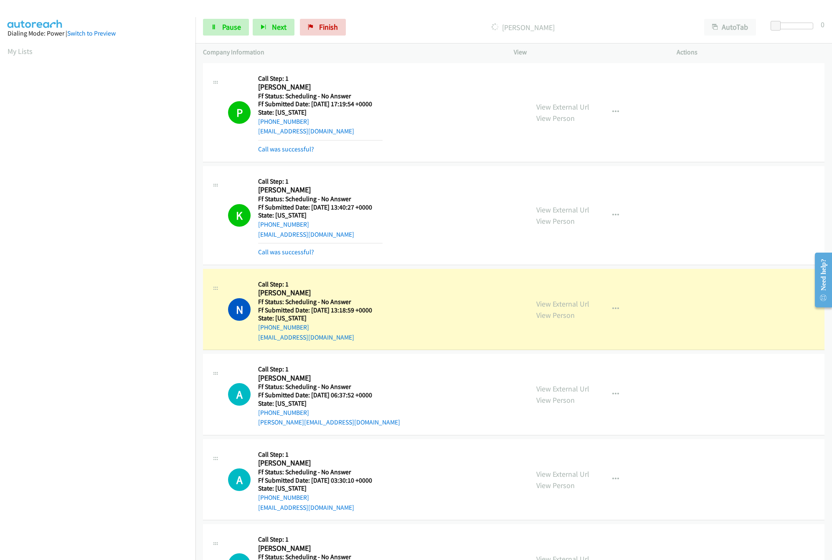
scroll to position [167, 0]
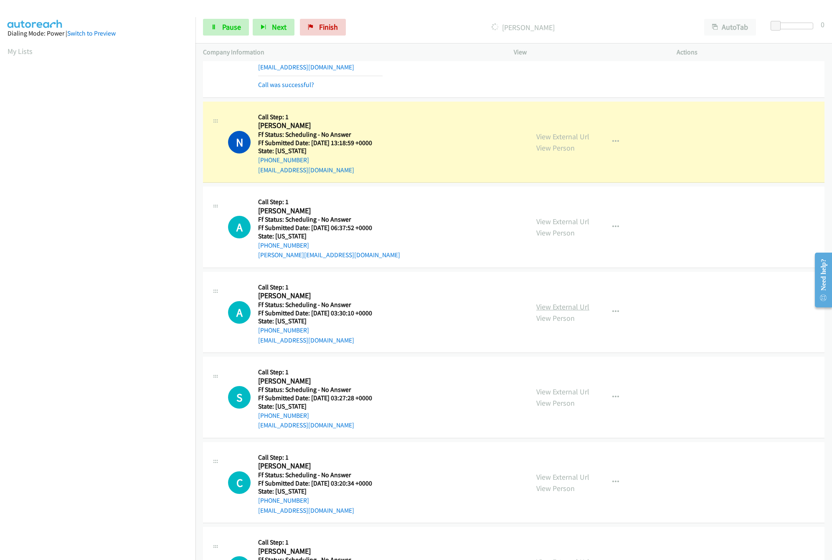
click at [556, 310] on link "View External Url" at bounding box center [563, 307] width 53 height 10
click at [547, 219] on link "View External Url" at bounding box center [563, 221] width 53 height 10
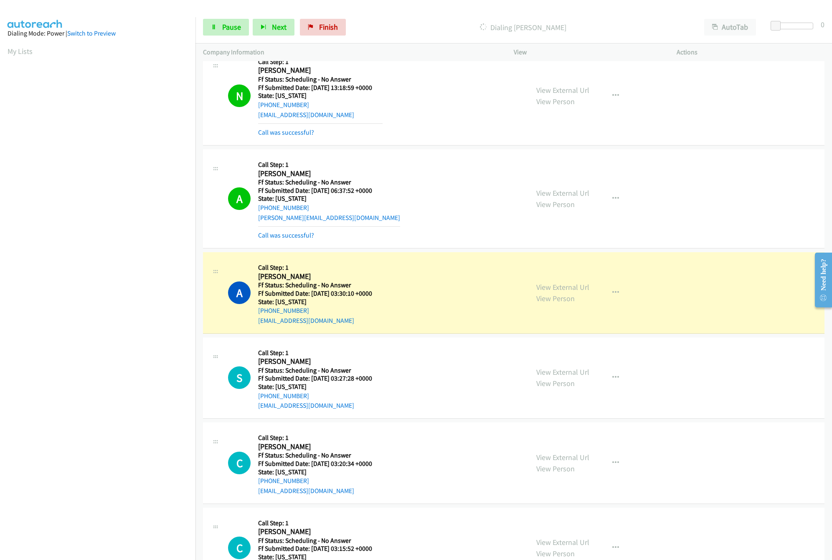
scroll to position [251, 0]
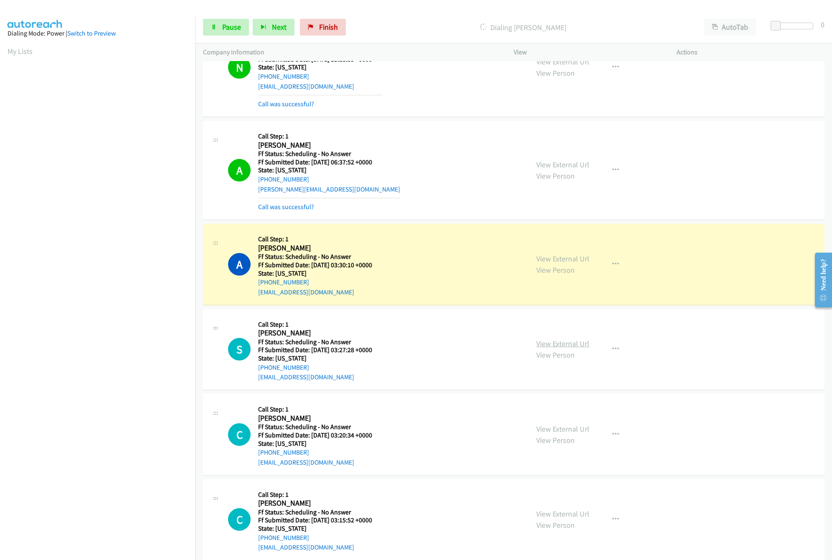
click at [552, 347] on link "View External Url" at bounding box center [563, 344] width 53 height 10
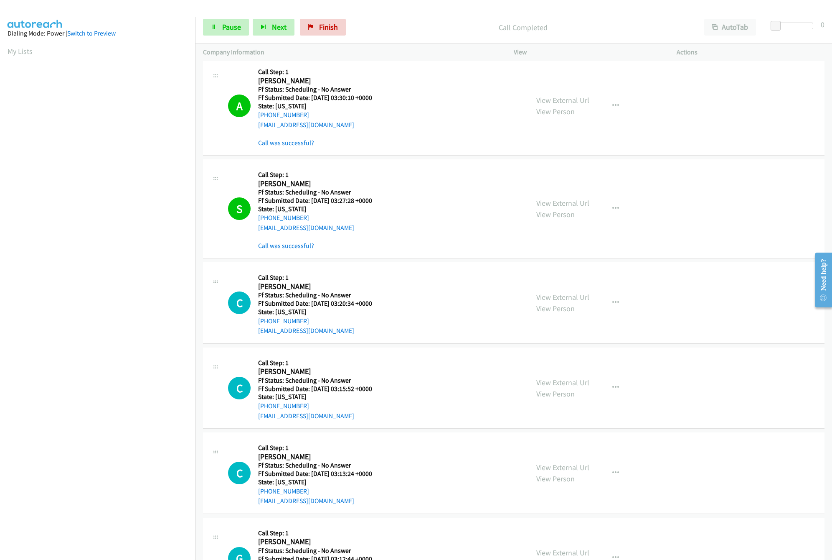
scroll to position [585, 0]
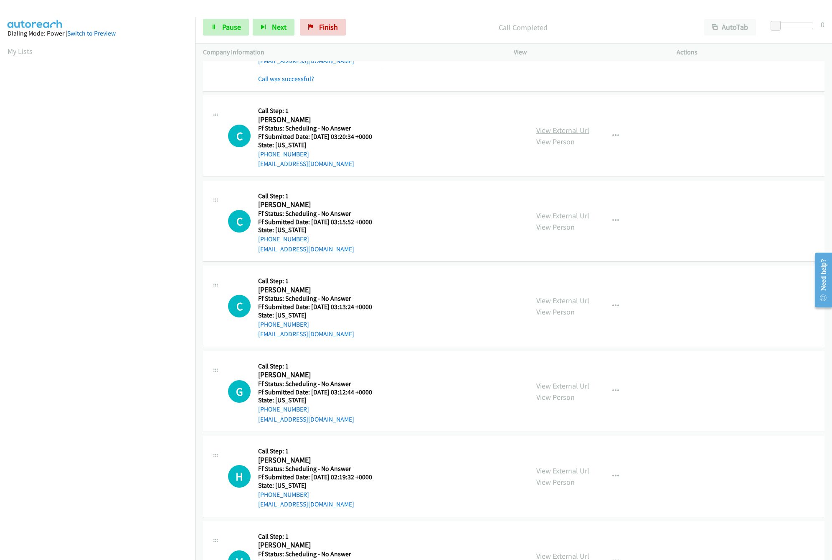
click at [544, 132] on link "View External Url" at bounding box center [563, 130] width 53 height 10
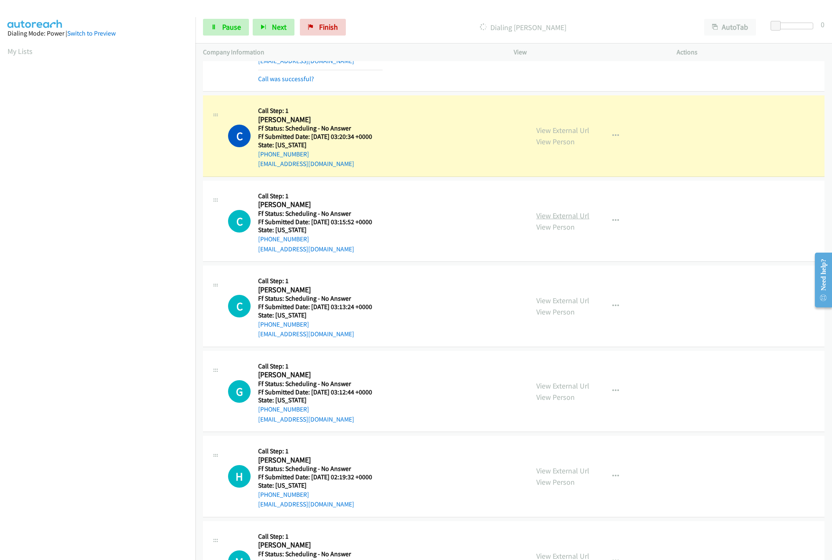
click at [573, 216] on link "View External Url" at bounding box center [563, 216] width 53 height 10
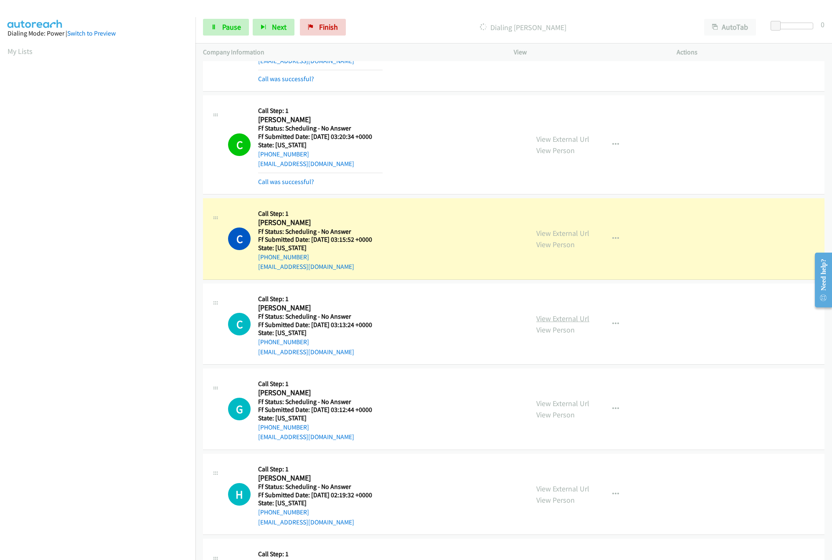
click at [564, 320] on link "View External Url" at bounding box center [563, 318] width 53 height 10
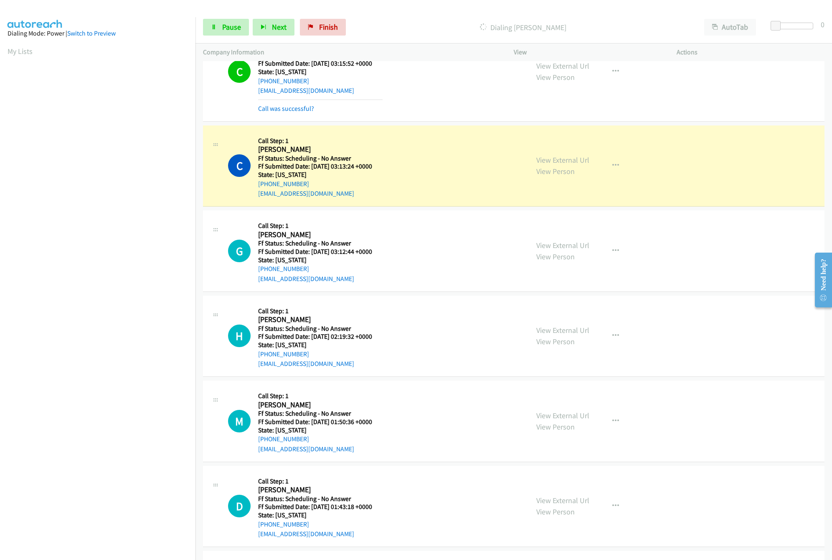
scroll to position [835, 0]
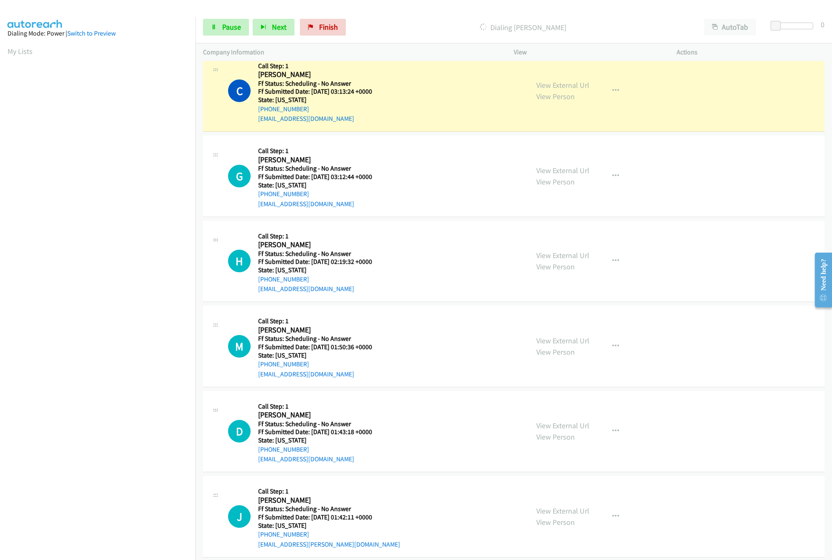
drag, startPoint x: 574, startPoint y: 259, endPoint x: 578, endPoint y: 239, distance: 20.5
click at [574, 259] on link "View External Url" at bounding box center [563, 255] width 53 height 10
click at [579, 175] on link "View External Url" at bounding box center [563, 170] width 53 height 10
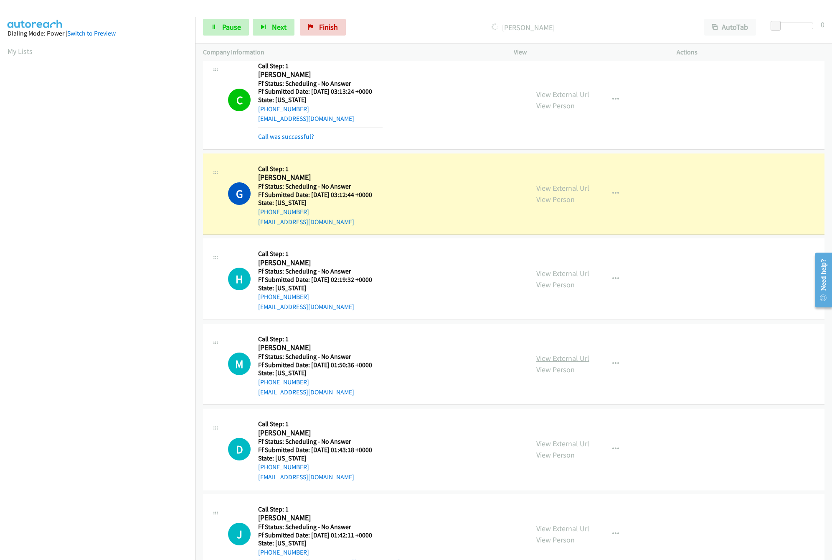
click at [558, 363] on link "View External Url" at bounding box center [563, 358] width 53 height 10
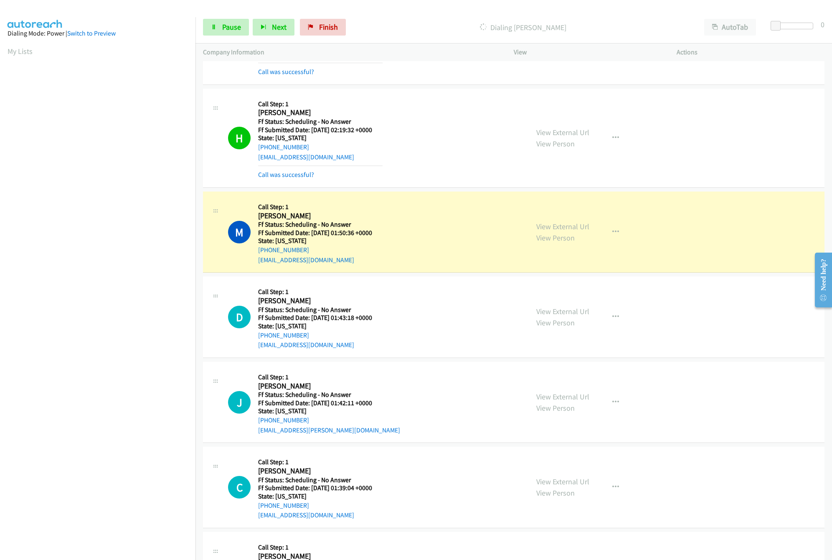
scroll to position [1086, 0]
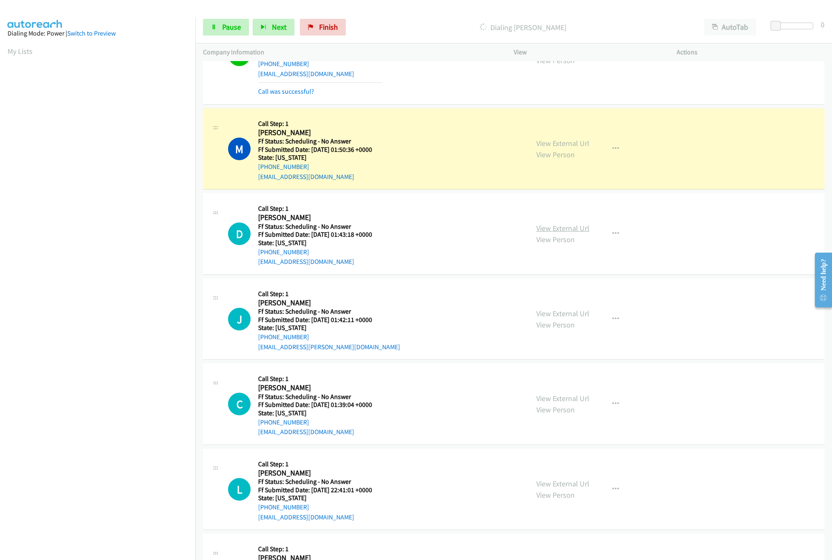
click at [547, 229] on link "View External Url" at bounding box center [563, 228] width 53 height 10
click at [217, 28] on link "Pause" at bounding box center [226, 27] width 46 height 17
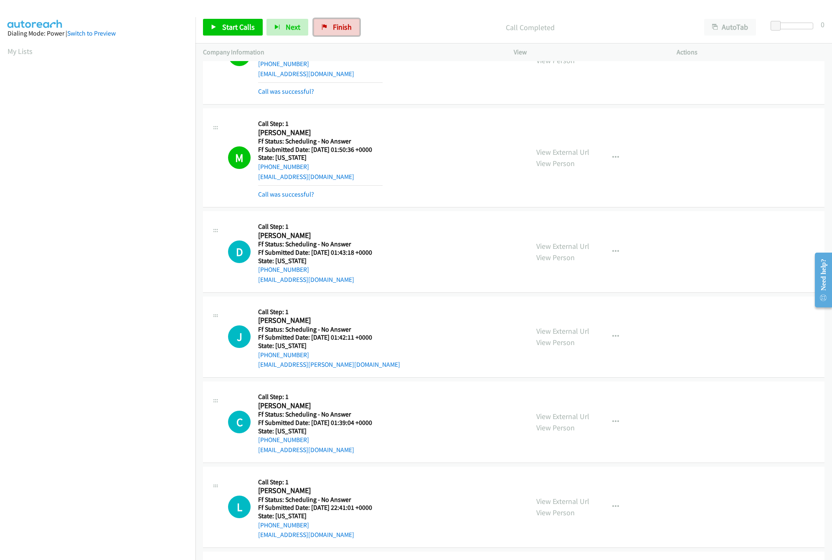
drag, startPoint x: 324, startPoint y: 31, endPoint x: 443, endPoint y: 47, distance: 120.2
click at [324, 31] on link "Finish" at bounding box center [337, 27] width 46 height 17
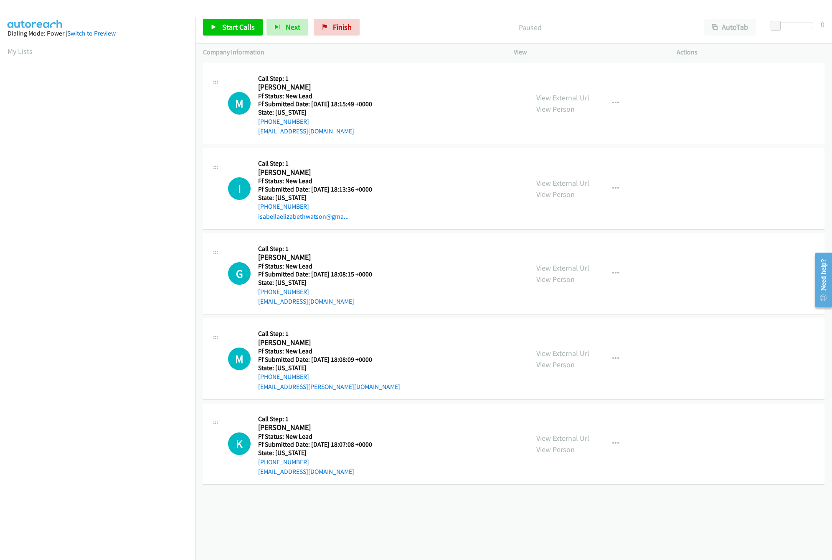
drag, startPoint x: 483, startPoint y: 513, endPoint x: 419, endPoint y: 308, distance: 215.3
click at [483, 513] on div "+1 415-964-1034 Call failed - Please reload the list and try again The Callbar …" at bounding box center [514, 310] width 637 height 499
click at [554, 96] on link "View External Url" at bounding box center [563, 98] width 53 height 10
click at [224, 28] on span "Start Calls" at bounding box center [238, 27] width 33 height 10
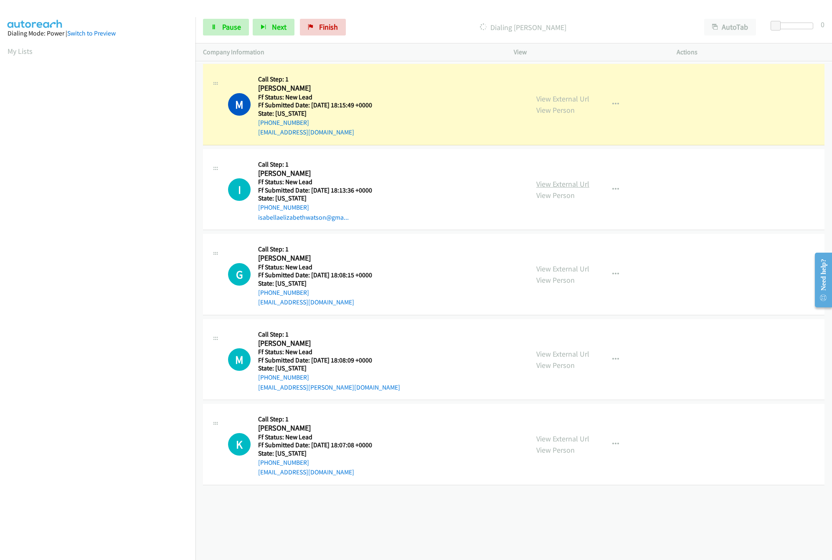
click at [575, 182] on link "View External Url" at bounding box center [563, 184] width 53 height 10
click at [584, 273] on link "View External Url" at bounding box center [563, 269] width 53 height 10
click at [407, 513] on div "+1 415-964-1034 Call failed - Please reload the list and try again The Callbar …" at bounding box center [514, 311] width 637 height 498
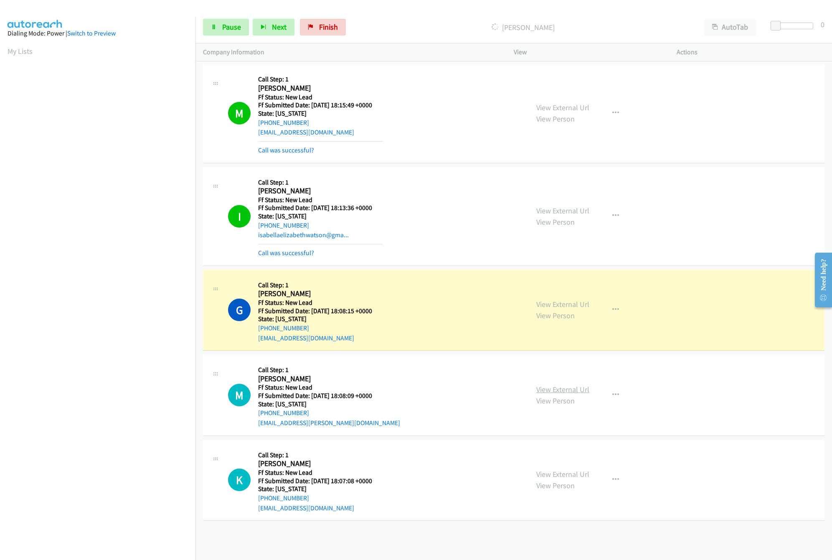
click at [568, 389] on link "View External Url" at bounding box center [563, 390] width 53 height 10
click at [568, 471] on link "View External Url" at bounding box center [563, 475] width 53 height 10
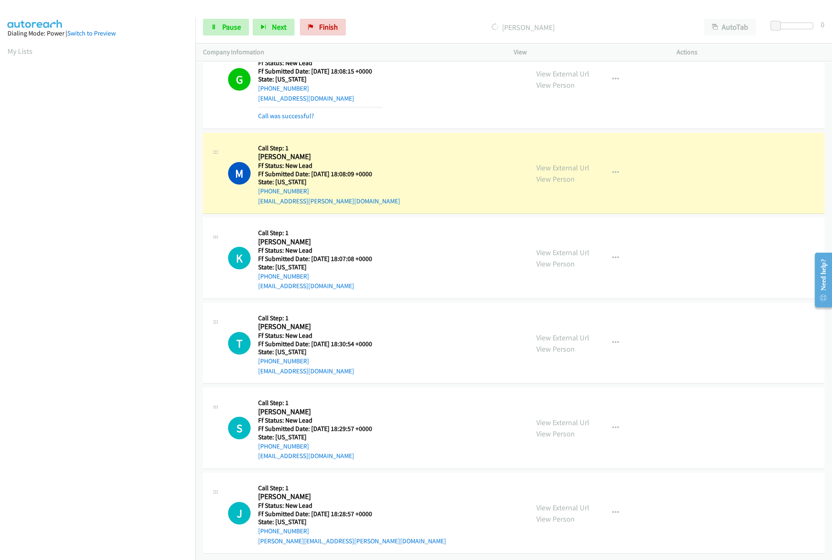
scroll to position [251, 0]
click at [793, 28] on div at bounding box center [794, 26] width 38 height 7
click at [567, 419] on div "View External Url View Person" at bounding box center [563, 428] width 53 height 23
click at [567, 418] on link "View External Url" at bounding box center [563, 423] width 53 height 10
click at [565, 318] on div "View External Url View Person View External Url Email Schedule/Manage Callback …" at bounding box center [614, 344] width 171 height 66
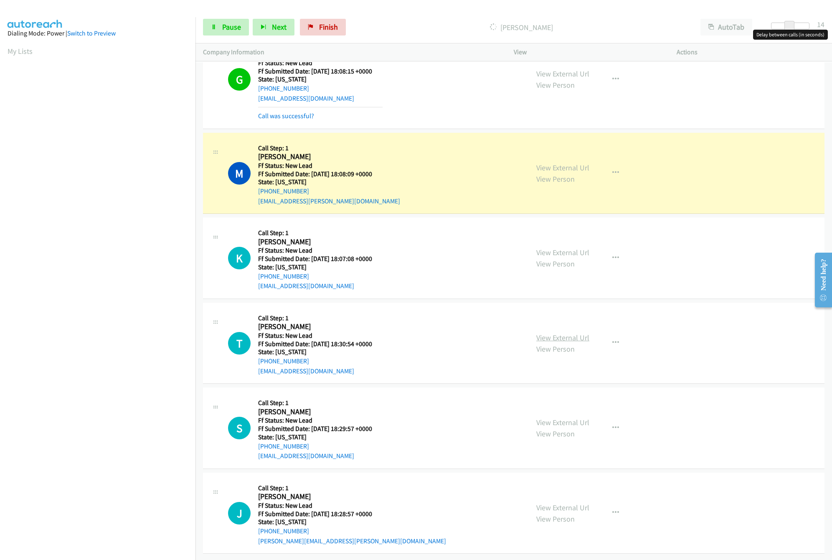
click at [565, 333] on link "View External Url" at bounding box center [563, 338] width 53 height 10
drag, startPoint x: 790, startPoint y: 23, endPoint x: 721, endPoint y: 23, distance: 69.0
click at [721, 23] on div "Start Calls Pause Next Finish Dialing May Ortega AutoTab AutoTab 0" at bounding box center [514, 27] width 637 height 32
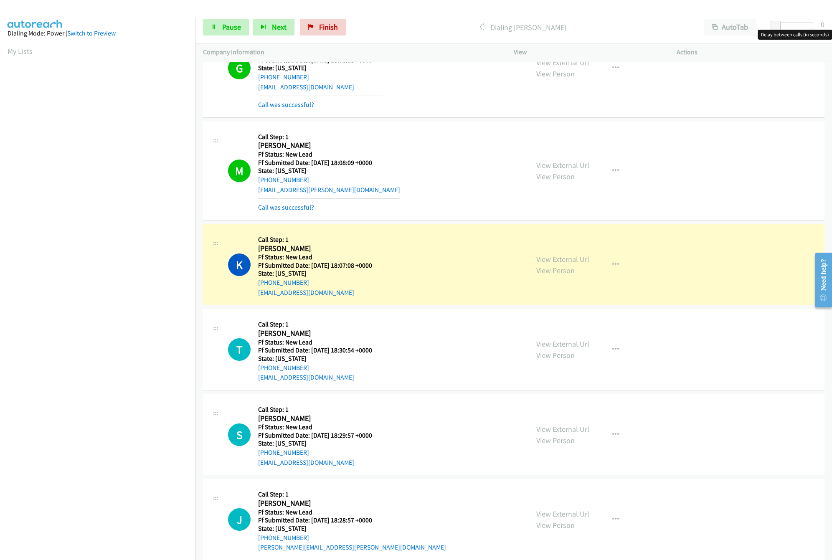
click at [808, 25] on div at bounding box center [794, 26] width 38 height 7
drag, startPoint x: 811, startPoint y: 24, endPoint x: 819, endPoint y: 24, distance: 7.5
click at [819, 24] on div "Start Calls Pause Next Finish Dialing Kelly Senatz AutoTab AutoTab 30" at bounding box center [514, 27] width 637 height 32
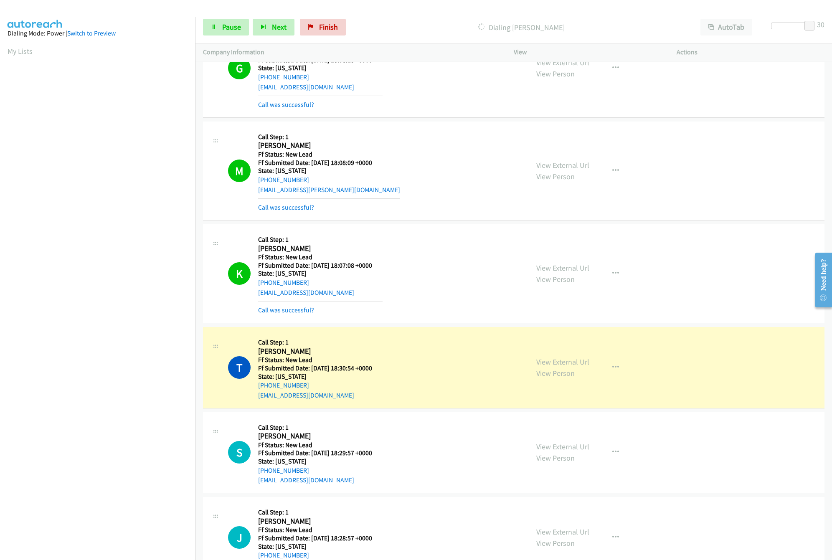
scroll to position [287, 0]
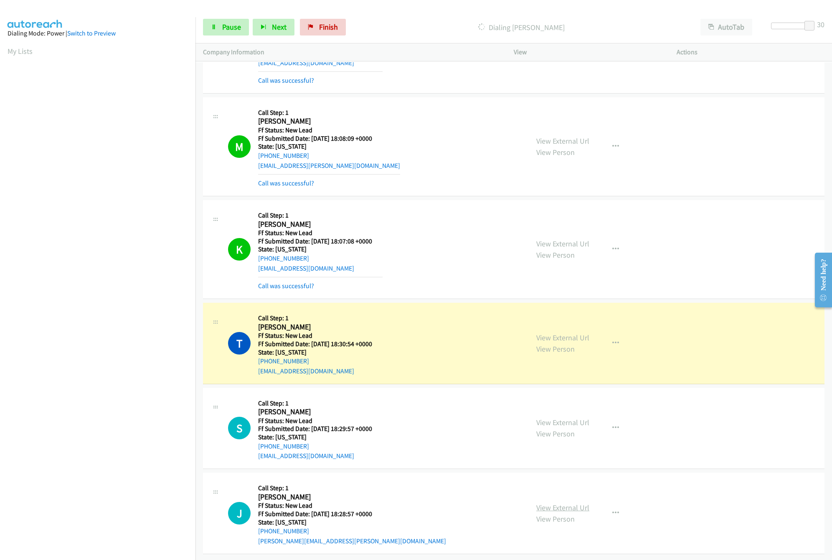
click at [569, 503] on link "View External Url" at bounding box center [563, 508] width 53 height 10
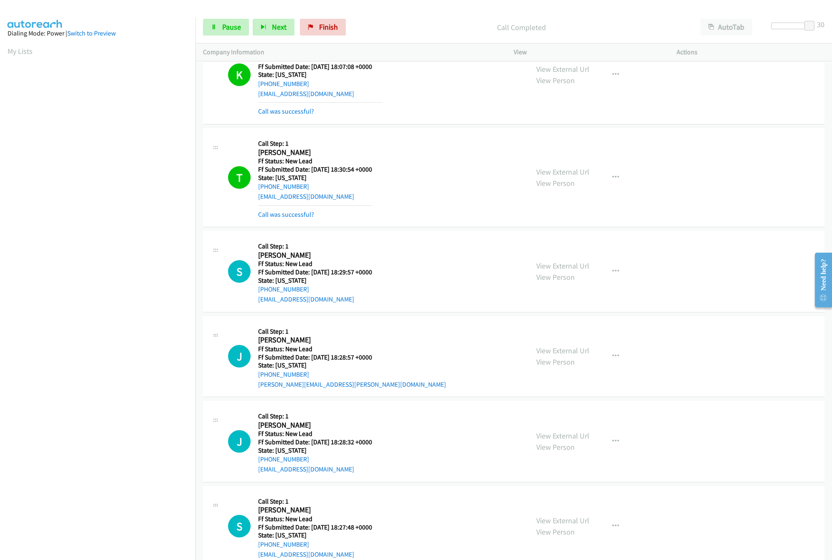
scroll to position [561, 0]
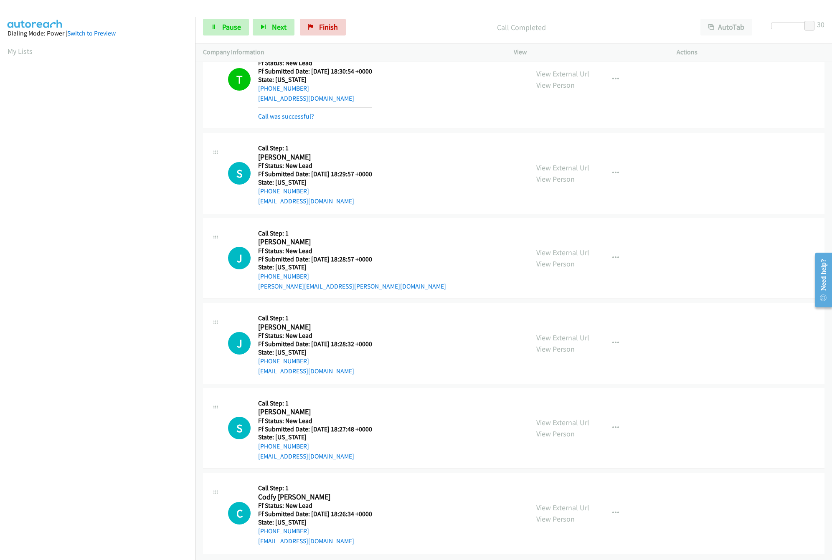
click at [551, 503] on link "View External Url" at bounding box center [563, 508] width 53 height 10
click at [568, 418] on link "View External Url" at bounding box center [563, 423] width 53 height 10
click at [559, 344] on link "View Person" at bounding box center [556, 349] width 38 height 10
click link "View External Url"
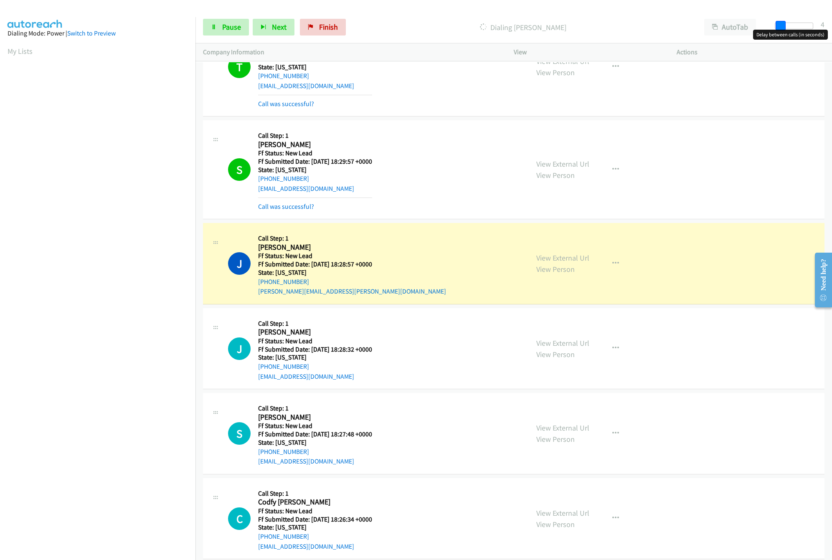
drag, startPoint x: 812, startPoint y: 25, endPoint x: 779, endPoint y: 25, distance: 33.0
click span
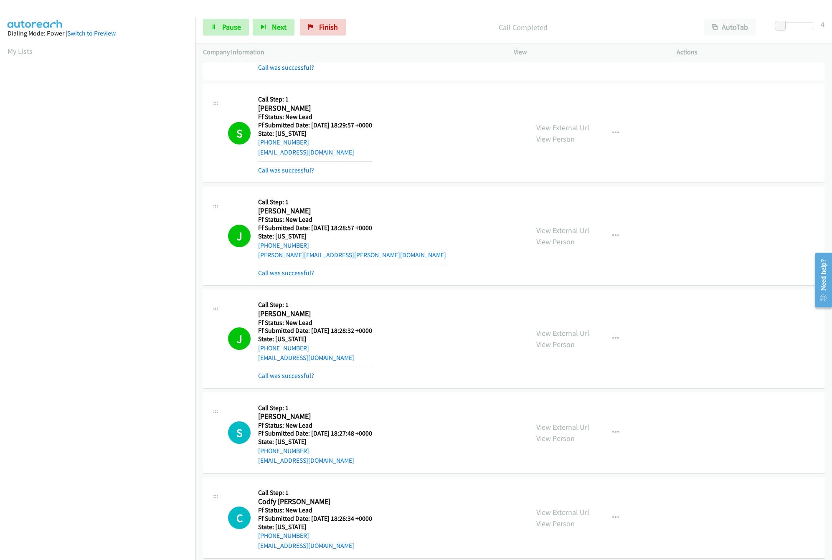
scroll to position [765, 0]
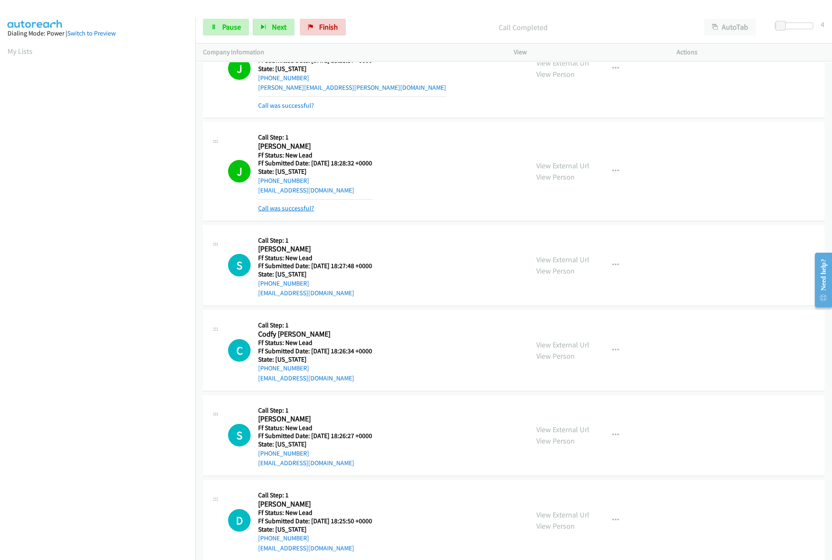
click link "Call was successful?"
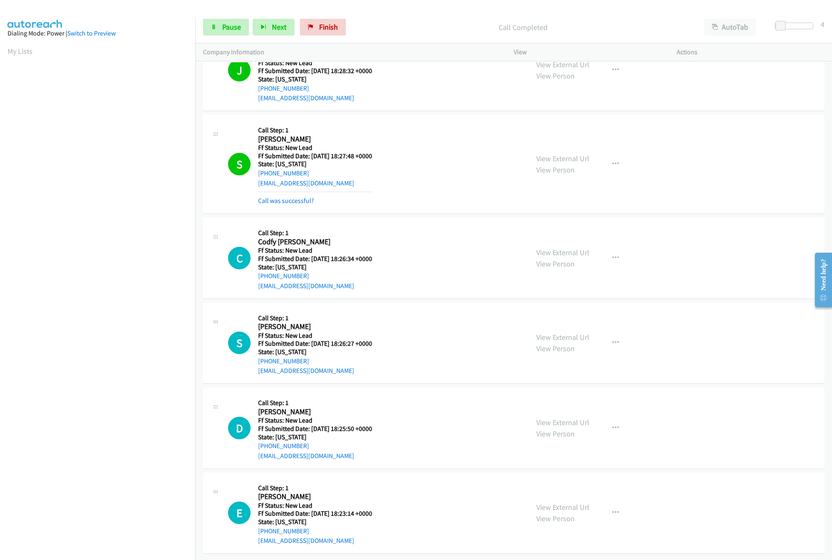
scroll to position [871, 0]
click link "View External Url"
drag, startPoint x: 207, startPoint y: 19, endPoint x: 191, endPoint y: 11, distance: 17.8
click link "Pause"
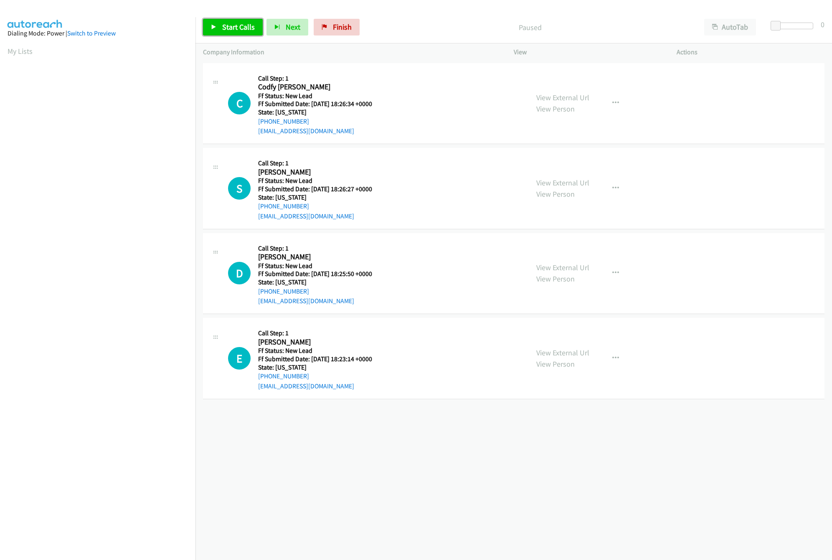
click at [236, 33] on link "Start Calls" at bounding box center [233, 27] width 60 height 17
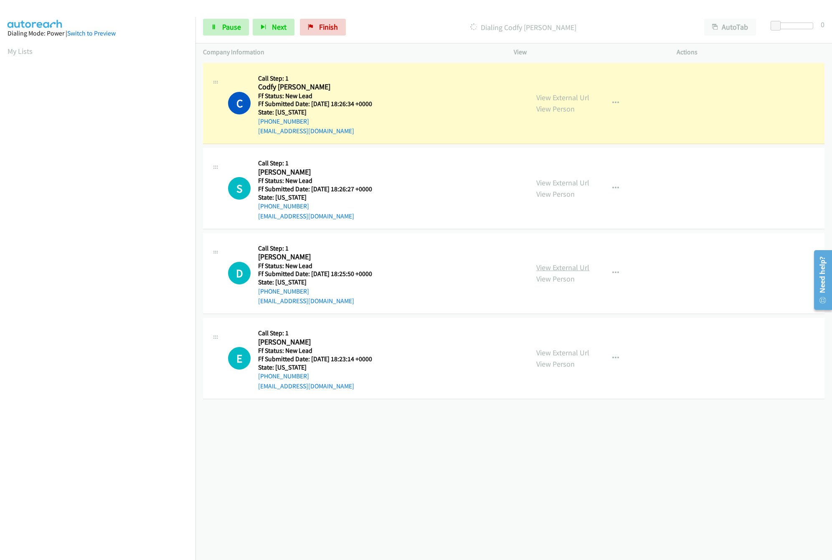
click at [557, 266] on link "View External Url" at bounding box center [563, 268] width 53 height 10
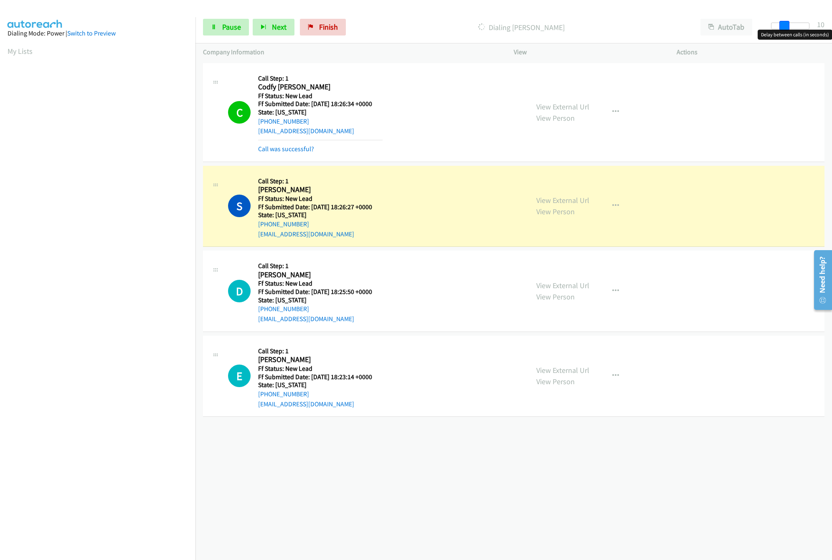
drag, startPoint x: 776, startPoint y: 28, endPoint x: 789, endPoint y: 29, distance: 12.1
click at [789, 29] on span at bounding box center [785, 26] width 10 height 10
click at [415, 443] on div "[PHONE_NUMBER] Call failed - Please reload the list and try again The Callbar F…" at bounding box center [514, 310] width 637 height 499
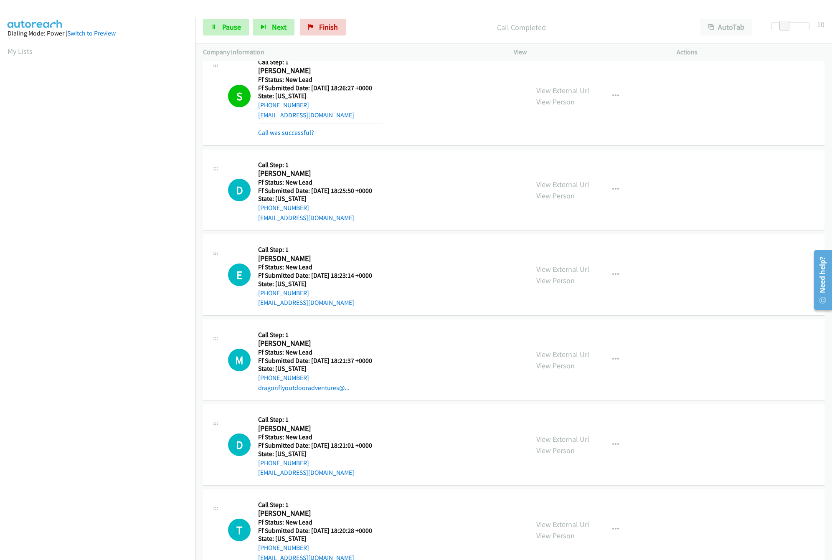
scroll to position [147, 0]
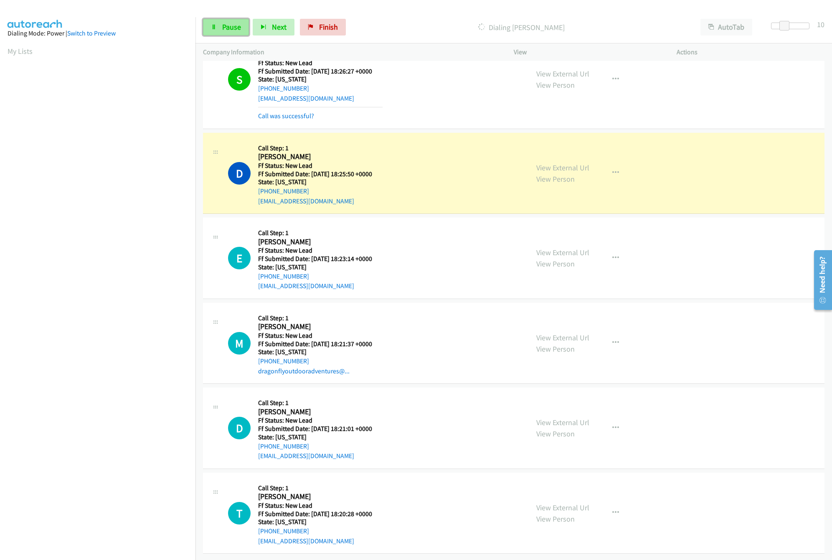
click at [204, 29] on link "Pause" at bounding box center [226, 27] width 46 height 17
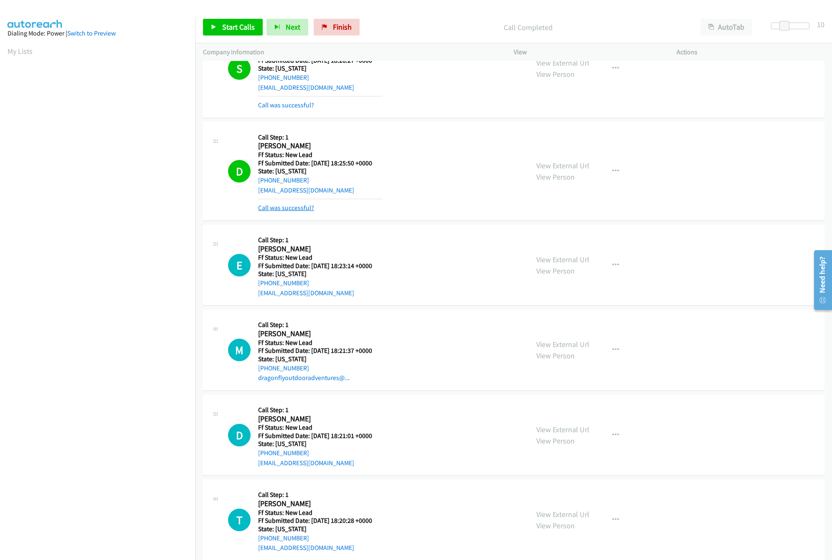
click at [276, 207] on link "Call was successful?" at bounding box center [286, 208] width 56 height 8
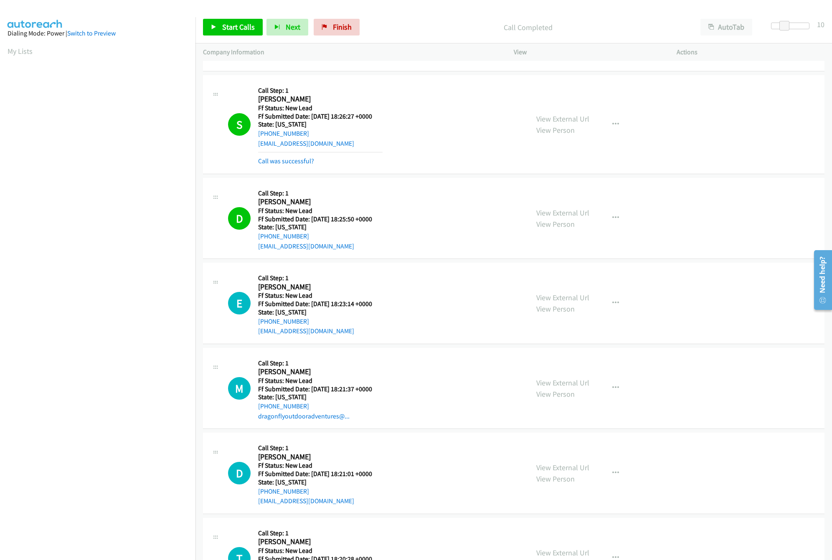
scroll to position [0, 0]
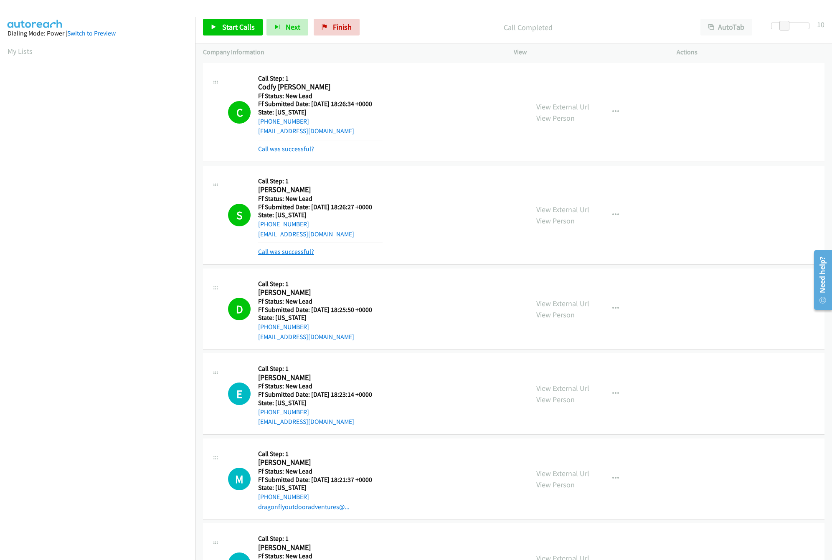
click at [285, 252] on link "Call was successful?" at bounding box center [286, 252] width 56 height 8
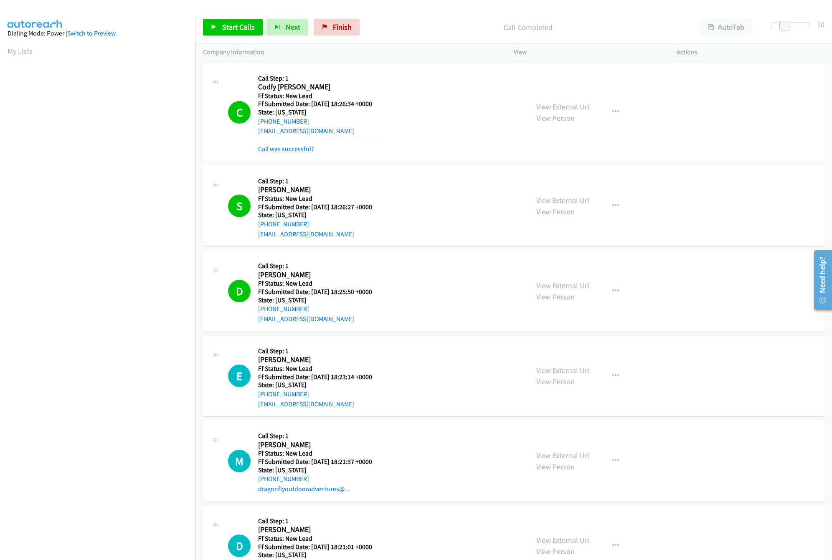
click at [276, 155] on div "C Callback Scheduled Call Step: 1 Codfy [PERSON_NAME] America/[GEOGRAPHIC_DATA]…" at bounding box center [514, 112] width 622 height 99
click at [285, 145] on link "Call was successful?" at bounding box center [286, 149] width 56 height 8
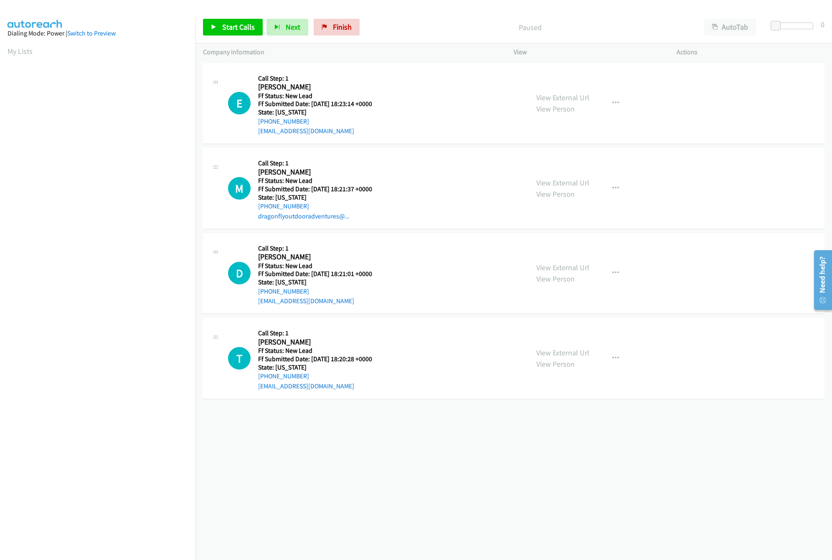
click at [372, 471] on div "+1 415-964-1034 Call failed - Please reload the list and try again The Callbar …" at bounding box center [514, 310] width 637 height 499
click at [338, 22] on link "Finish" at bounding box center [337, 27] width 46 height 17
click at [586, 97] on div "View External Url View Person View External Url Email Schedule/Manage Callback …" at bounding box center [614, 104] width 171 height 66
click at [582, 97] on link "View External Url" at bounding box center [563, 98] width 53 height 10
click at [246, 40] on div "Start Calls Pause Next Finish Paused AutoTab AutoTab 0" at bounding box center [514, 27] width 637 height 32
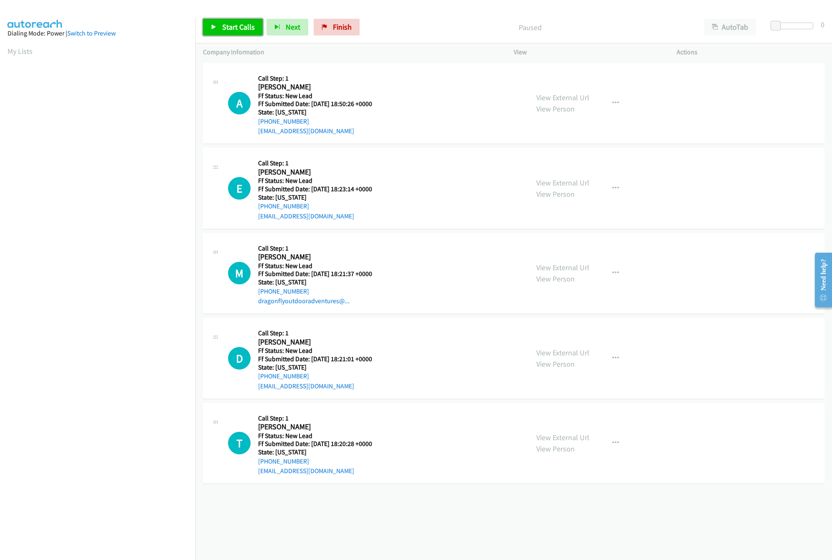
click at [250, 19] on link "Start Calls" at bounding box center [233, 27] width 60 height 17
drag, startPoint x: 432, startPoint y: 59, endPoint x: 438, endPoint y: 108, distance: 49.7
click at [432, 59] on div "Company Information" at bounding box center [351, 52] width 311 height 18
click at [573, 177] on div "View External Url View Person" at bounding box center [563, 188] width 53 height 23
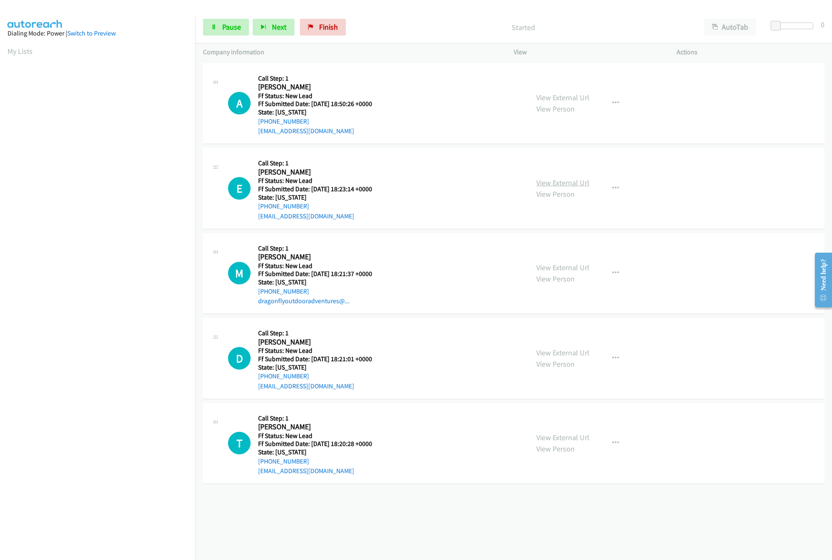
click at [572, 183] on link "View External Url" at bounding box center [563, 183] width 53 height 10
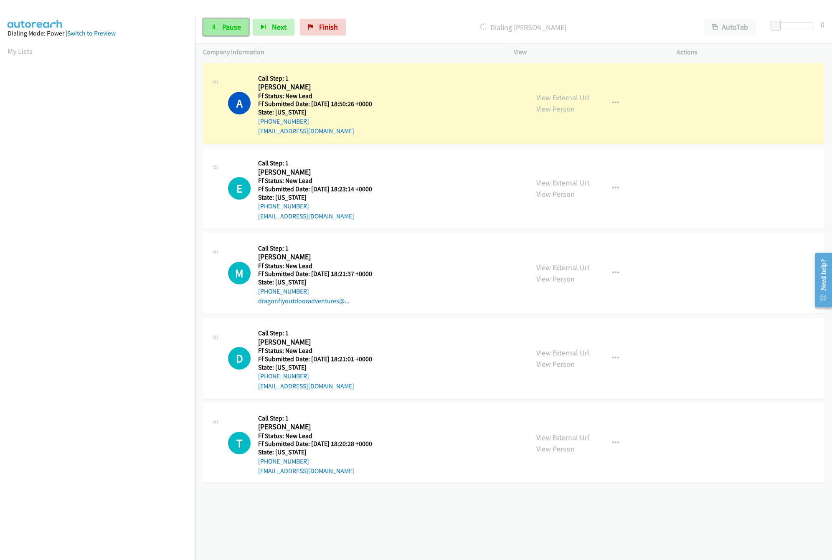
click link "Pause"
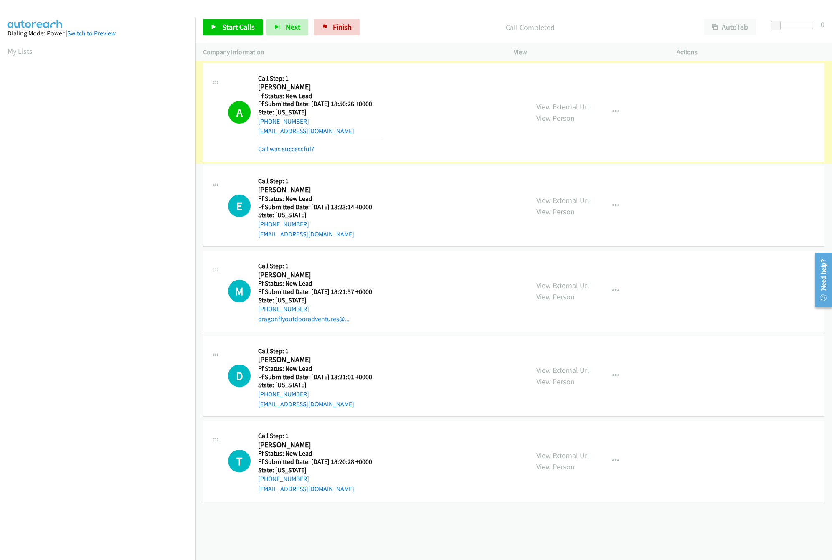
click link "Call was successful?"
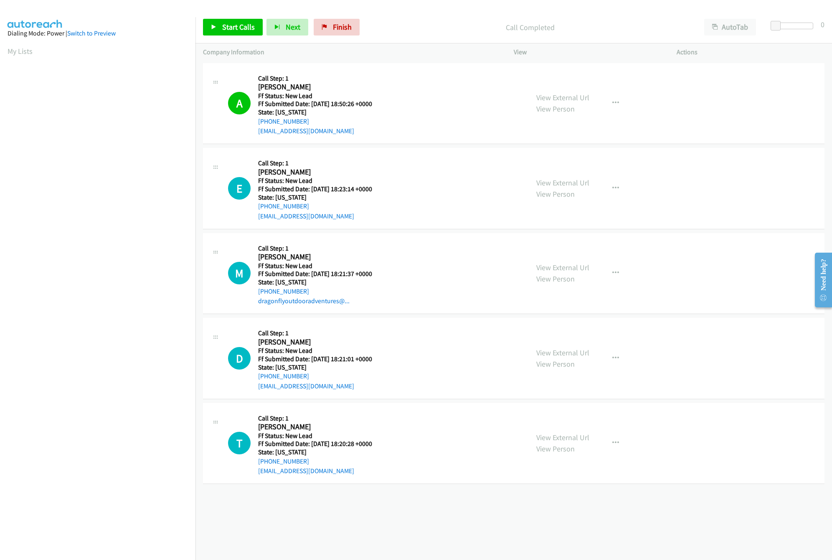
click div "A Callback Scheduled Call Step: 1 Arianna Roach America/Los_Angeles Ff Status: …"
click link "View External Url"
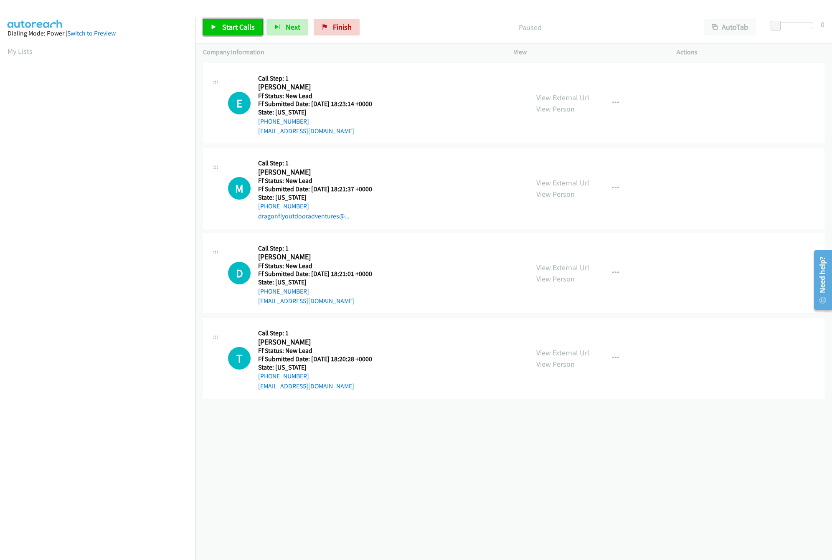
click at [237, 31] on span "Start Calls" at bounding box center [238, 27] width 33 height 10
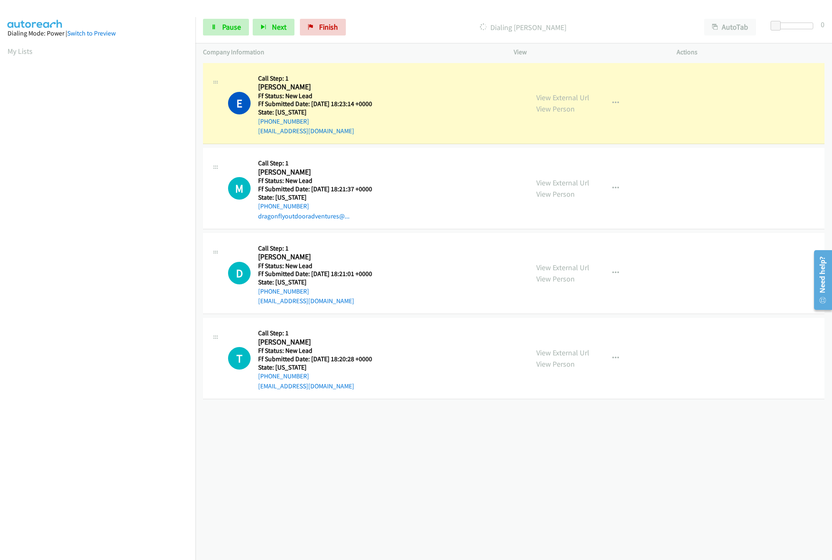
click at [341, 484] on div "[PHONE_NUMBER] Call failed - Please reload the list and try again The Callbar F…" at bounding box center [514, 310] width 637 height 499
click at [552, 186] on link "View External Url" at bounding box center [563, 183] width 53 height 10
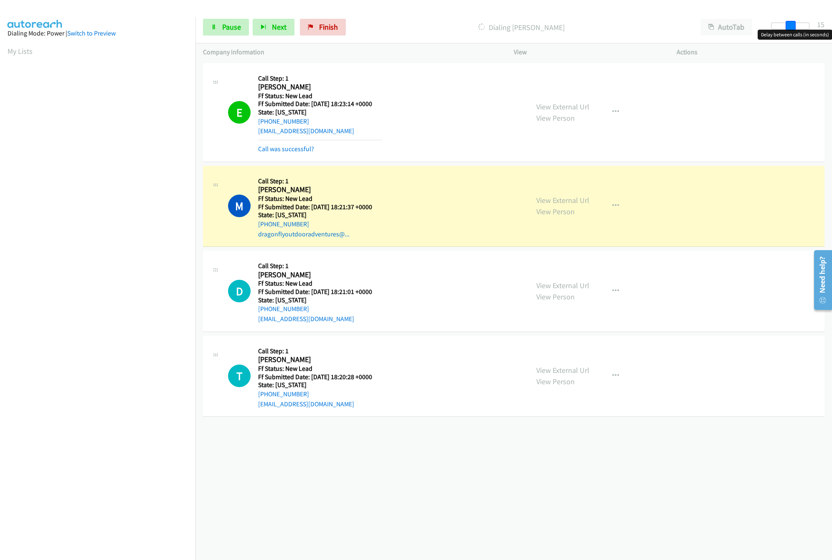
drag, startPoint x: 775, startPoint y: 29, endPoint x: 859, endPoint y: 22, distance: 84.3
click at [832, 22] on html "Start Calls Pause Next Finish Dialing [PERSON_NAME] AutoTab AutoTab 15 Company …" at bounding box center [416, 20] width 832 height 40
click at [641, 37] on div "Start Calls Pause Next Finish Dialing [PERSON_NAME] AutoTab AutoTab 30" at bounding box center [514, 27] width 637 height 32
click at [231, 26] on span "Pause" at bounding box center [231, 27] width 19 height 10
drag, startPoint x: 449, startPoint y: 493, endPoint x: 395, endPoint y: 380, distance: 125.3
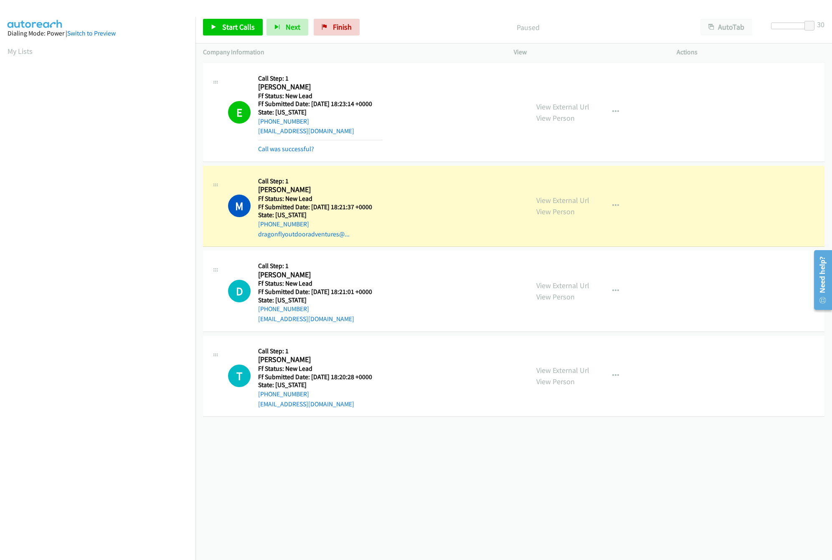
click at [449, 493] on div "[PHONE_NUMBER] Call failed - Please reload the list and try again The Callbar F…" at bounding box center [514, 310] width 637 height 499
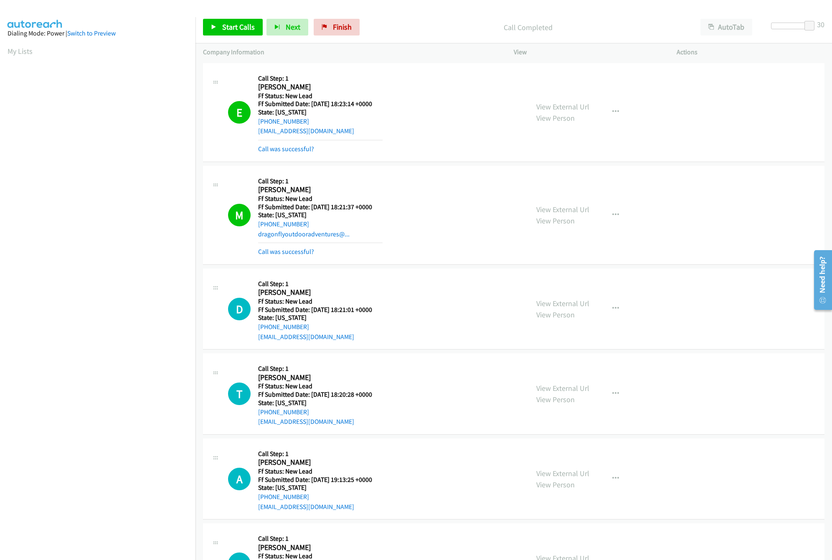
click at [292, 257] on div "M Callback Scheduled Call Step: 1 Myra Mosser America/Chicago Ff Status: New Le…" at bounding box center [514, 215] width 622 height 99
click at [293, 255] on link "Call was successful?" at bounding box center [286, 252] width 56 height 8
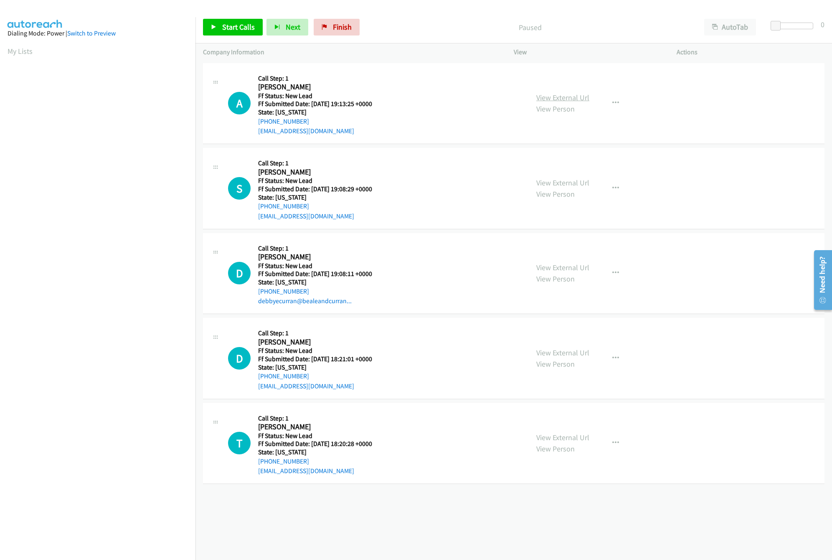
click at [582, 96] on link "View External Url" at bounding box center [563, 98] width 53 height 10
click at [239, 40] on div "Start Calls Pause Next Finish Paused AutoTab AutoTab 0" at bounding box center [514, 27] width 637 height 32
click at [236, 25] on span "Start Calls" at bounding box center [238, 27] width 33 height 10
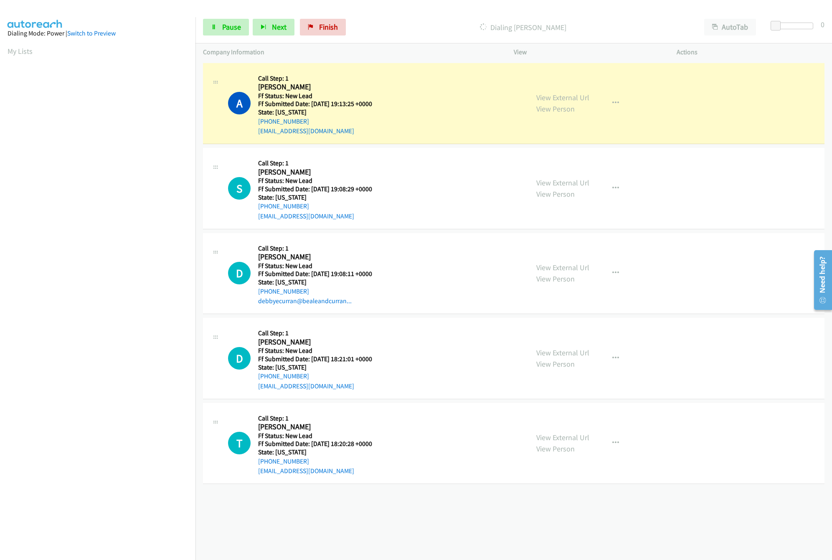
click at [792, 20] on div "Start Calls Pause Next Finish Dialing Ashley Williamson AutoTab AutoTab 0" at bounding box center [514, 27] width 637 height 32
click at [792, 23] on div at bounding box center [790, 26] width 38 height 7
click at [476, 94] on div "A Callback Scheduled Call Step: 1 Ashley Williamson America/Los_Angeles Ff Stat…" at bounding box center [374, 104] width 293 height 66
click at [560, 178] on link "View External Url" at bounding box center [563, 183] width 53 height 10
click at [214, 31] on link "Pause" at bounding box center [226, 27] width 46 height 17
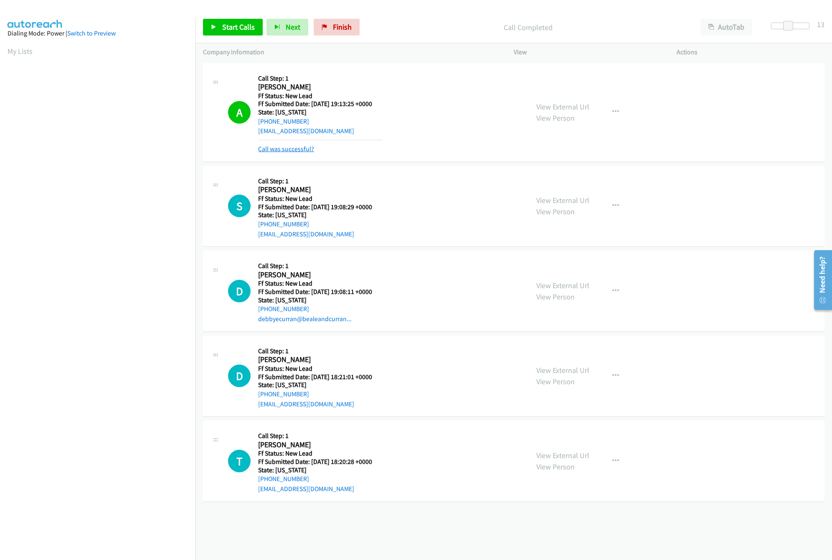
click at [275, 150] on link "Call was successful?" at bounding box center [286, 149] width 56 height 8
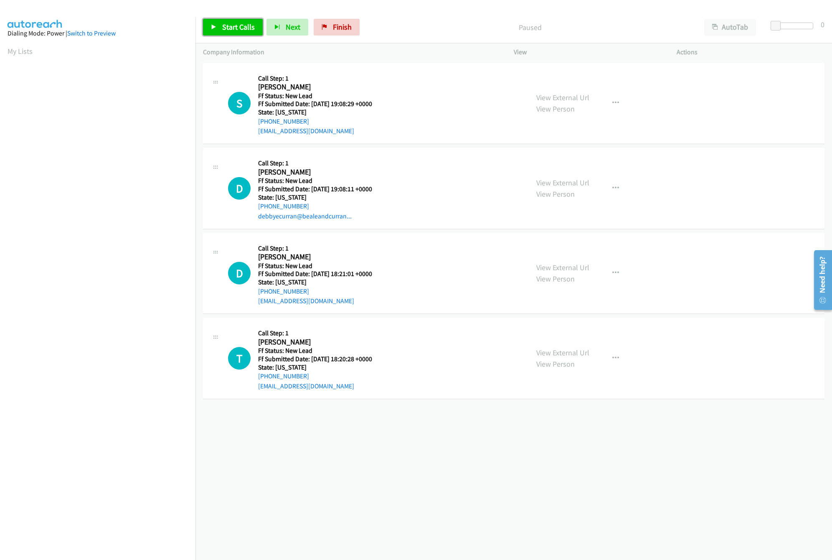
click span "Start Calls"
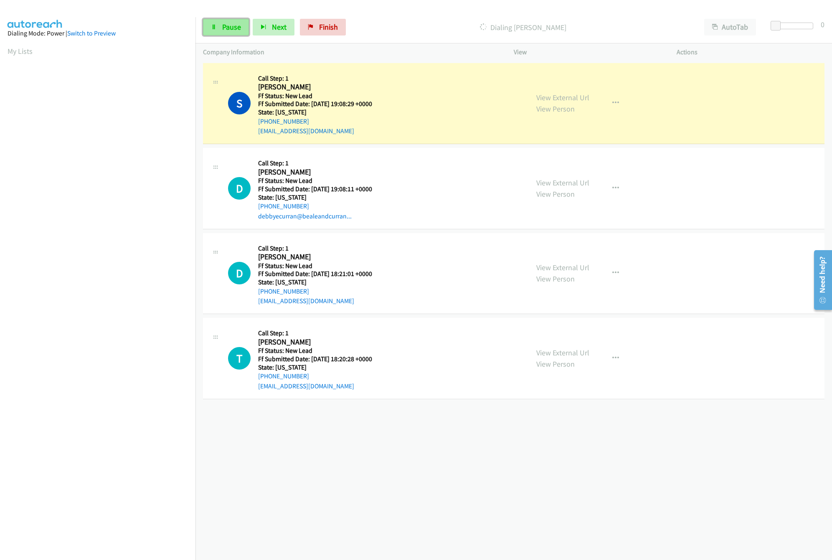
click span "Pause"
click div "+1 415-964-1034 Call failed - Please reload the list and try again The Callbar …"
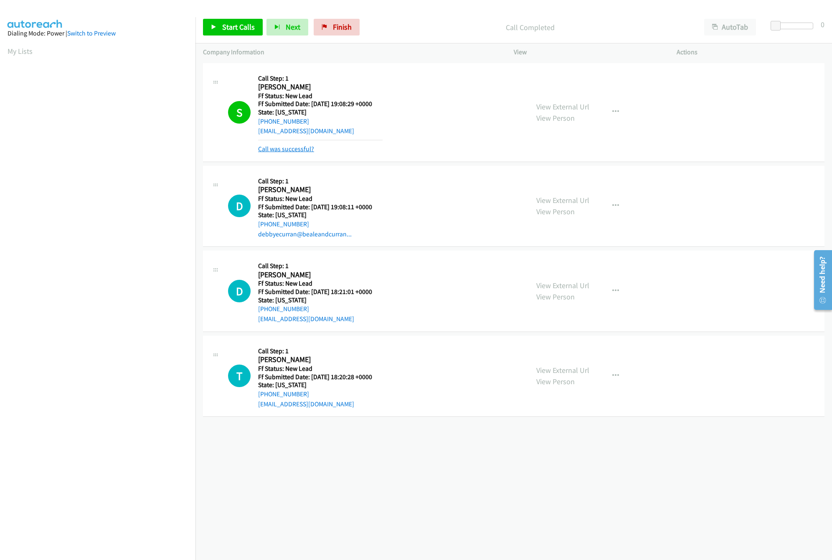
click link "Call was successful?"
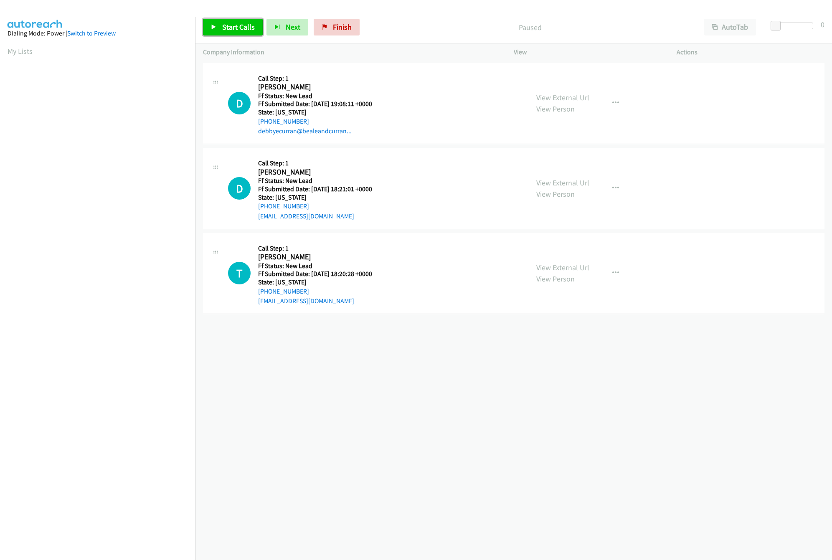
click at [234, 26] on span "Start Calls" at bounding box center [238, 27] width 33 height 10
click at [580, 95] on link "View External Url" at bounding box center [563, 98] width 53 height 10
click at [564, 275] on link "View Person" at bounding box center [556, 279] width 38 height 10
click at [563, 269] on link "View External Url" at bounding box center [563, 268] width 53 height 10
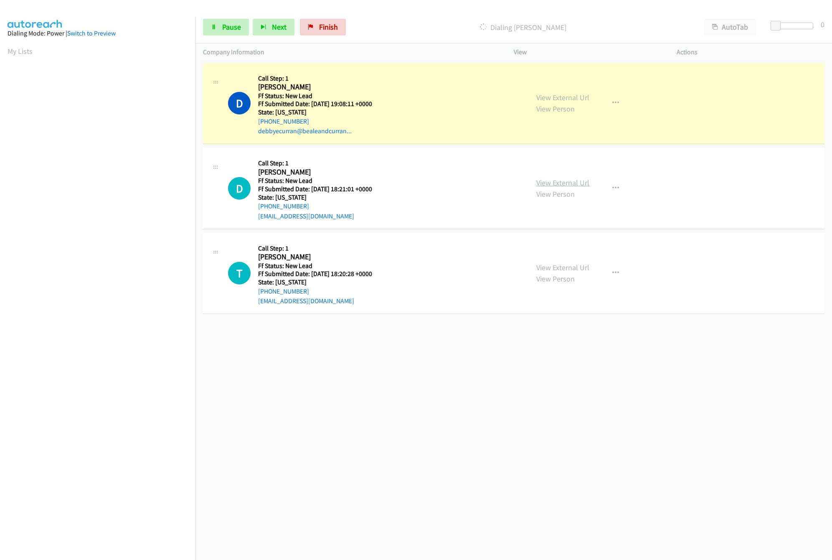
click at [567, 178] on link "View External Url" at bounding box center [563, 183] width 53 height 10
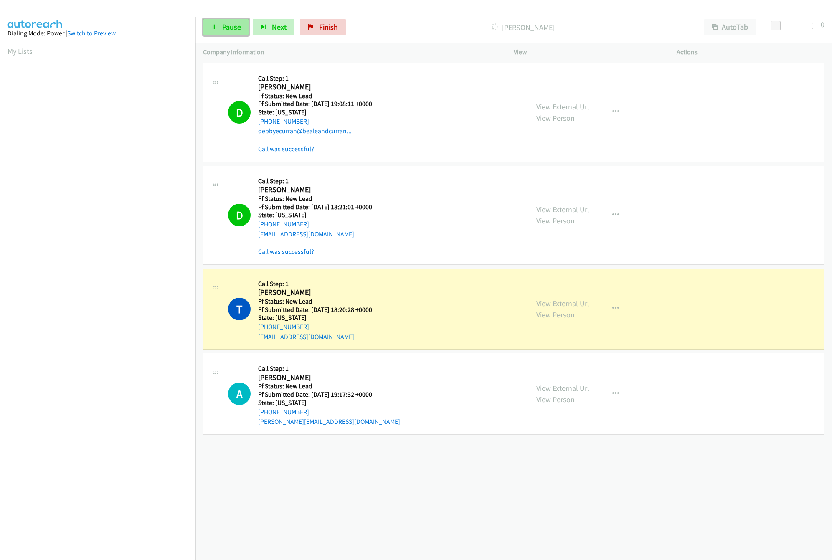
click at [222, 29] on span "Pause" at bounding box center [231, 27] width 19 height 10
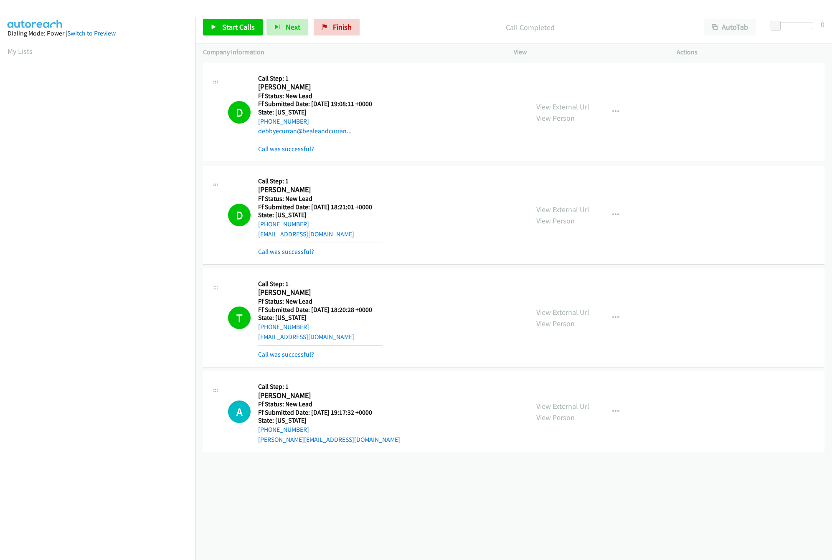
click at [360, 525] on div "+1 415-964-1034 Call failed - Please reload the list and try again The Callbar …" at bounding box center [514, 310] width 637 height 499
click at [577, 405] on link "View External Url" at bounding box center [563, 407] width 53 height 10
click at [241, 15] on div "Start Calls Pause Next Finish Call Completed AutoTab AutoTab 0" at bounding box center [514, 27] width 637 height 32
click at [241, 24] on span "Start Calls" at bounding box center [238, 27] width 33 height 10
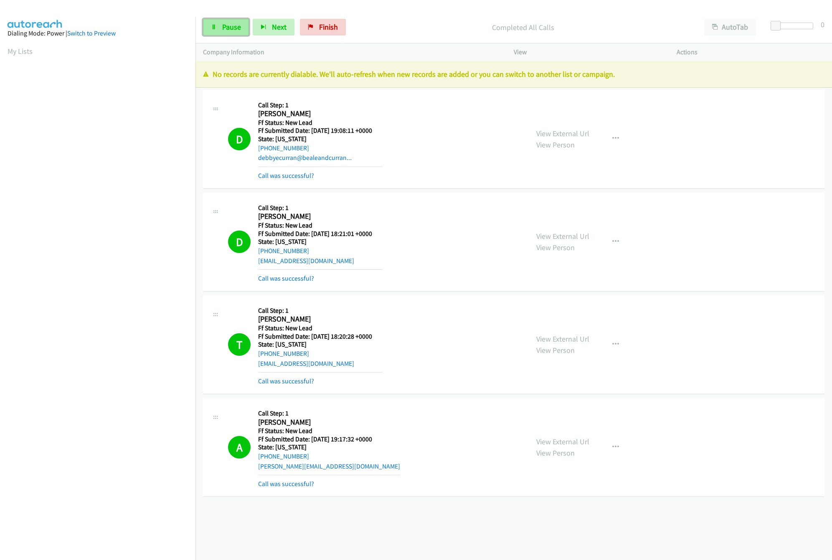
click at [232, 28] on span "Pause" at bounding box center [231, 27] width 19 height 10
drag, startPoint x: 408, startPoint y: 480, endPoint x: 413, endPoint y: 442, distance: 38.8
click at [408, 480] on div "A Callback Scheduled Call Step: 1 Anna Babuchiyeva America/Los_Angeles Ff Statu…" at bounding box center [374, 448] width 293 height 84
click at [344, 34] on link "Finish" at bounding box center [337, 27] width 46 height 17
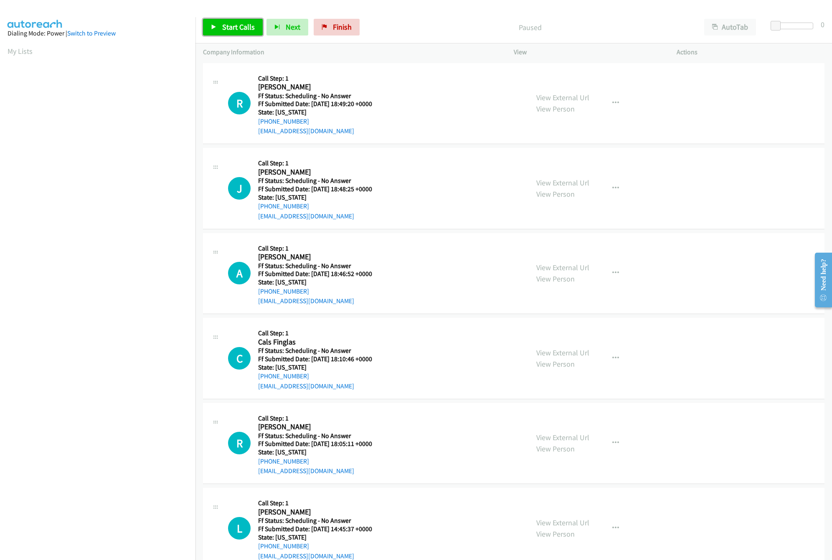
click at [226, 24] on span "Start Calls" at bounding box center [238, 27] width 33 height 10
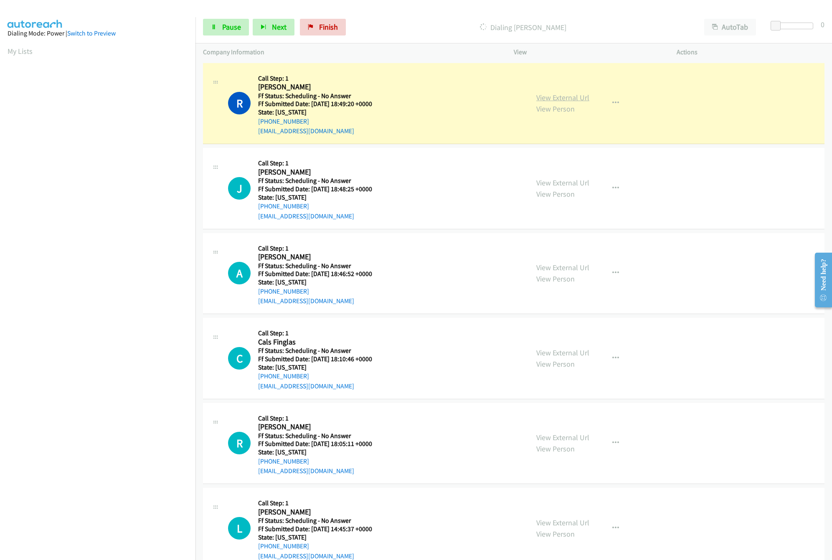
click at [568, 98] on link "View External Url" at bounding box center [563, 98] width 53 height 10
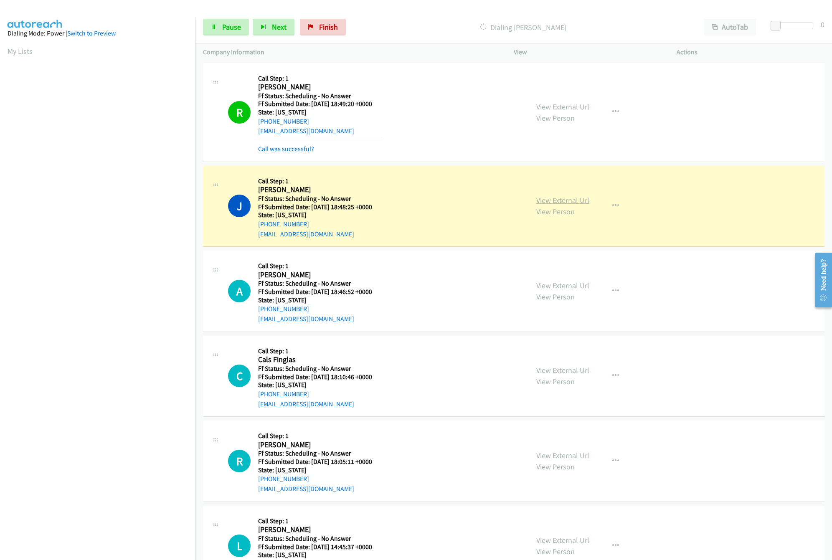
click at [548, 196] on link "View External Url" at bounding box center [563, 201] width 53 height 10
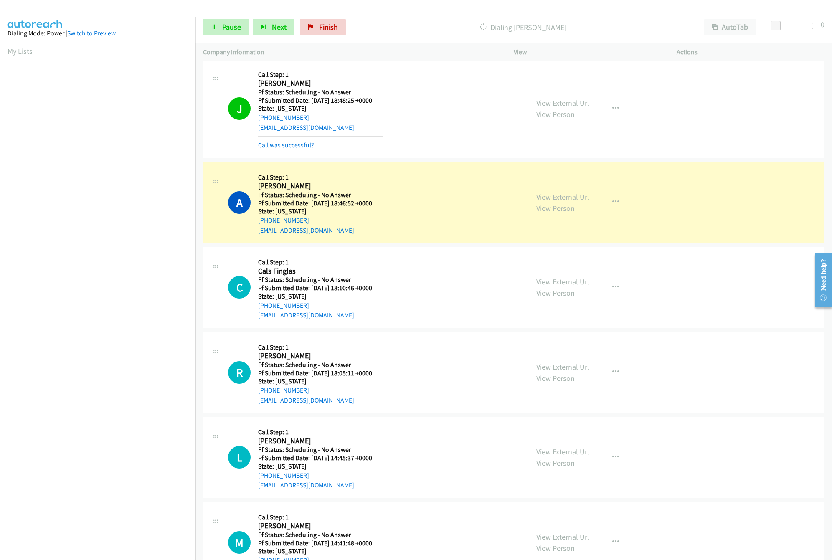
scroll to position [167, 0]
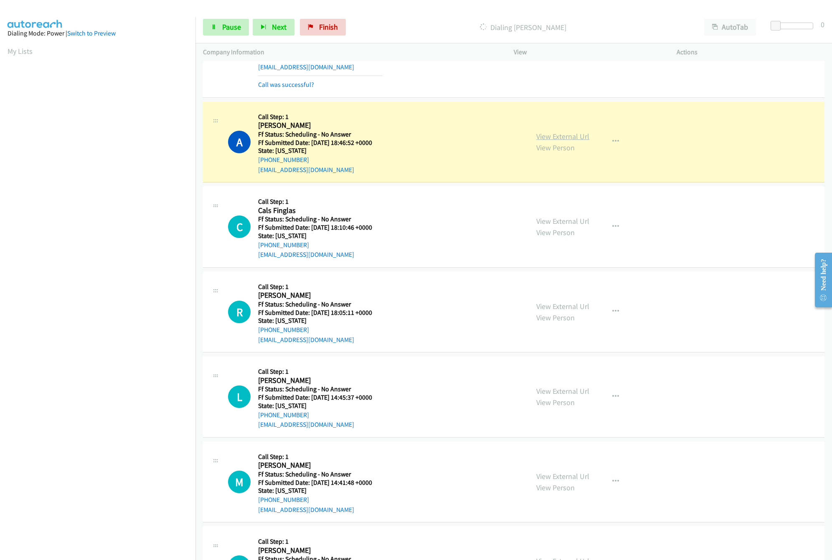
click at [558, 138] on link "View External Url" at bounding box center [563, 137] width 53 height 10
click at [569, 222] on link "View External Url" at bounding box center [563, 221] width 53 height 10
click at [236, 34] on link "Pause" at bounding box center [226, 27] width 46 height 17
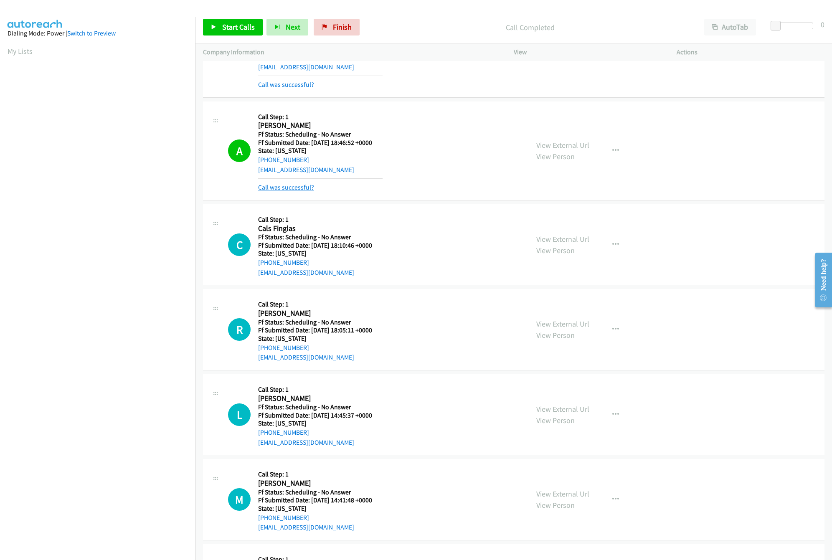
click at [298, 183] on link "Call was successful?" at bounding box center [286, 187] width 56 height 8
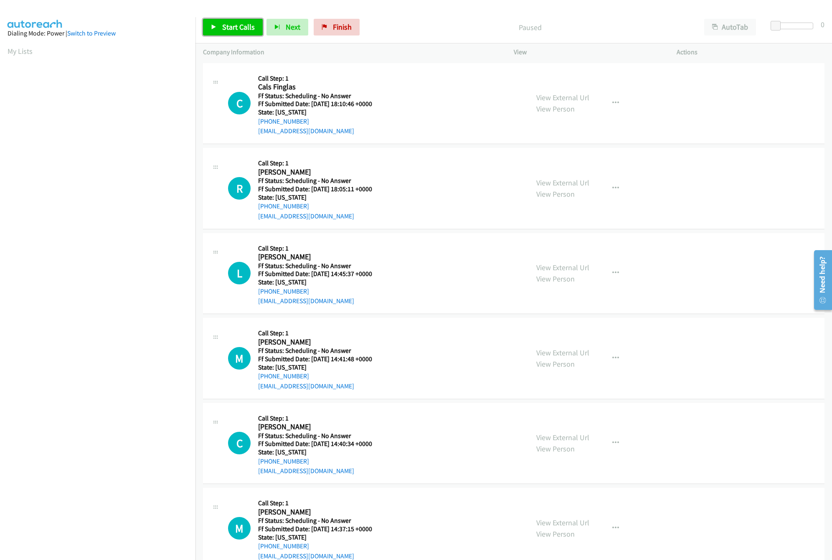
click at [242, 33] on link "Start Calls" at bounding box center [233, 27] width 60 height 17
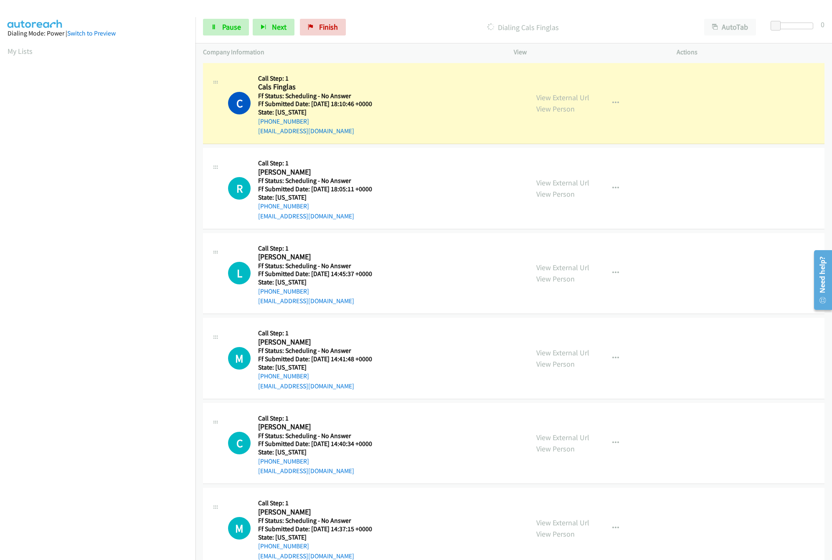
click at [389, 102] on div "C Callback Scheduled Call Step: 1 Cals Finglas America/New_York Ff Status: Sche…" at bounding box center [374, 104] width 293 height 66
click at [541, 181] on link "View External Url" at bounding box center [563, 183] width 53 height 10
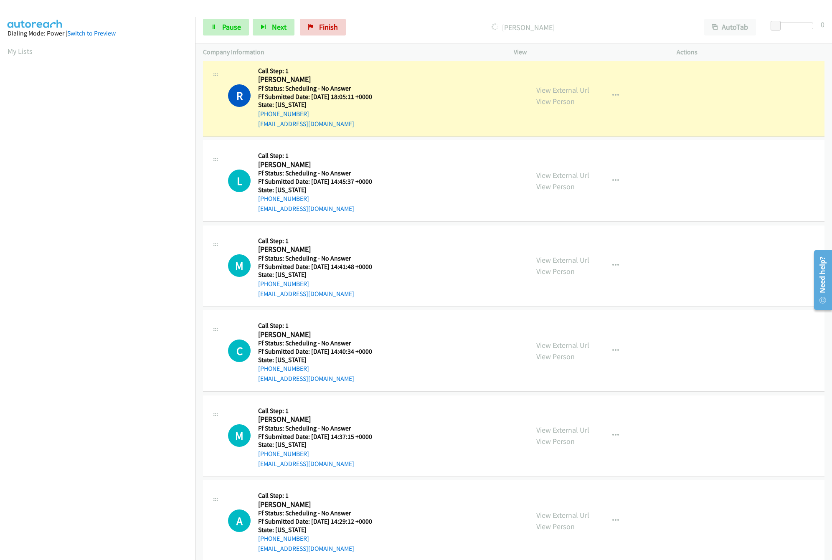
scroll to position [83, 0]
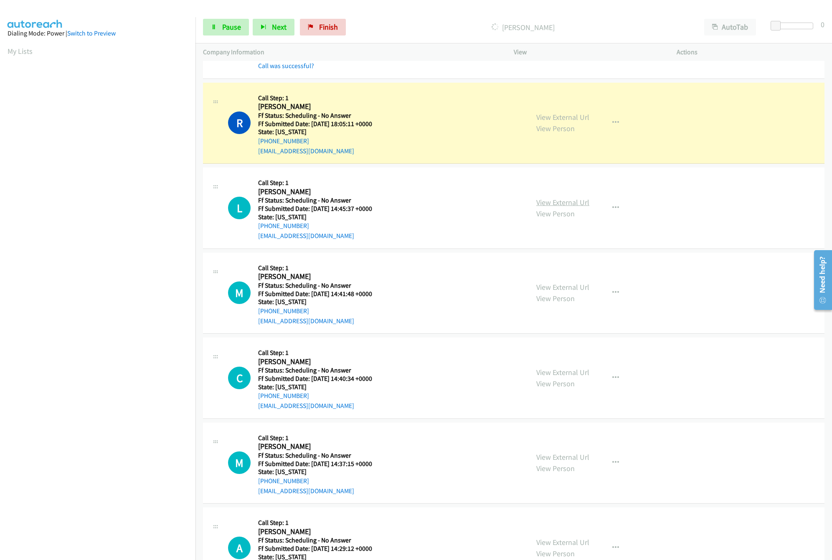
click at [568, 205] on link "View External Url" at bounding box center [563, 203] width 53 height 10
click at [218, 31] on link "Pause" at bounding box center [226, 27] width 46 height 17
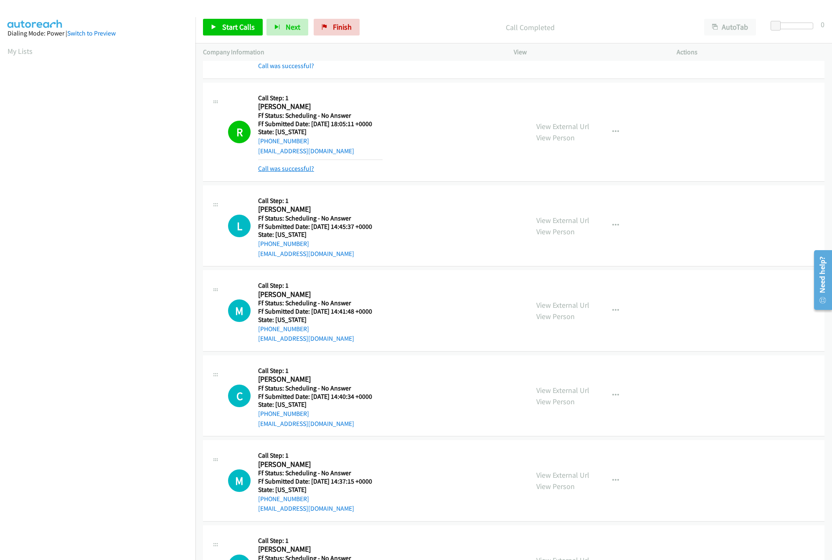
click at [298, 170] on link "Call was successful?" at bounding box center [286, 169] width 56 height 8
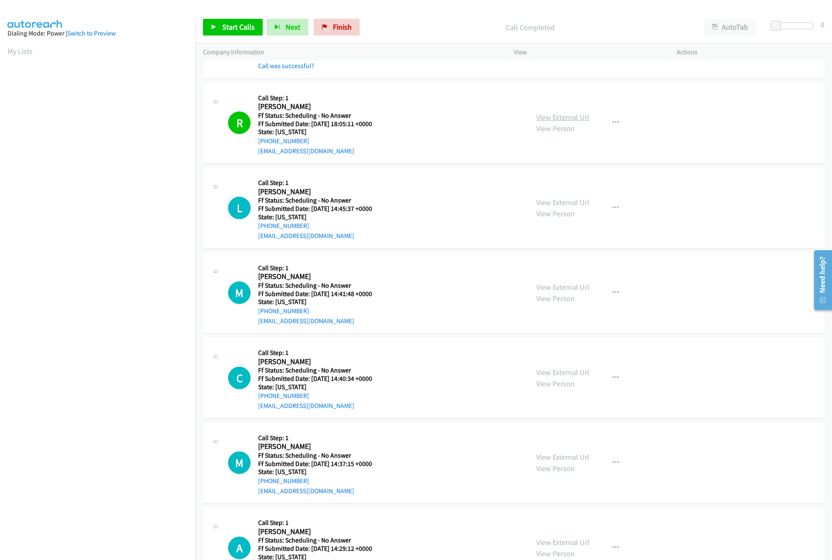
click at [552, 122] on link "View External Url" at bounding box center [563, 117] width 53 height 10
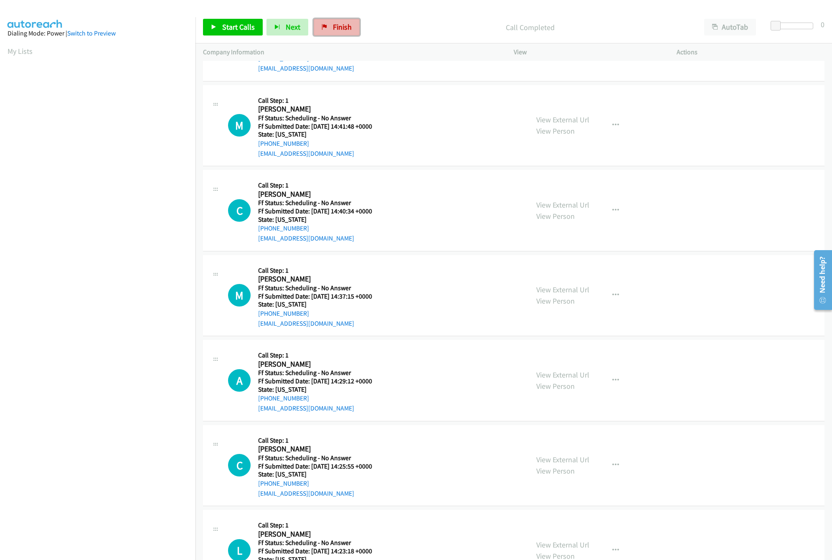
click at [348, 22] on link "Finish" at bounding box center [337, 27] width 46 height 17
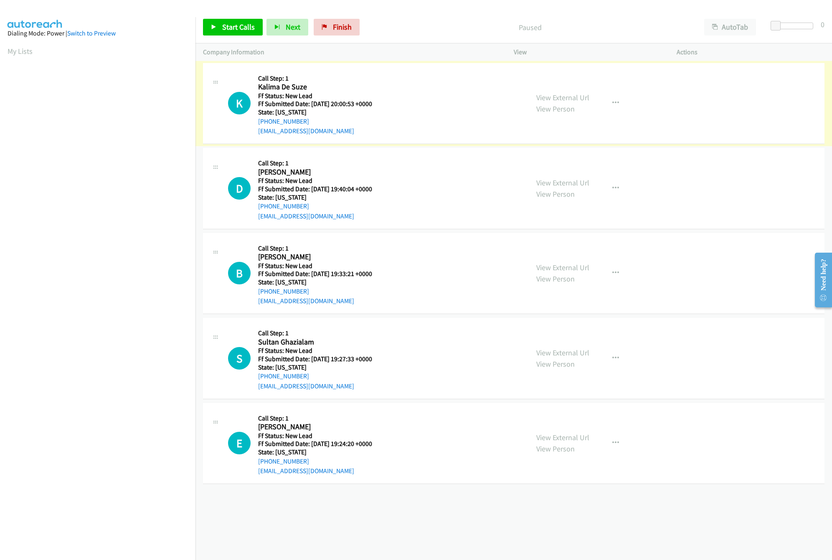
click at [551, 91] on div "View External Url View Person View External Url Email Schedule/Manage Callback …" at bounding box center [614, 104] width 171 height 66
click at [553, 94] on link "View External Url" at bounding box center [563, 98] width 53 height 10
click at [249, 28] on span "Start Calls" at bounding box center [238, 27] width 33 height 10
click at [544, 182] on link "View External Url" at bounding box center [563, 183] width 53 height 10
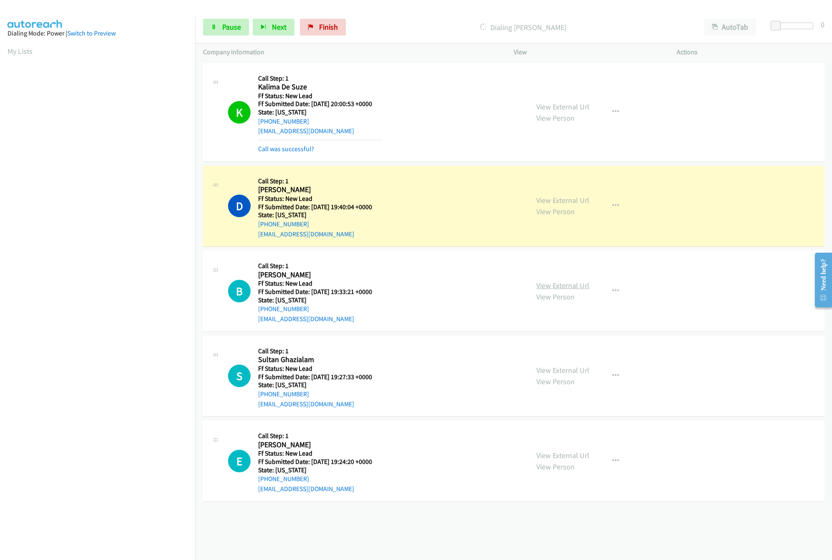
click at [543, 283] on link "View External Url" at bounding box center [563, 286] width 53 height 10
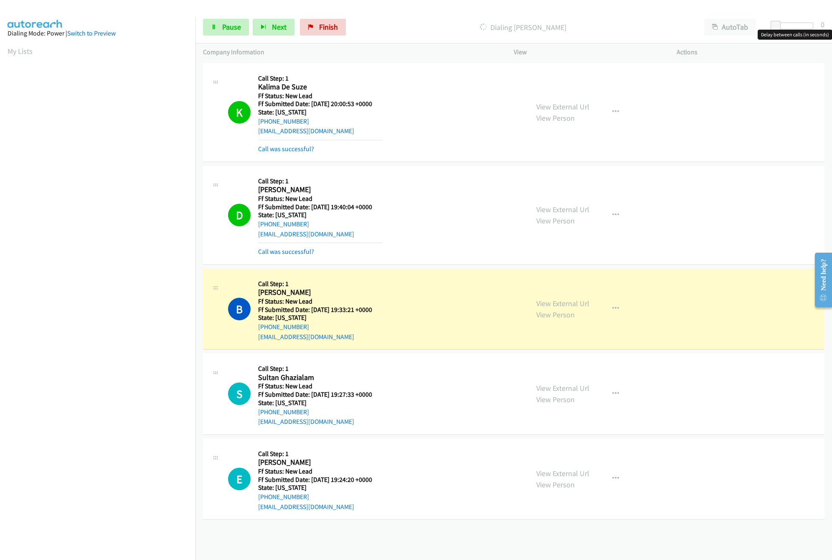
click at [808, 25] on div at bounding box center [794, 26] width 38 height 7
click at [567, 391] on link "View External Url" at bounding box center [563, 389] width 53 height 10
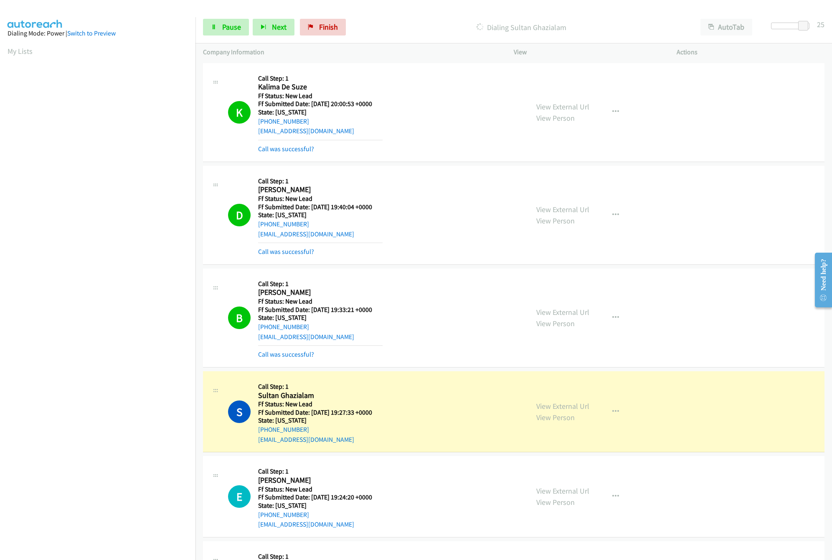
scroll to position [250, 0]
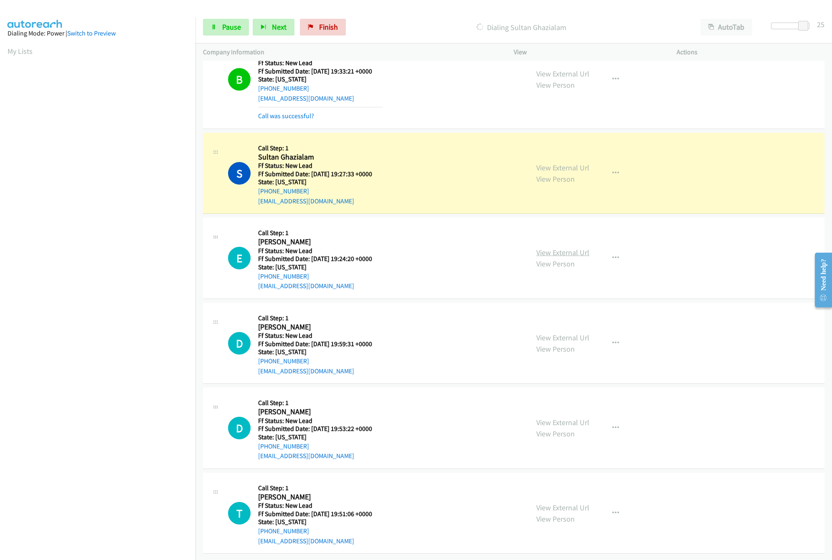
click at [568, 248] on link "View External Url" at bounding box center [563, 253] width 53 height 10
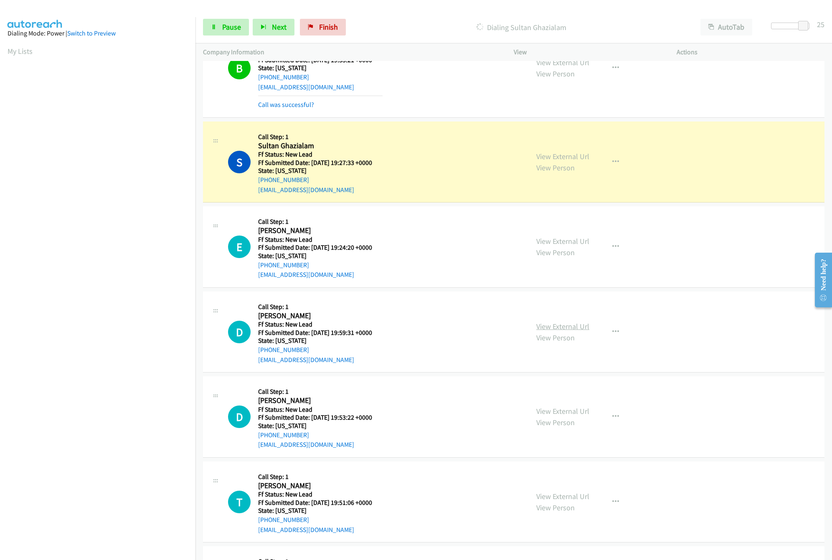
click at [547, 326] on link "View External Url" at bounding box center [563, 327] width 53 height 10
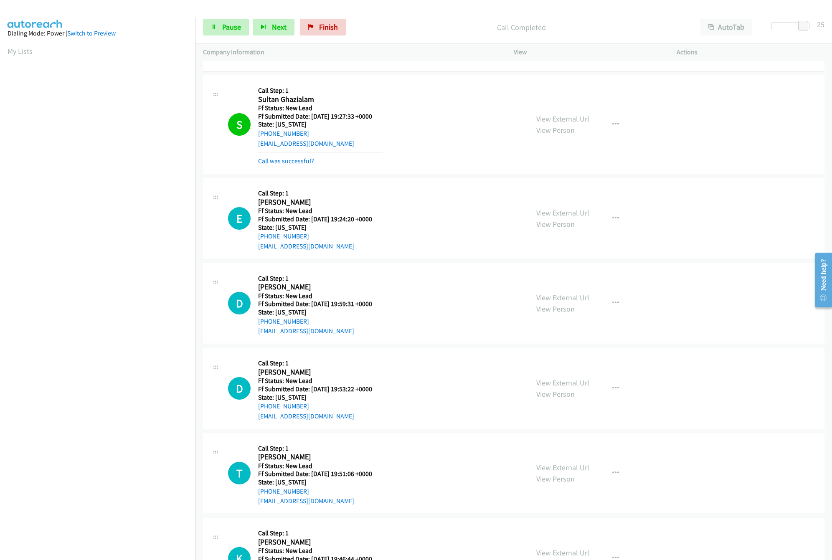
scroll to position [354, 0]
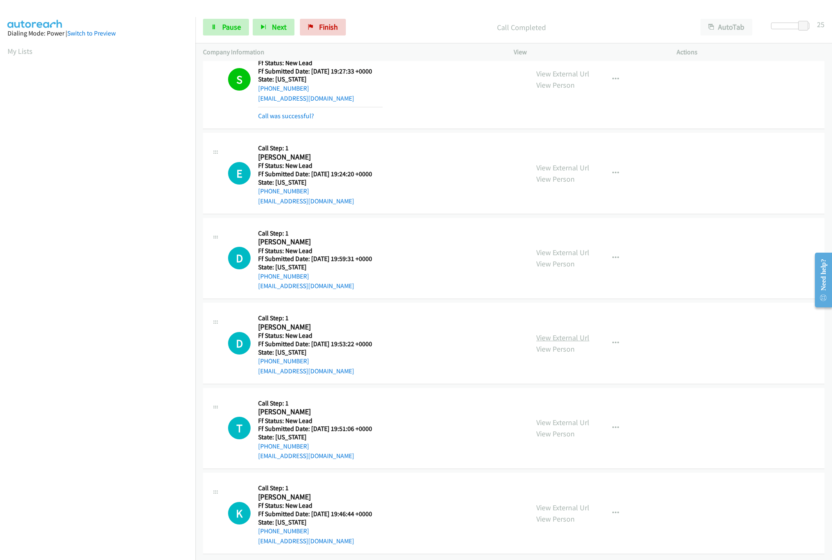
click at [583, 333] on link "View External Url" at bounding box center [563, 338] width 53 height 10
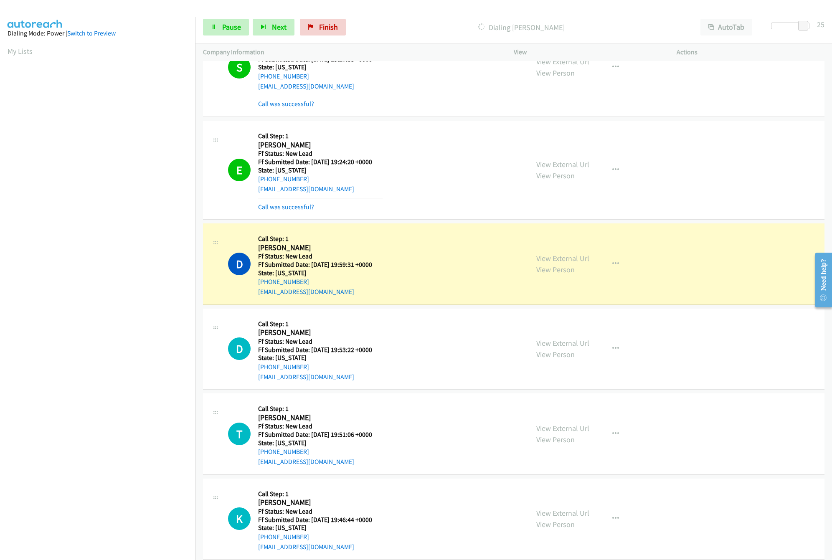
scroll to position [371, 0]
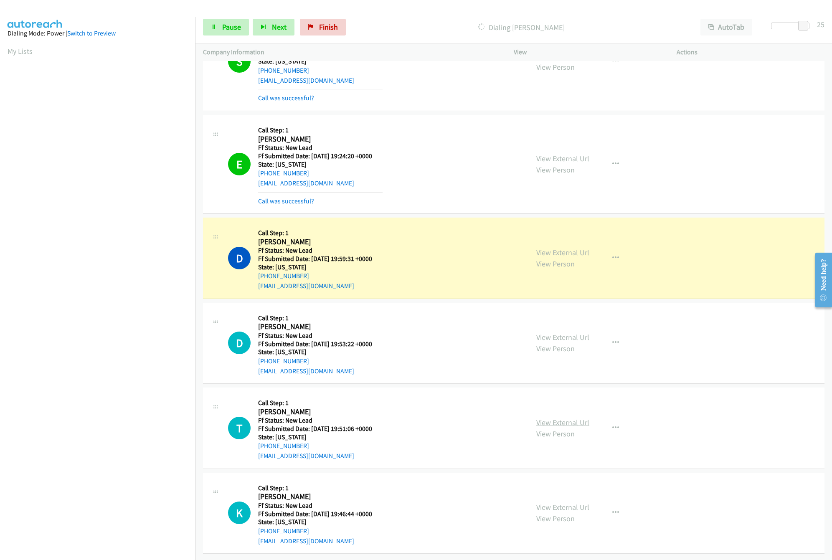
click at [548, 418] on link "View External Url" at bounding box center [563, 423] width 53 height 10
drag, startPoint x: 800, startPoint y: 26, endPoint x: 739, endPoint y: 34, distance: 61.5
click at [743, 31] on div "Start Calls Pause Next Finish Dialing [PERSON_NAME] AutoTab AutoTab 0" at bounding box center [514, 27] width 637 height 32
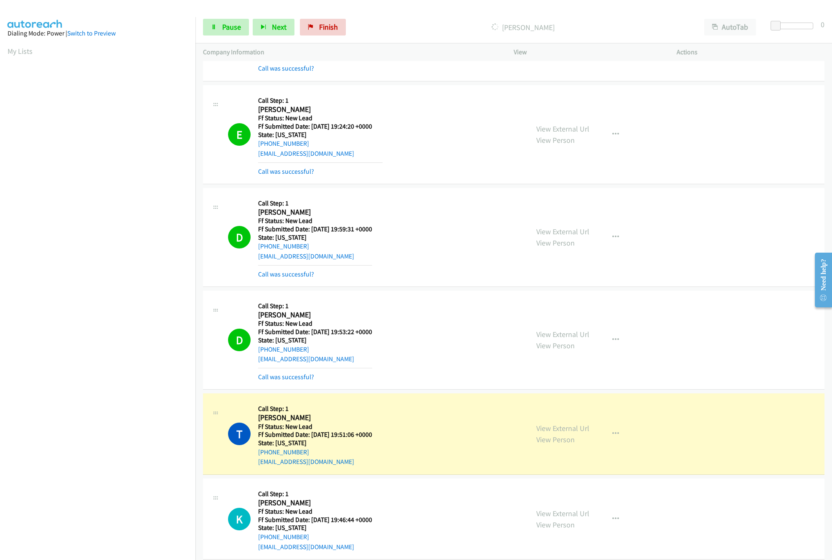
scroll to position [663, 0]
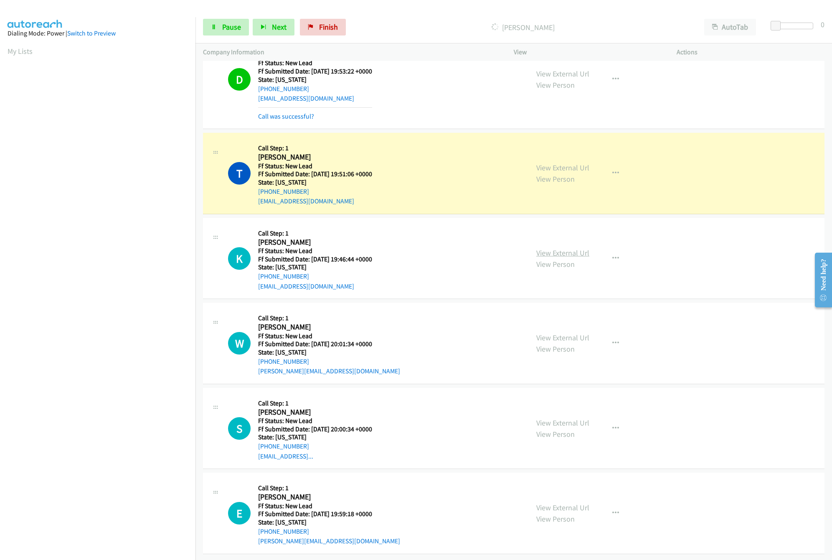
click at [562, 248] on link "View External Url" at bounding box center [563, 253] width 53 height 10
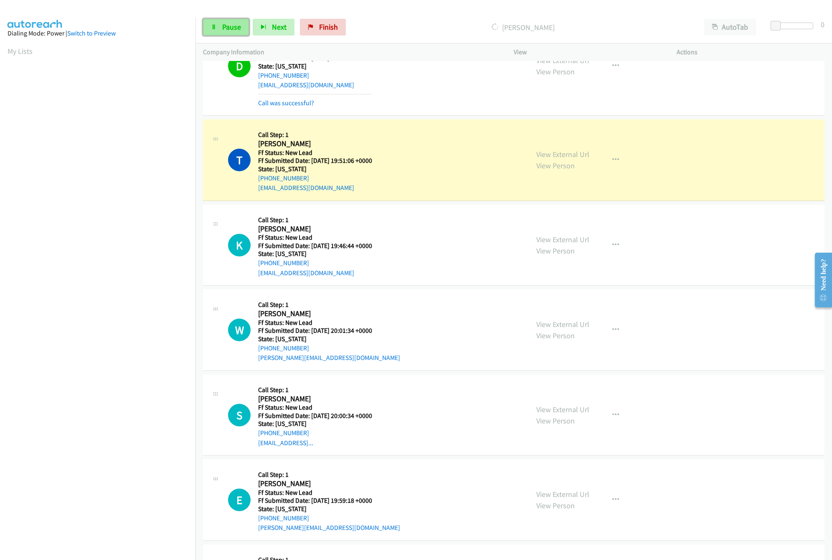
click at [232, 29] on span "Pause" at bounding box center [231, 27] width 19 height 10
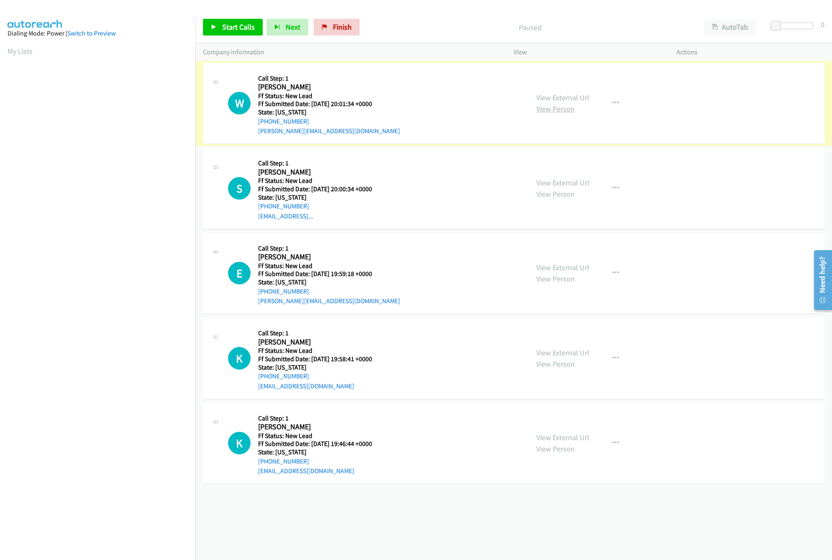
click at [557, 106] on link "View Person" at bounding box center [556, 109] width 38 height 10
click at [570, 92] on div "View External Url View Person" at bounding box center [563, 103] width 53 height 23
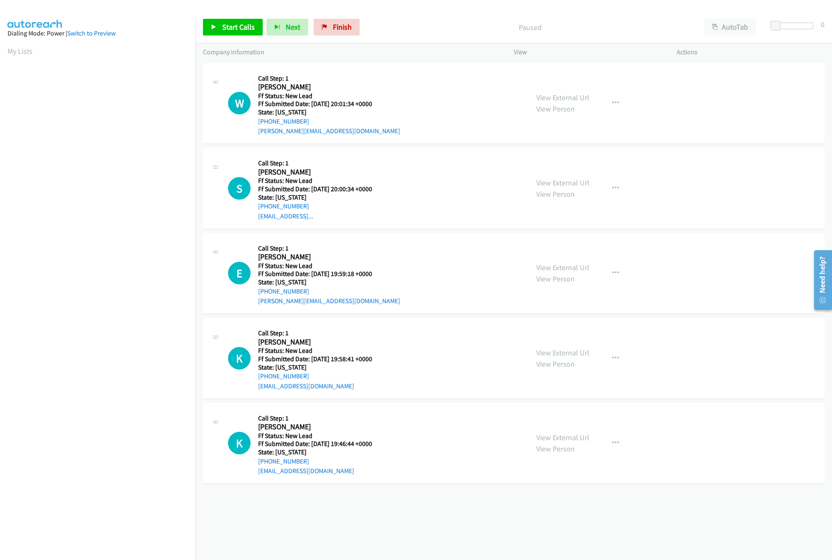
click at [572, 98] on link "View External Url" at bounding box center [563, 98] width 53 height 10
drag, startPoint x: 344, startPoint y: 31, endPoint x: 446, endPoint y: 41, distance: 103.4
click at [345, 30] on span "Finish" at bounding box center [342, 27] width 19 height 10
click at [446, 41] on div "Start Calls Pause Next Finish Paused AutoTab AutoTab 0" at bounding box center [514, 27] width 637 height 32
